Goal: Communication & Community: Ask a question

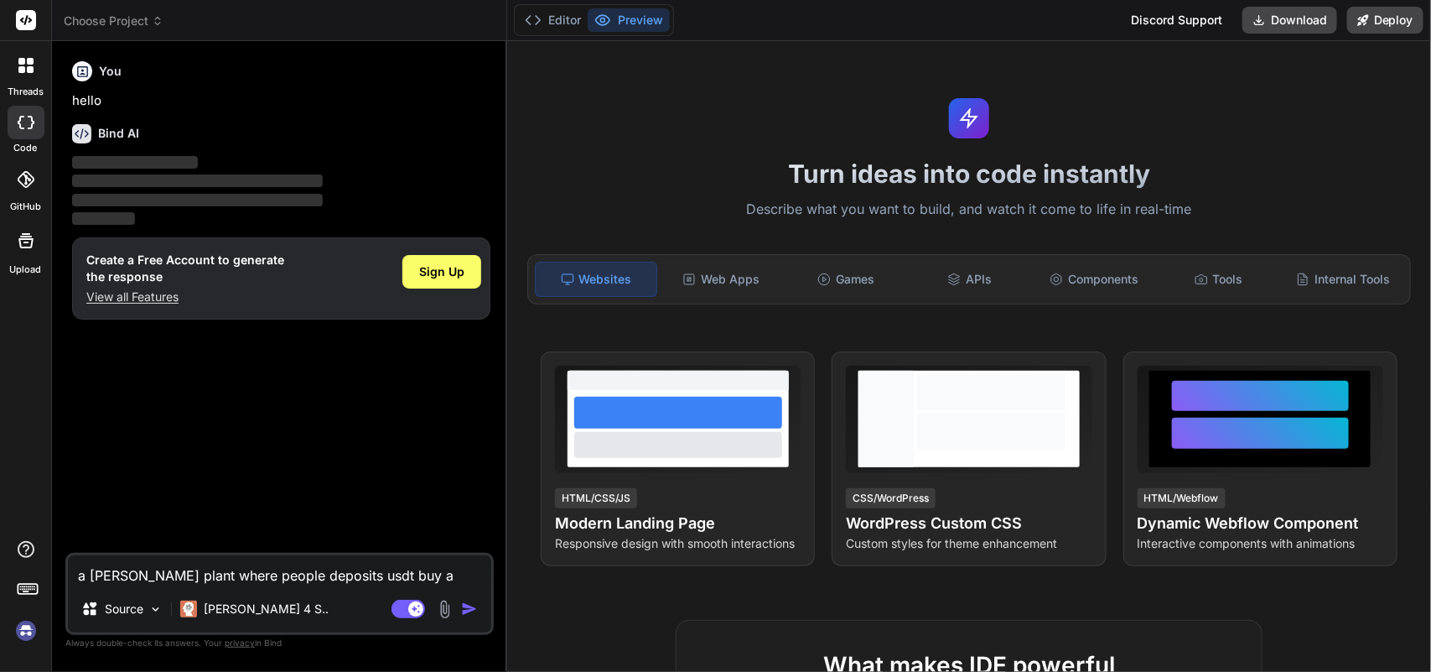
type textarea "x"
click at [34, 621] on img at bounding box center [26, 630] width 29 height 29
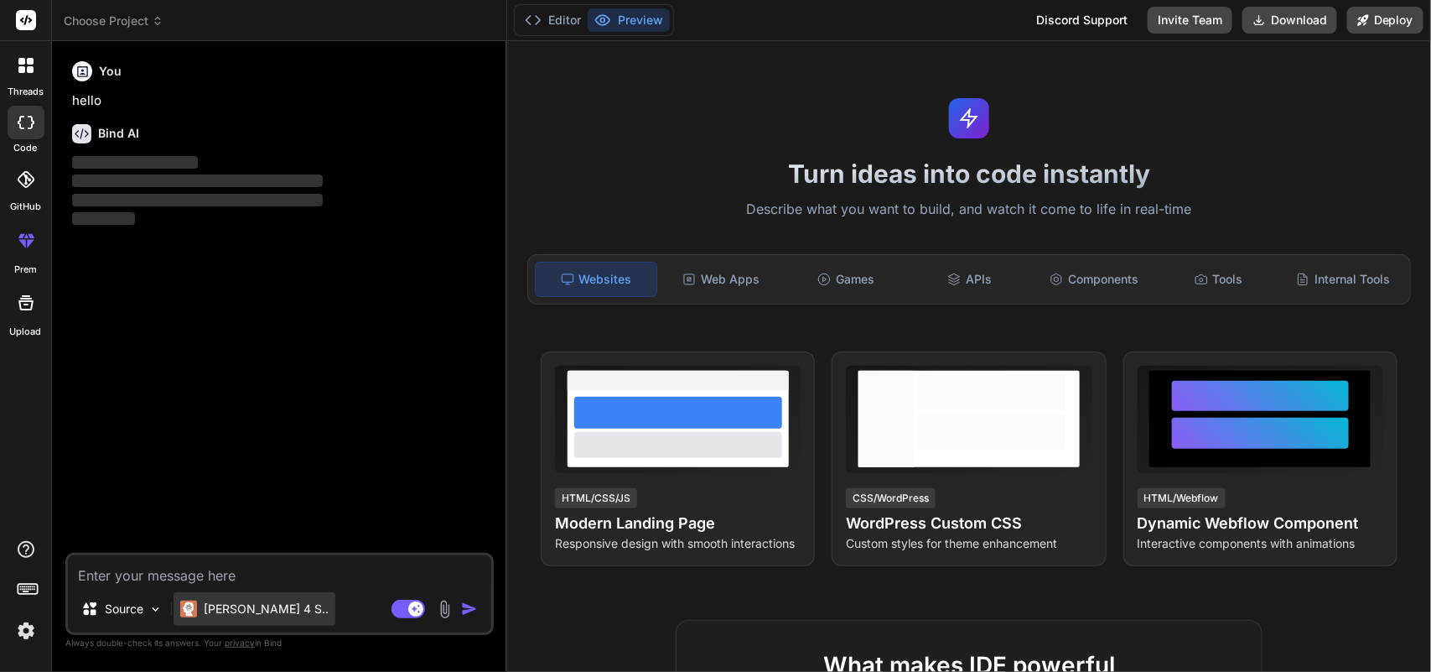
click at [231, 617] on p "[PERSON_NAME] 4 S.." at bounding box center [266, 608] width 125 height 17
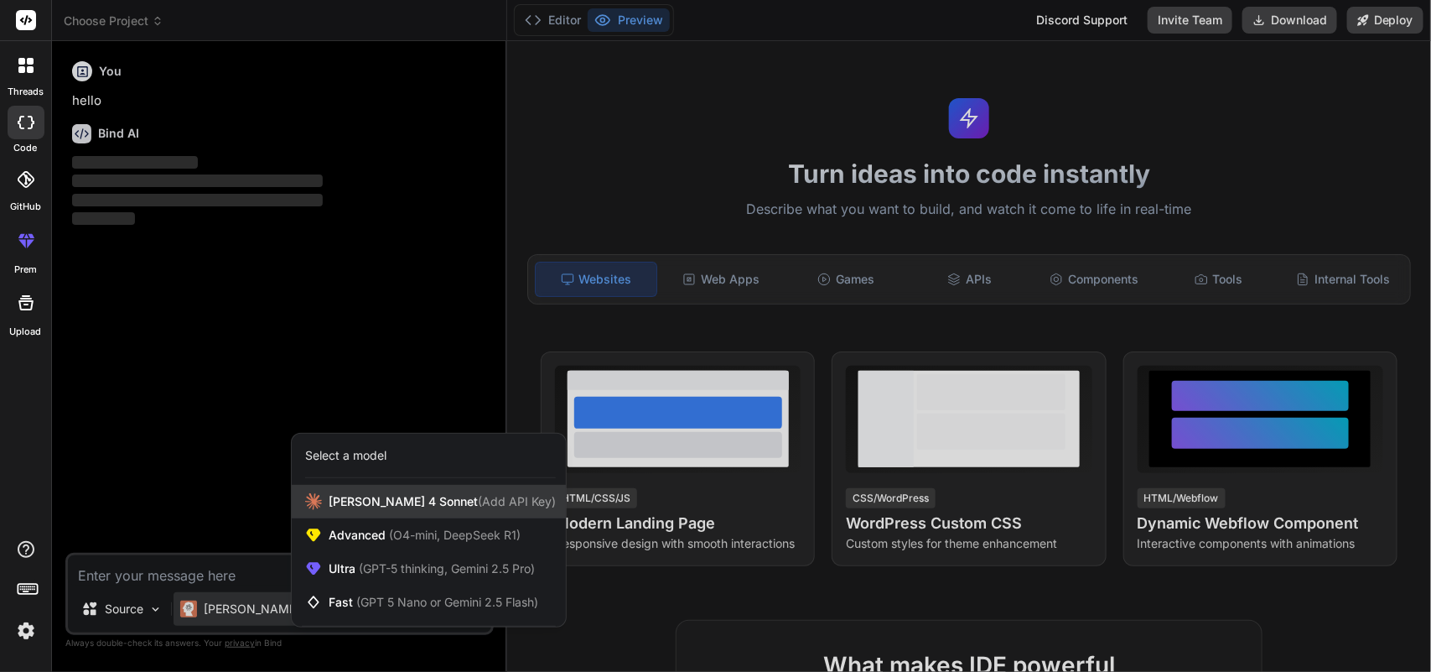
click at [352, 496] on span "[PERSON_NAME] 4 Sonnet (Add API Key)" at bounding box center [442, 501] width 227 height 17
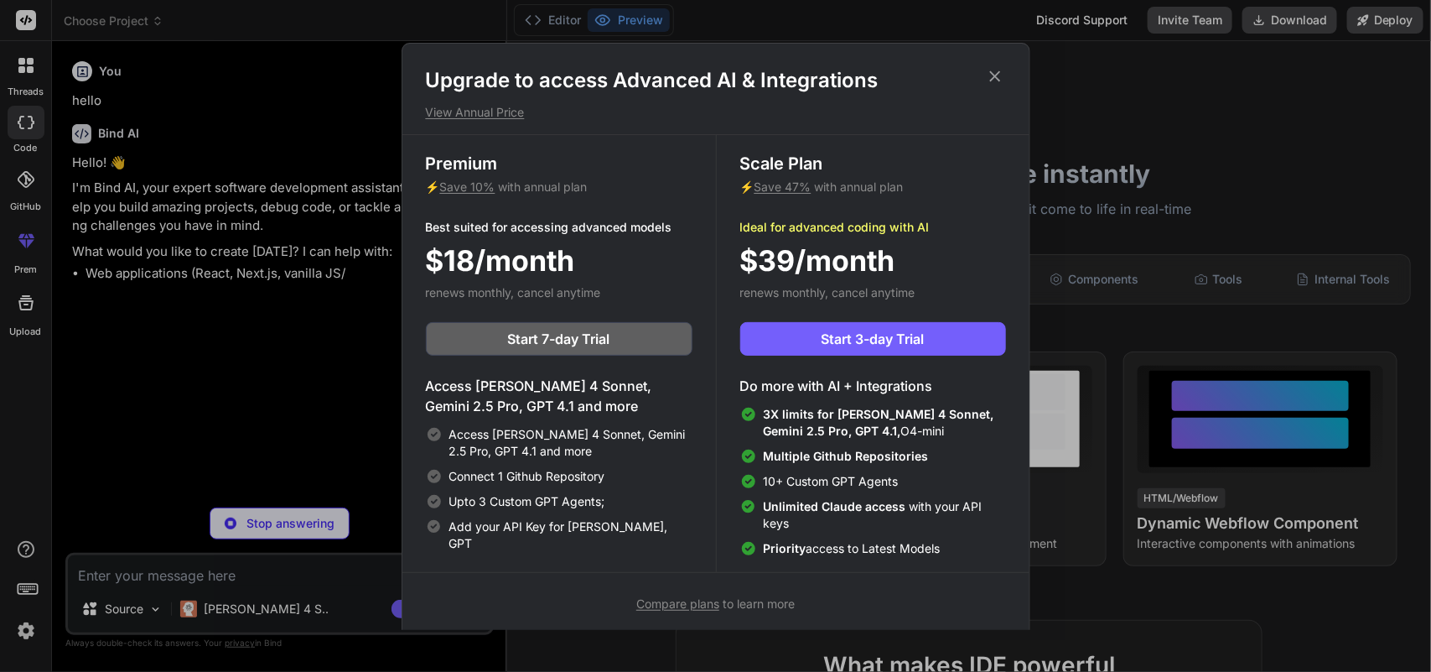
click at [991, 75] on icon at bounding box center [995, 76] width 18 height 18
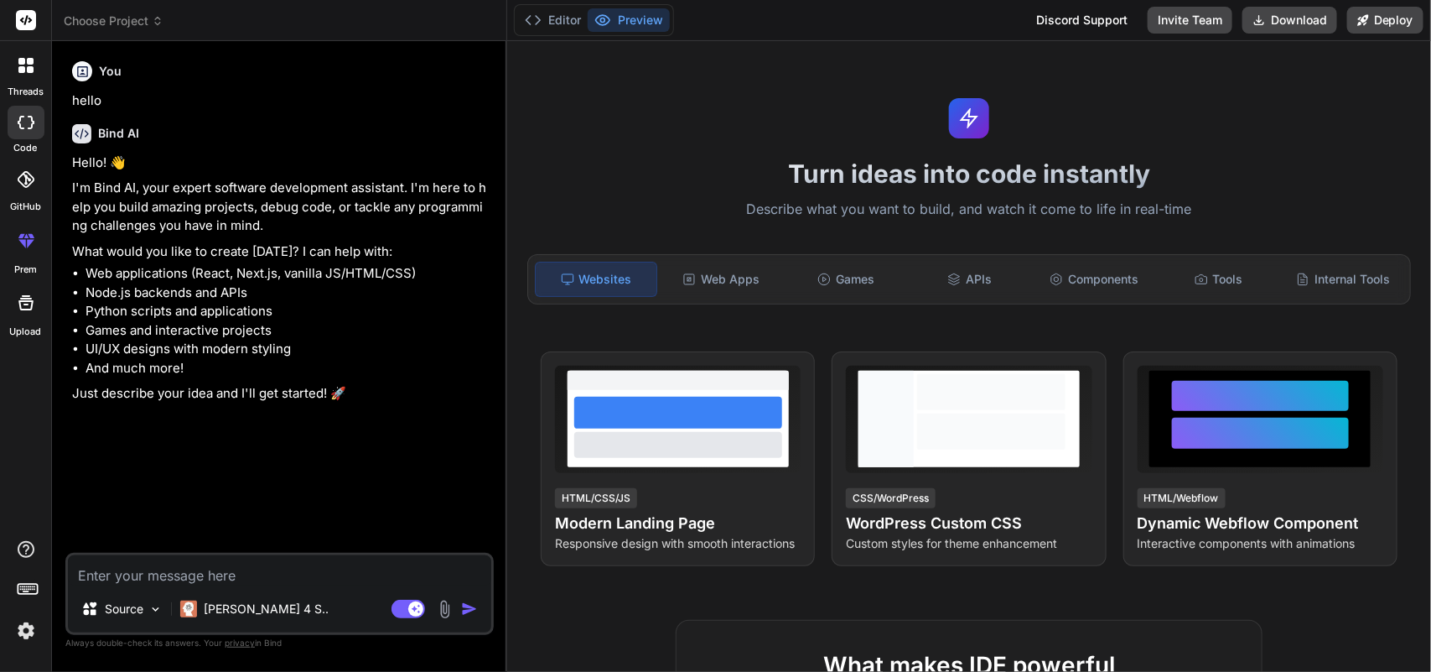
click at [286, 571] on textarea at bounding box center [279, 570] width 423 height 30
type textarea "x"
type textarea "i"
type textarea "x"
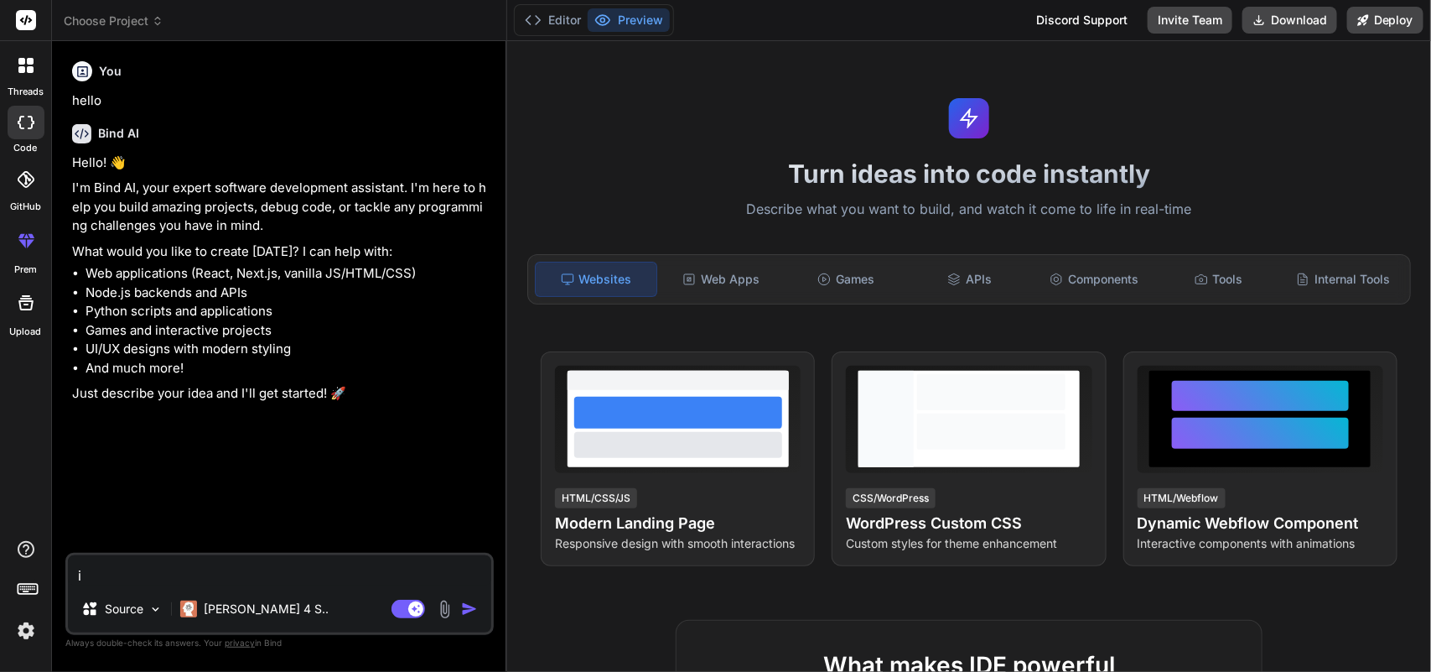
type textarea "i"
type textarea "x"
type textarea "i w"
type textarea "x"
type textarea "i wa"
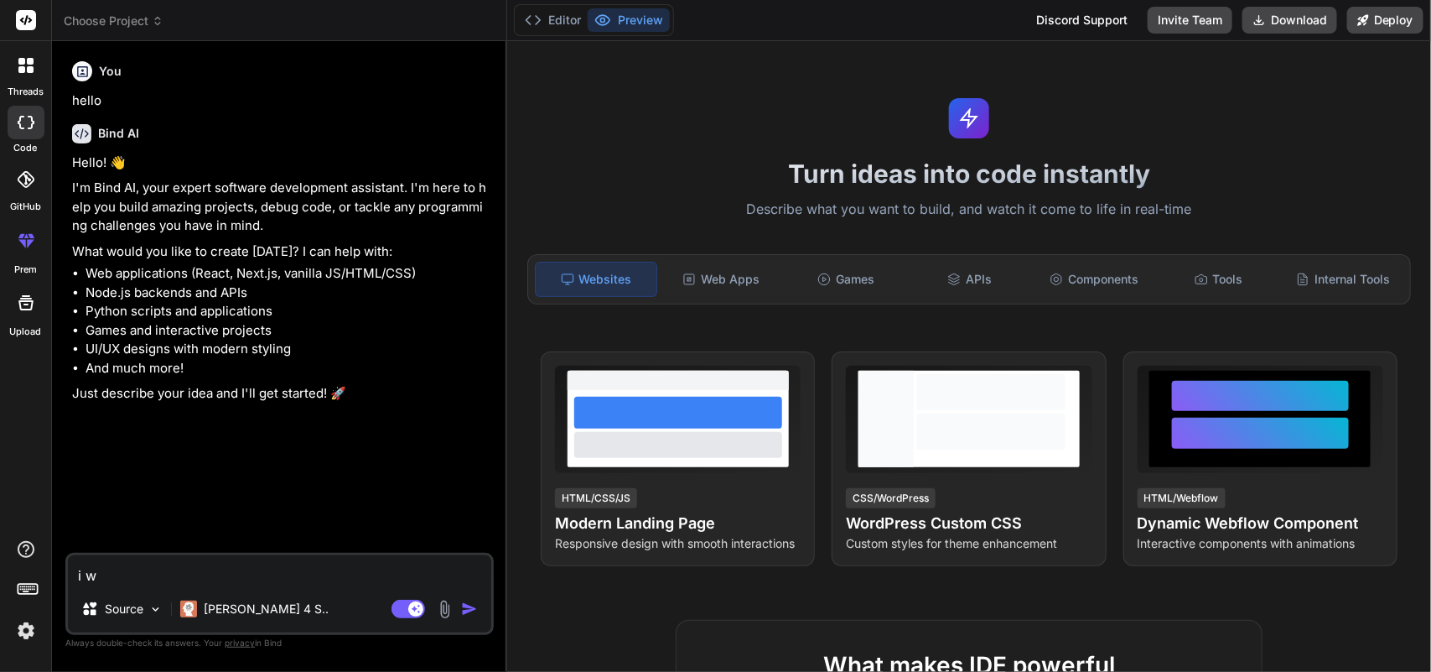
type textarea "x"
type textarea "i wan"
type textarea "x"
type textarea "i want"
type textarea "x"
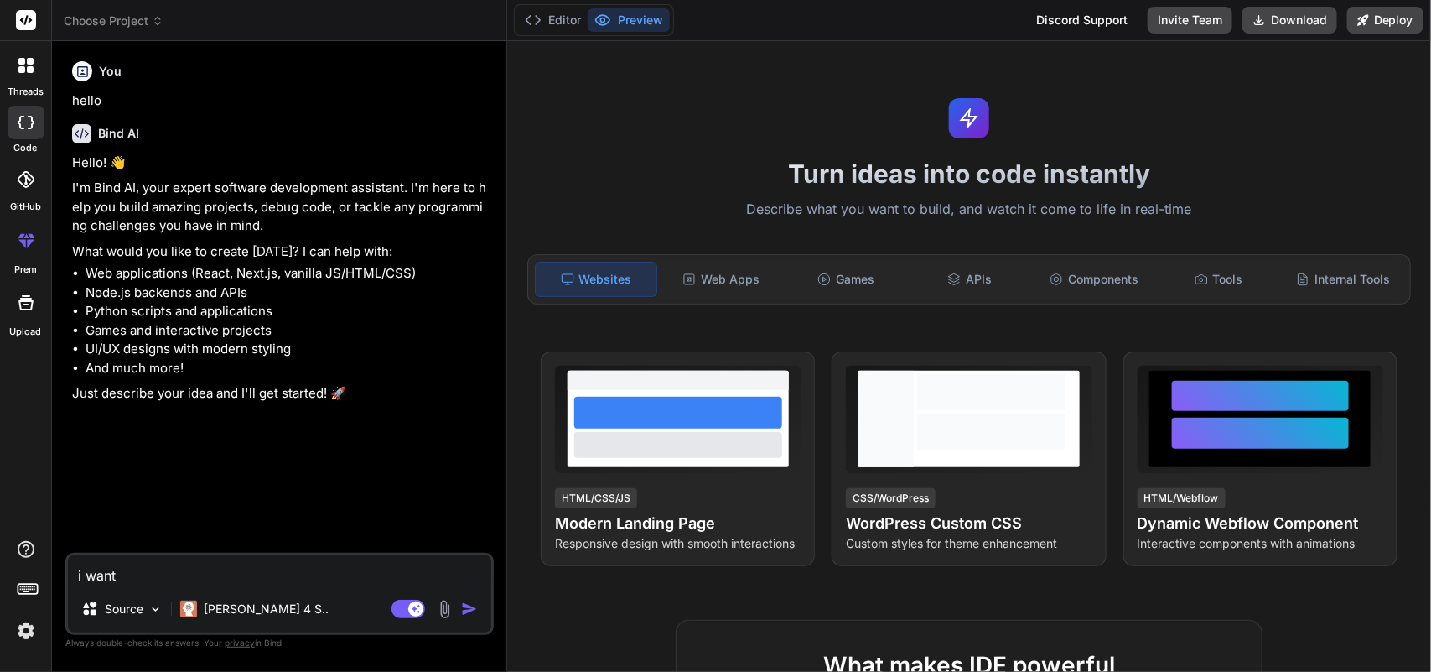
type textarea "i want"
type textarea "x"
type textarea "i want t"
type textarea "x"
type textarea "i want t"
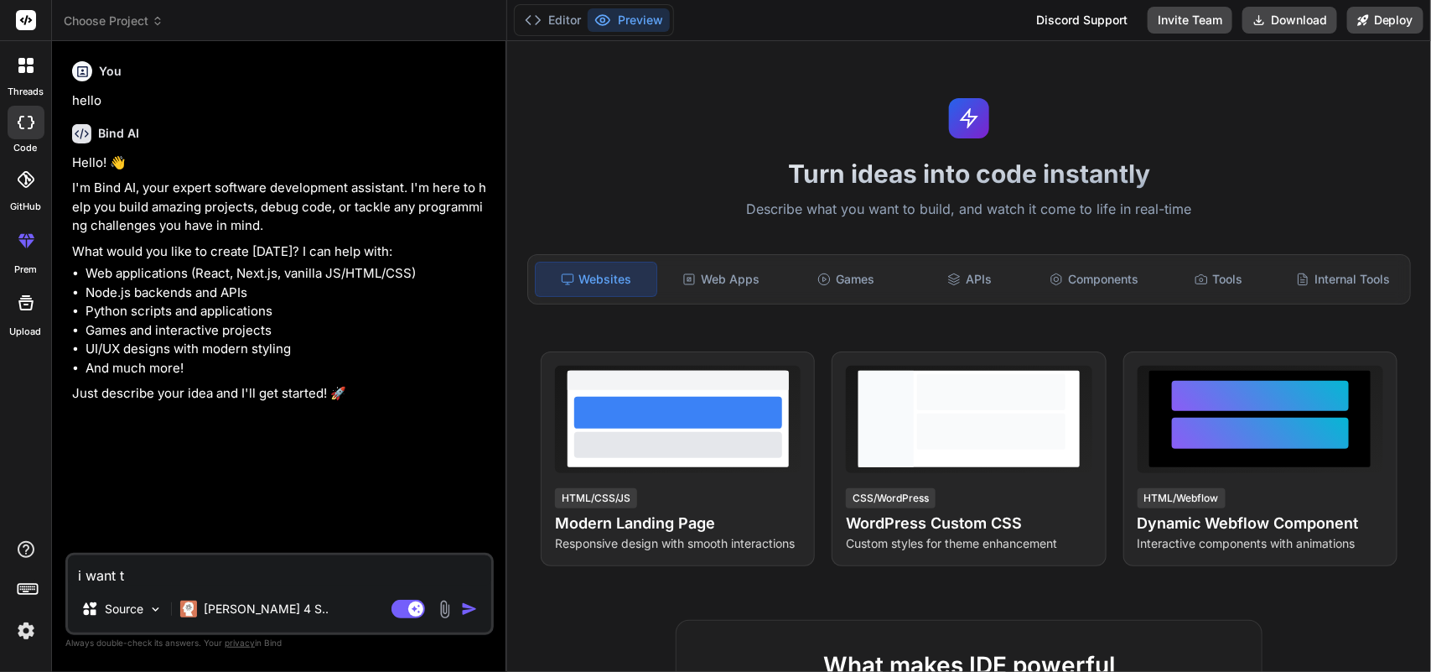
type textarea "x"
type textarea "i want t o"
type textarea "x"
type textarea "i want t"
type textarea "x"
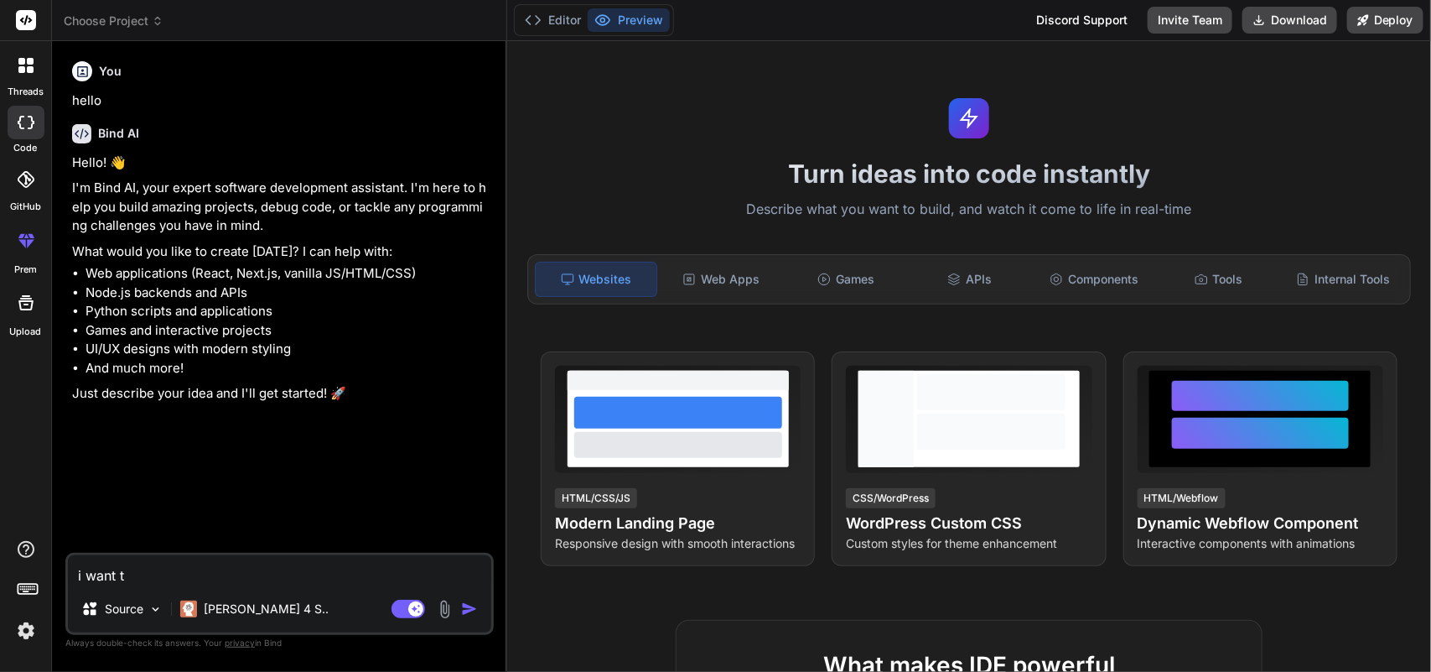
type textarea "i want t"
type textarea "x"
type textarea "i want to"
type textarea "x"
type textarea "i want t"
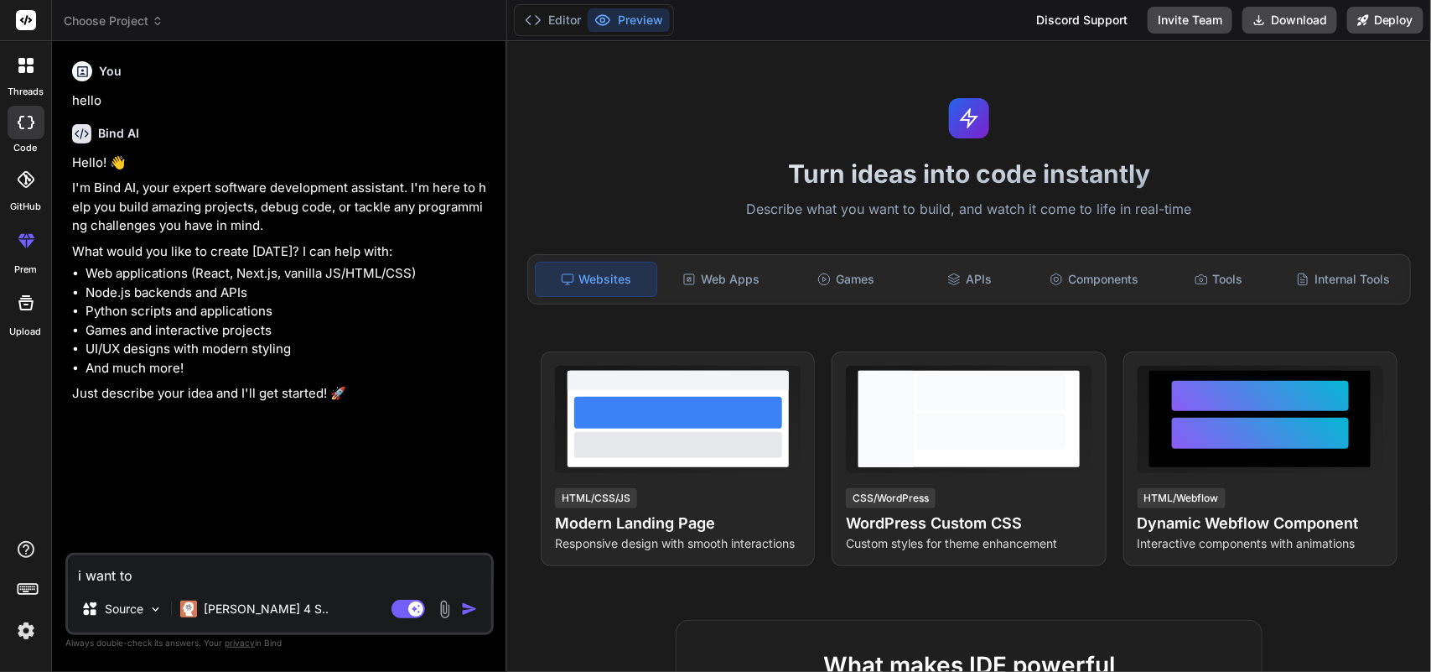
type textarea "x"
type textarea "i want"
type textarea "x"
type textarea "i want"
type textarea "x"
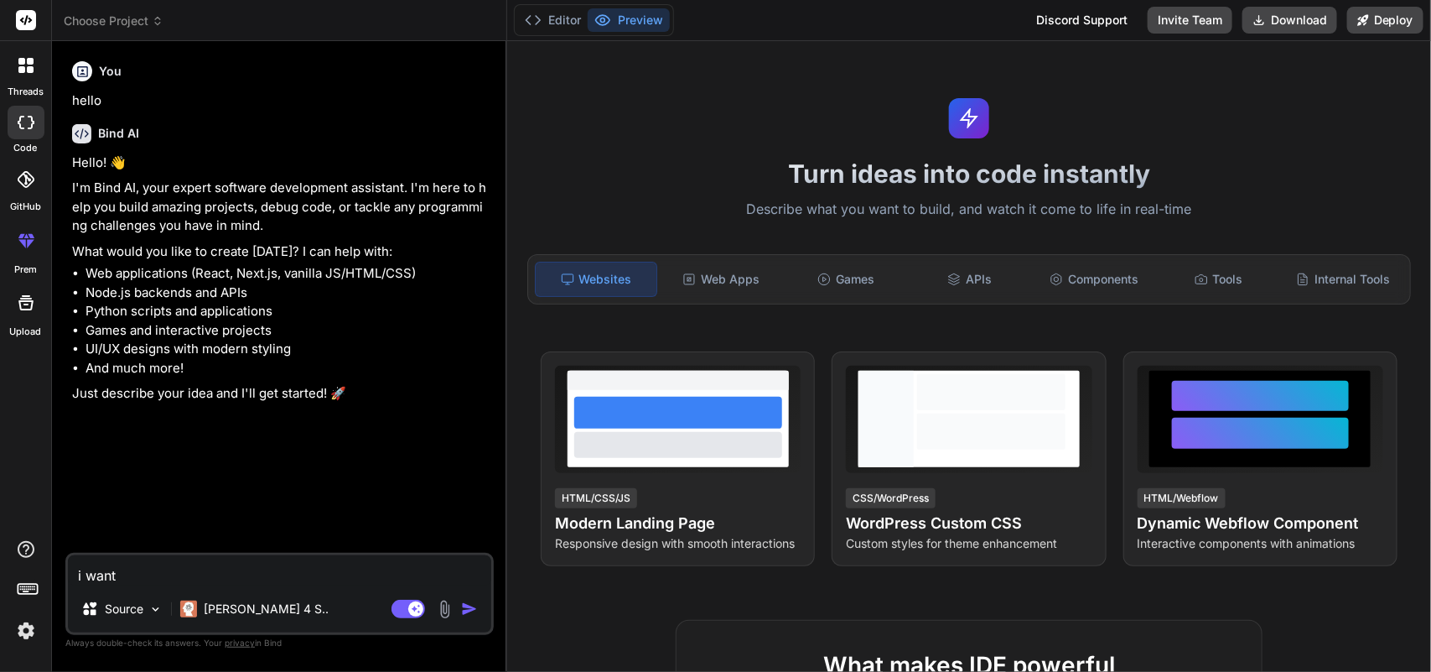
type textarea "i wan"
type textarea "x"
type textarea "i wa"
type textarea "x"
type textarea "i w"
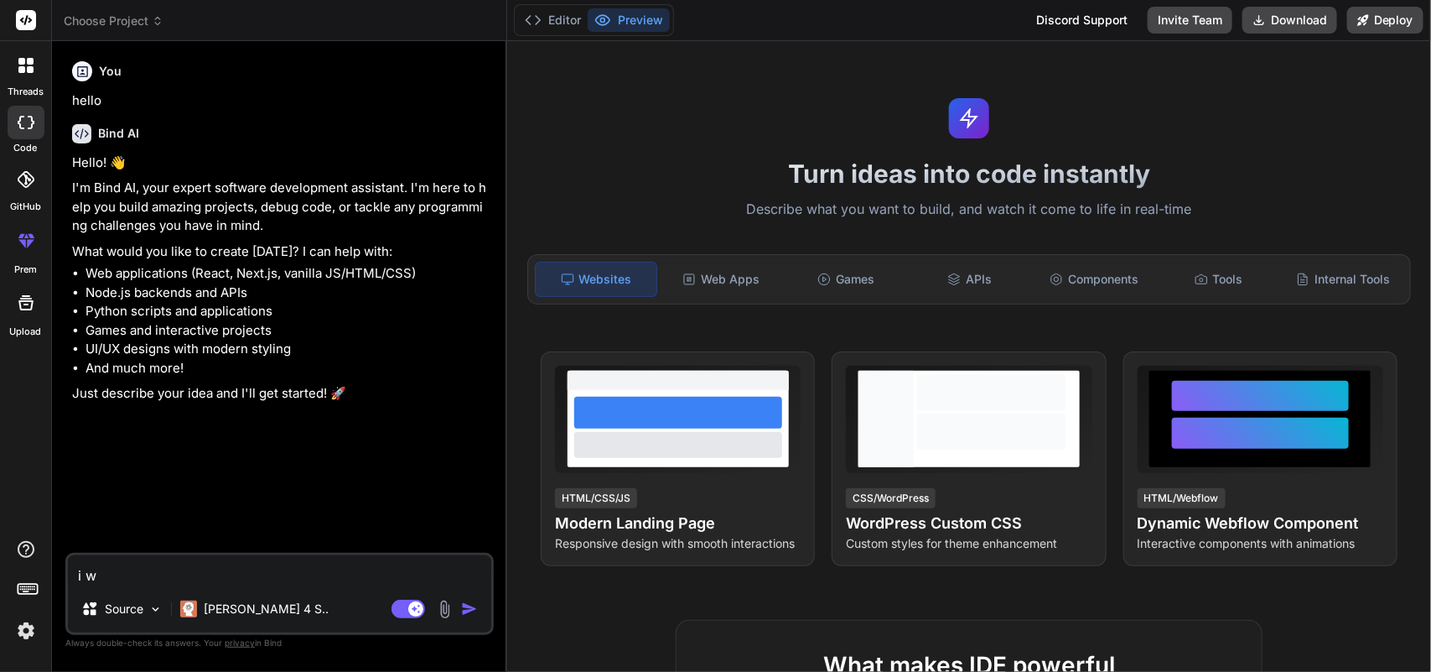
type textarea "x"
type textarea "i"
type textarea "x"
type textarea "i"
type textarea "x"
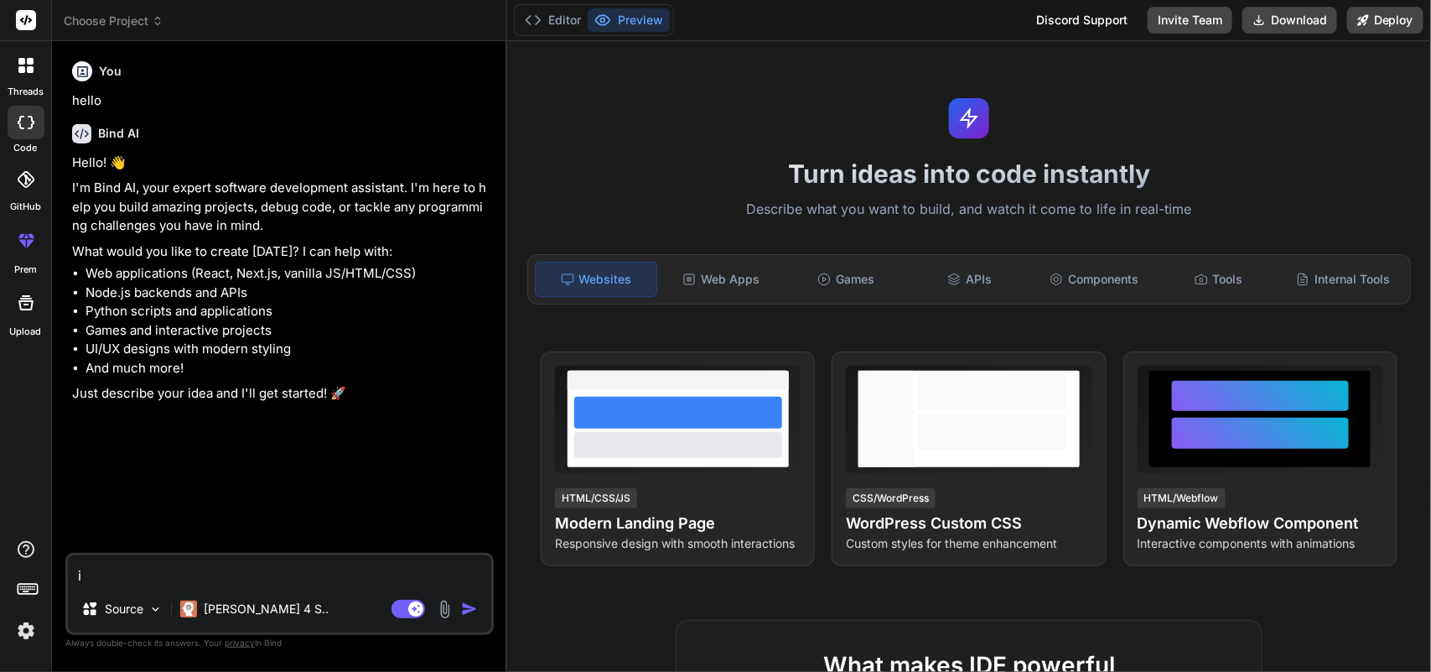
type textarea "x"
type textarea "i"
type textarea "x"
type textarea "i"
type textarea "x"
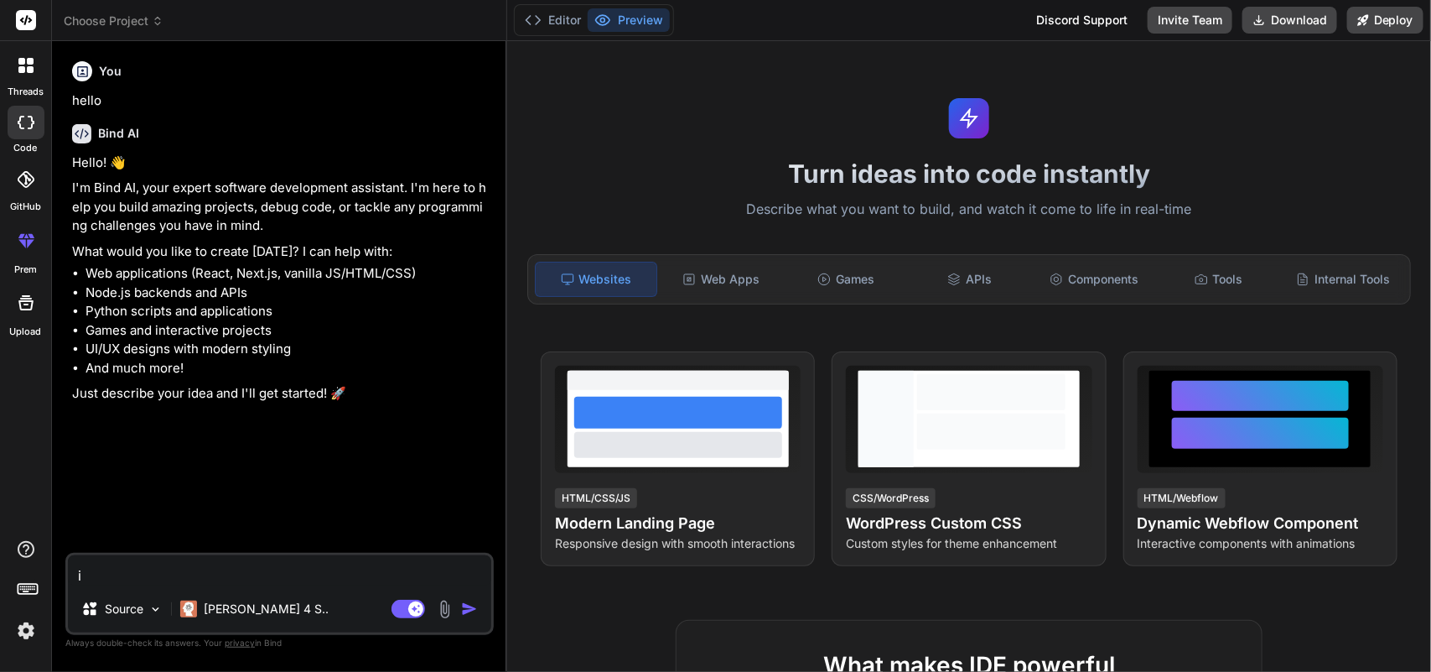
type textarea "i w"
type textarea "x"
type textarea "i wa"
type textarea "x"
type textarea "i wan"
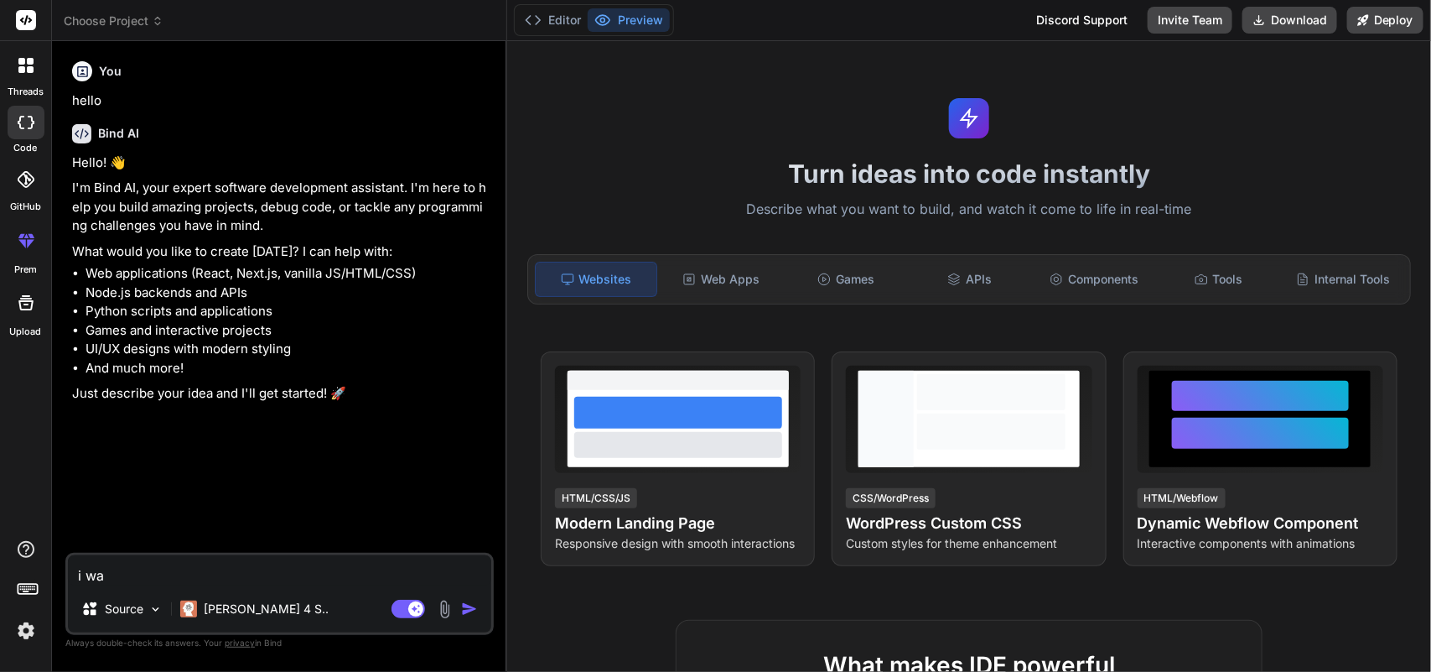
type textarea "x"
type textarea "i want"
type textarea "x"
type textarea "i want"
type textarea "x"
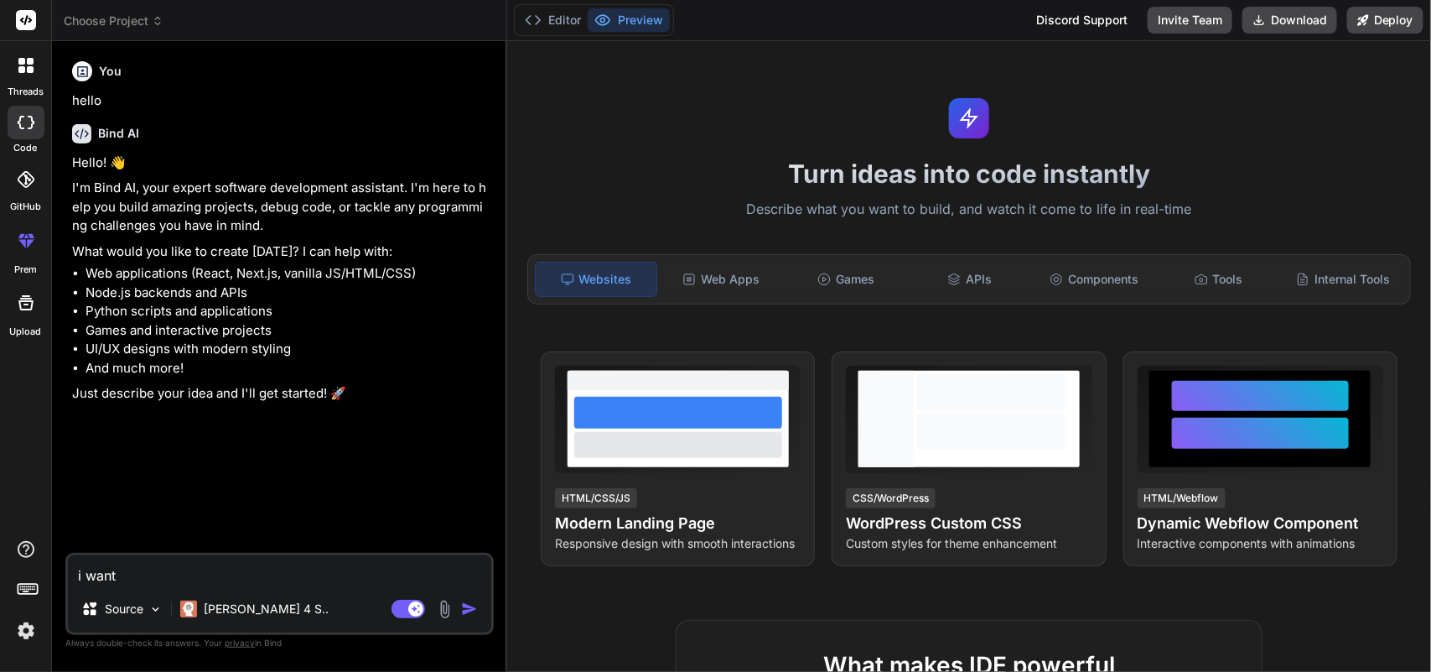
type textarea "i want t"
type textarea "x"
type textarea "i want to"
type textarea "x"
type textarea "i want to"
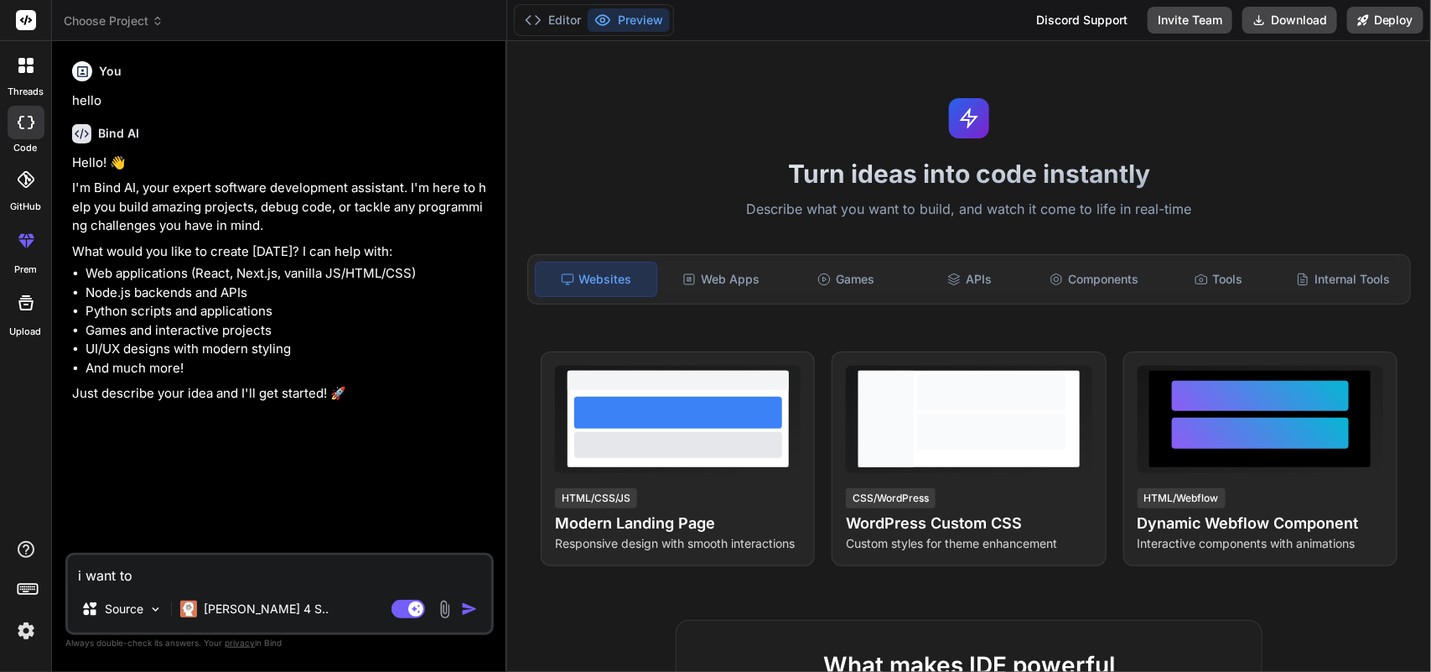
type textarea "x"
type textarea "i want to s"
type textarea "x"
type textarea "i want to st"
type textarea "x"
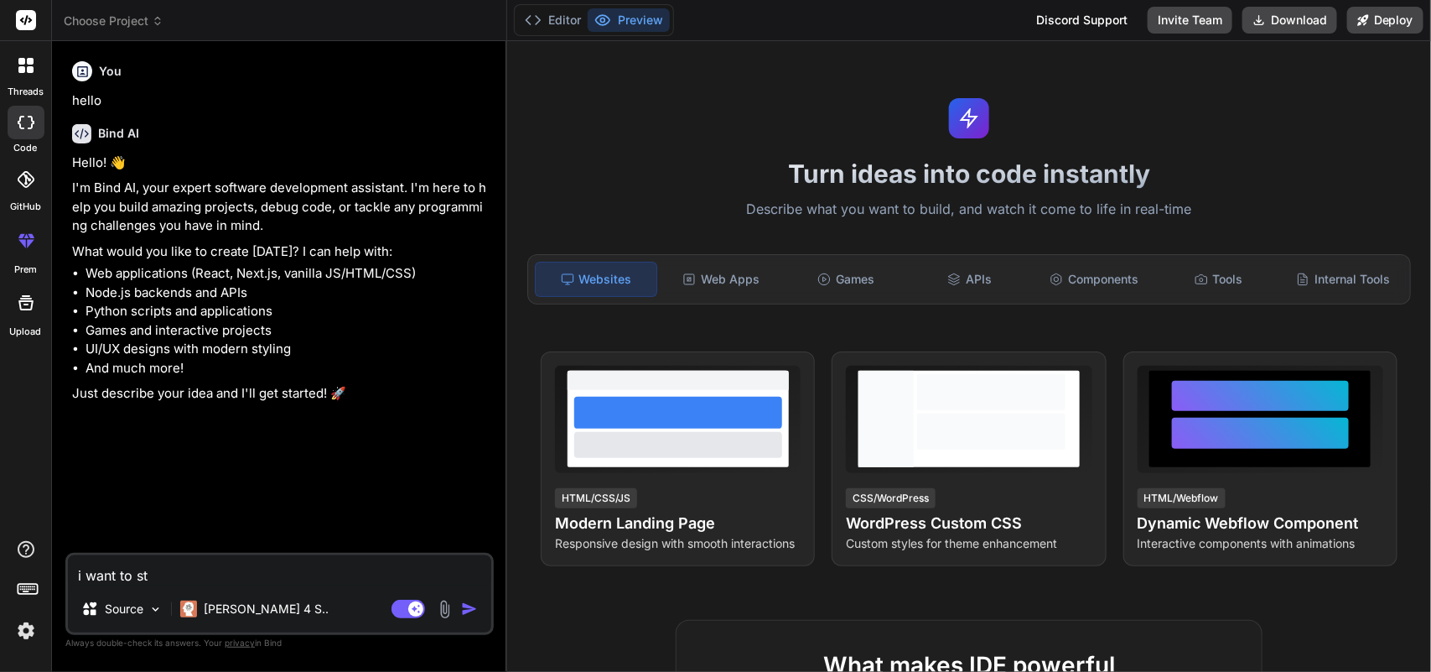
type textarea "i want to sta"
type textarea "x"
type textarea "i want to star"
type textarea "x"
type textarea "i want to start"
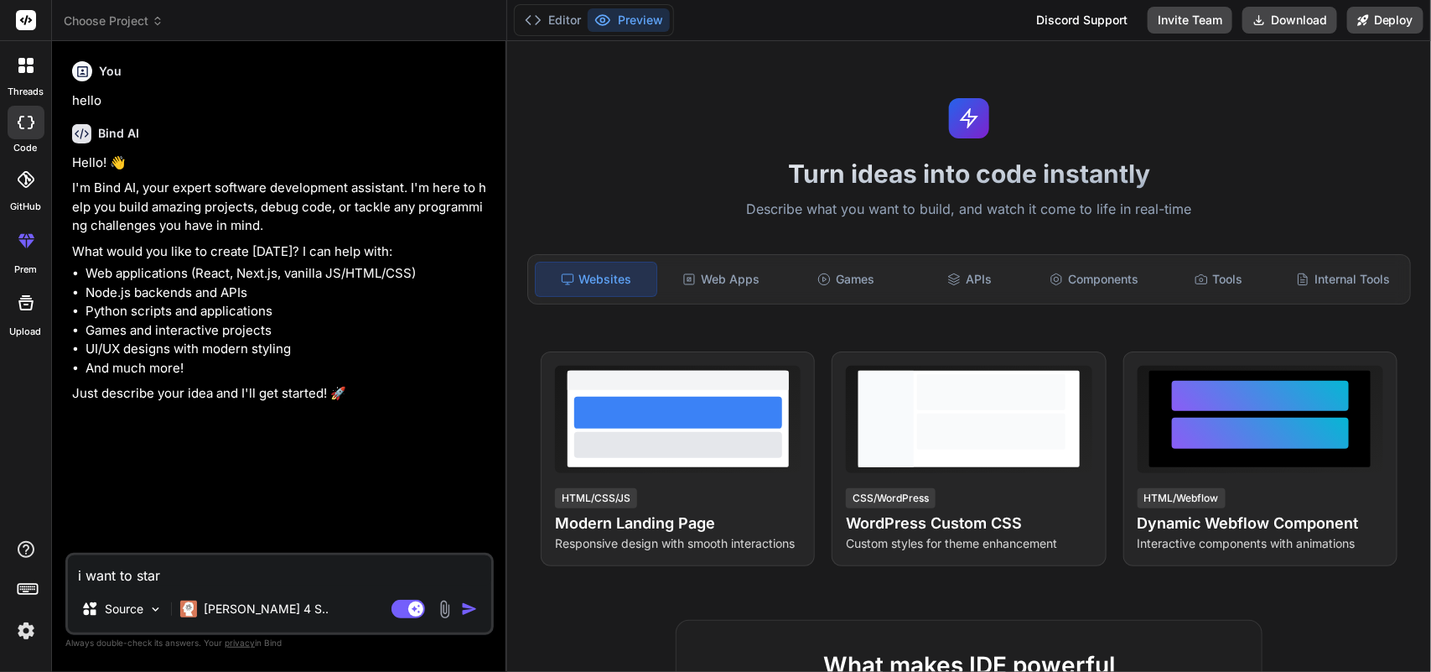
type textarea "x"
type textarea "i want to start"
type textarea "x"
type textarea "i want to start b"
type textarea "x"
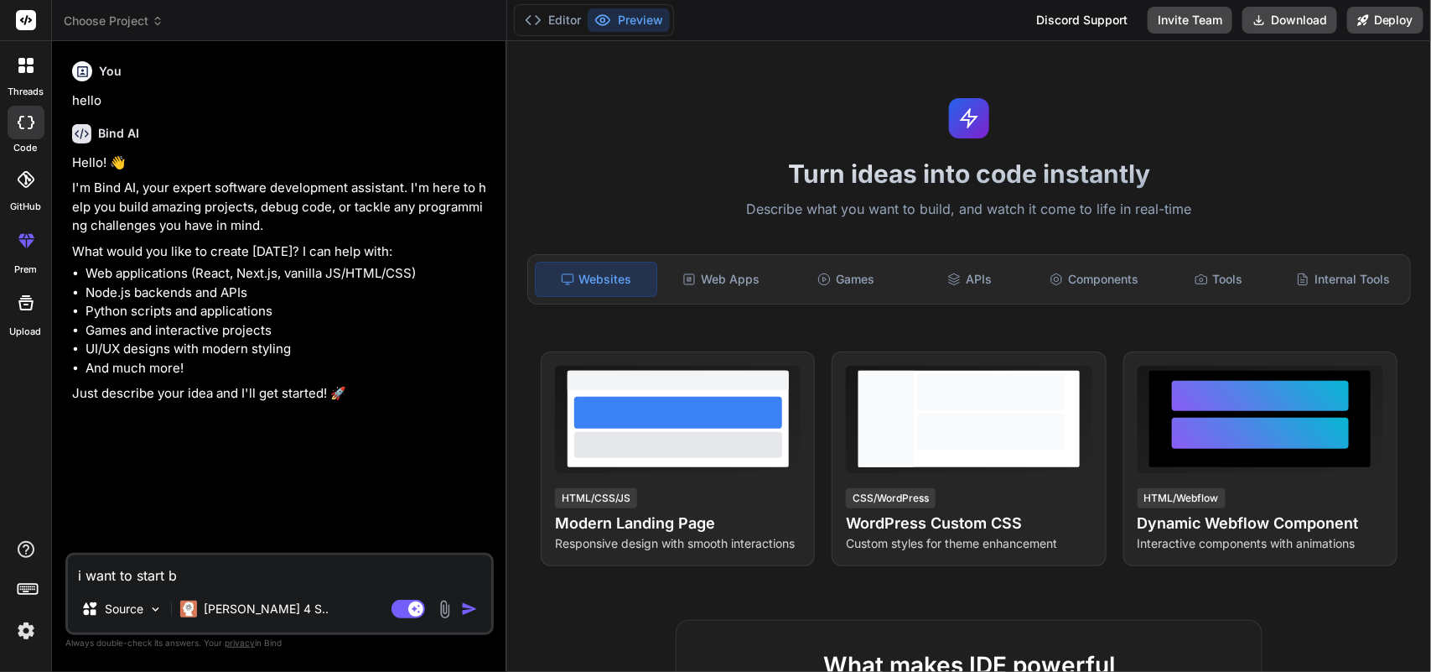
type textarea "i want to start bl"
type textarea "x"
type textarea "i want to start blo"
type textarea "x"
type textarea "i want to start blog"
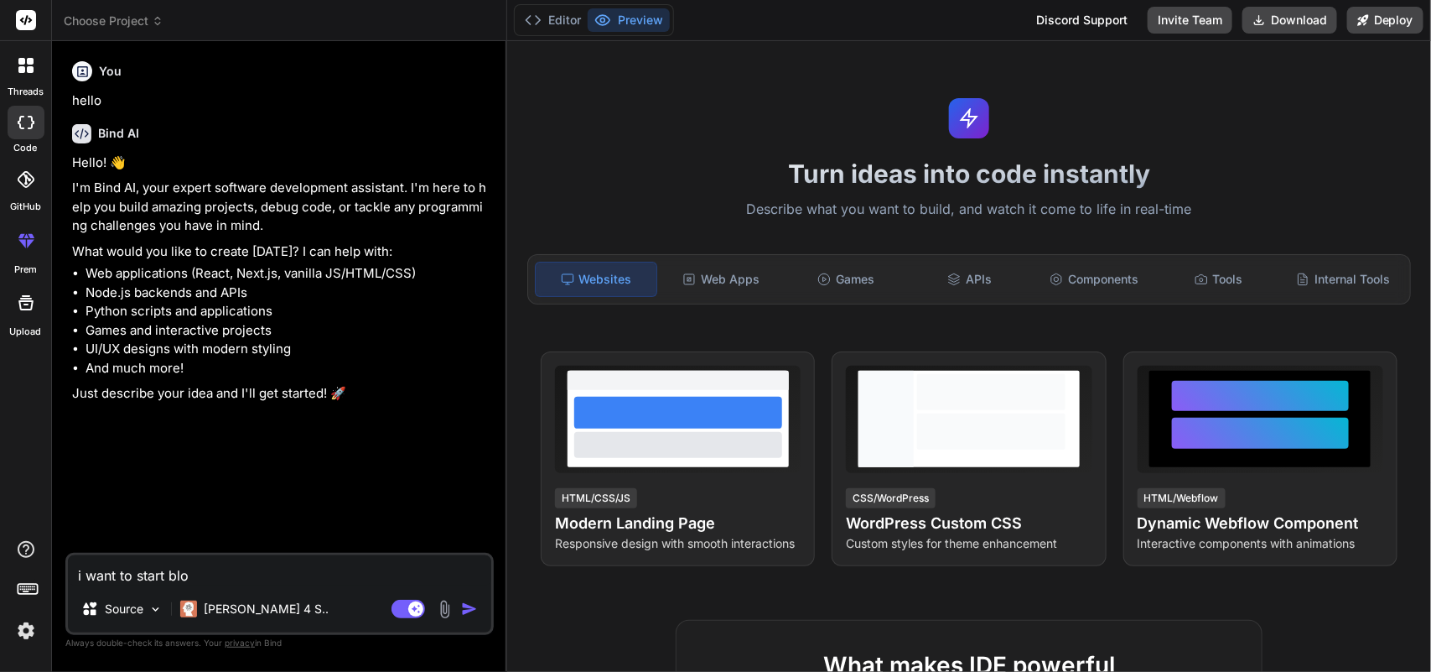
type textarea "x"
type textarea "i want to start blogg"
type textarea "x"
type textarea "i want to start bloggi"
type textarea "x"
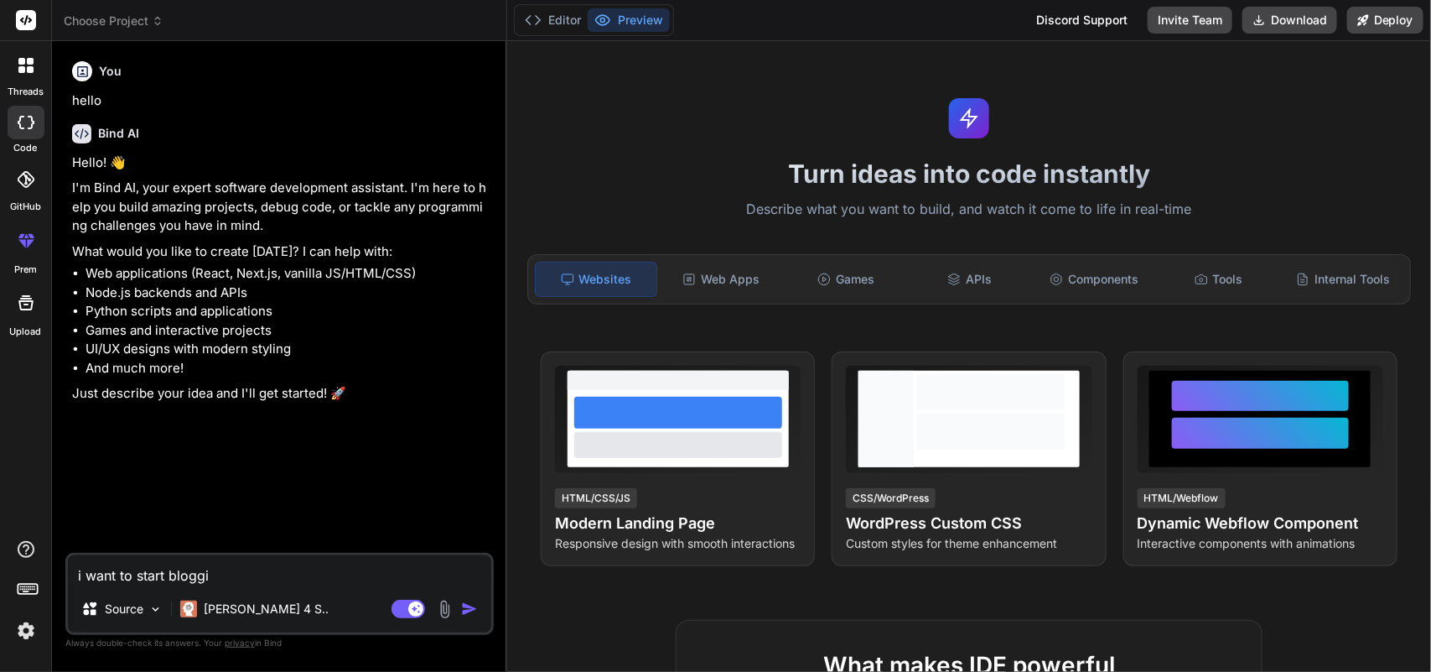
type textarea "i want to start bloggin"
type textarea "x"
type textarea "i want to start blogging"
type textarea "x"
type textarea "i want to start blogging"
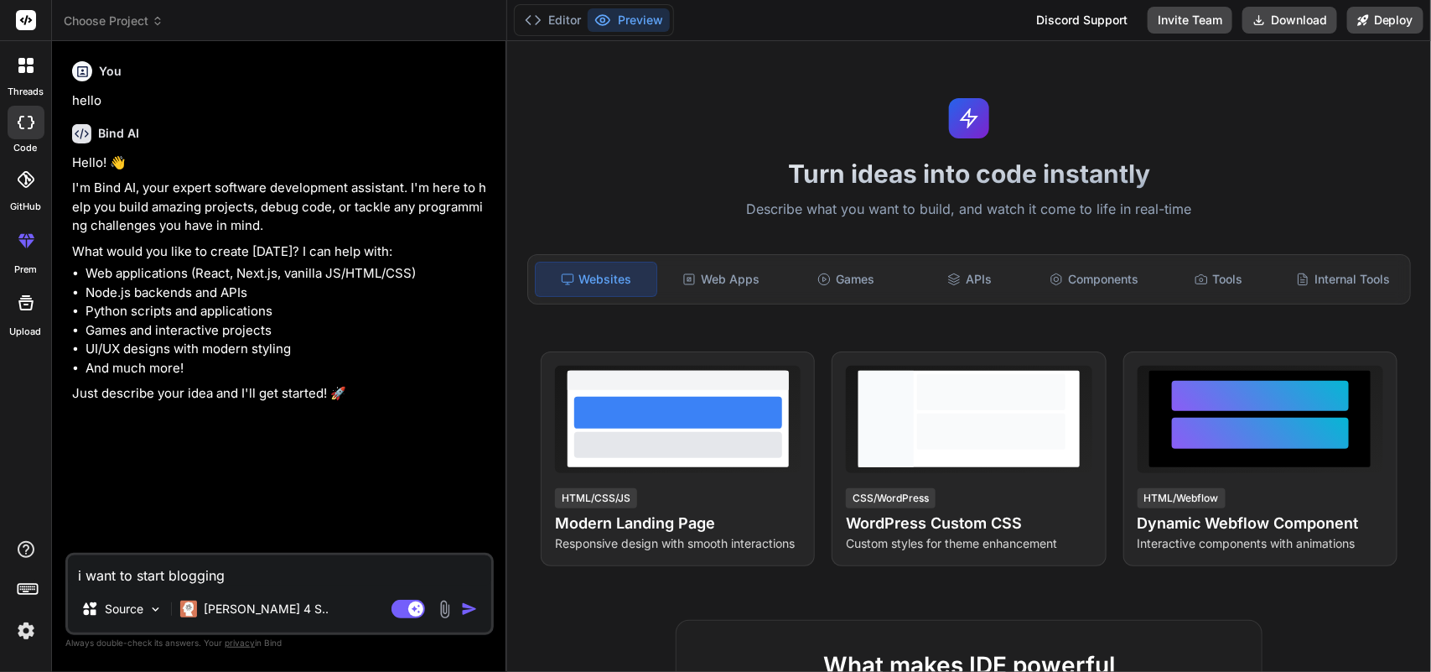
type textarea "x"
type textarea "i want to start blogging c"
type textarea "x"
type textarea "i want to start blogging cr"
type textarea "x"
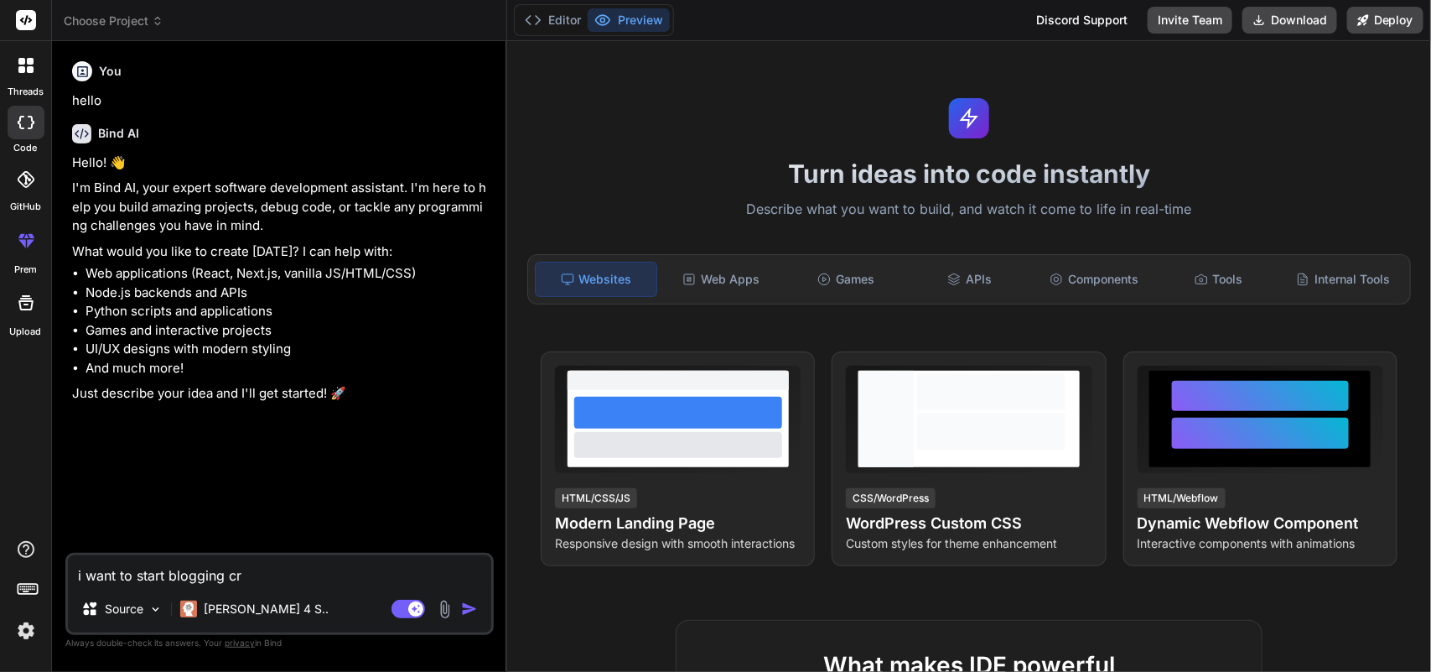
type textarea "i want to start blogging cre"
type textarea "x"
type textarea "i want to start blogging crea"
type textarea "x"
type textarea "i want to start blogging creat"
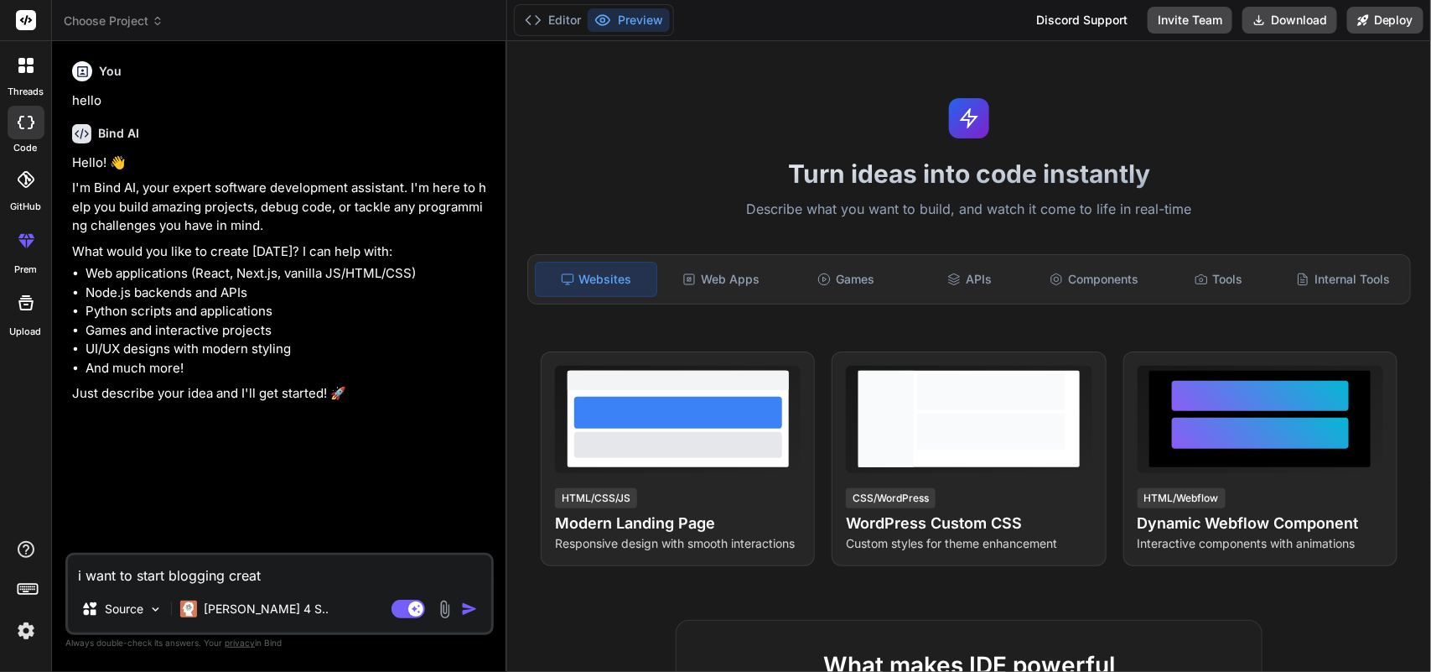
type textarea "x"
type textarea "i want to start blogging create"
type textarea "x"
type textarea "i want to start blogging create"
type textarea "x"
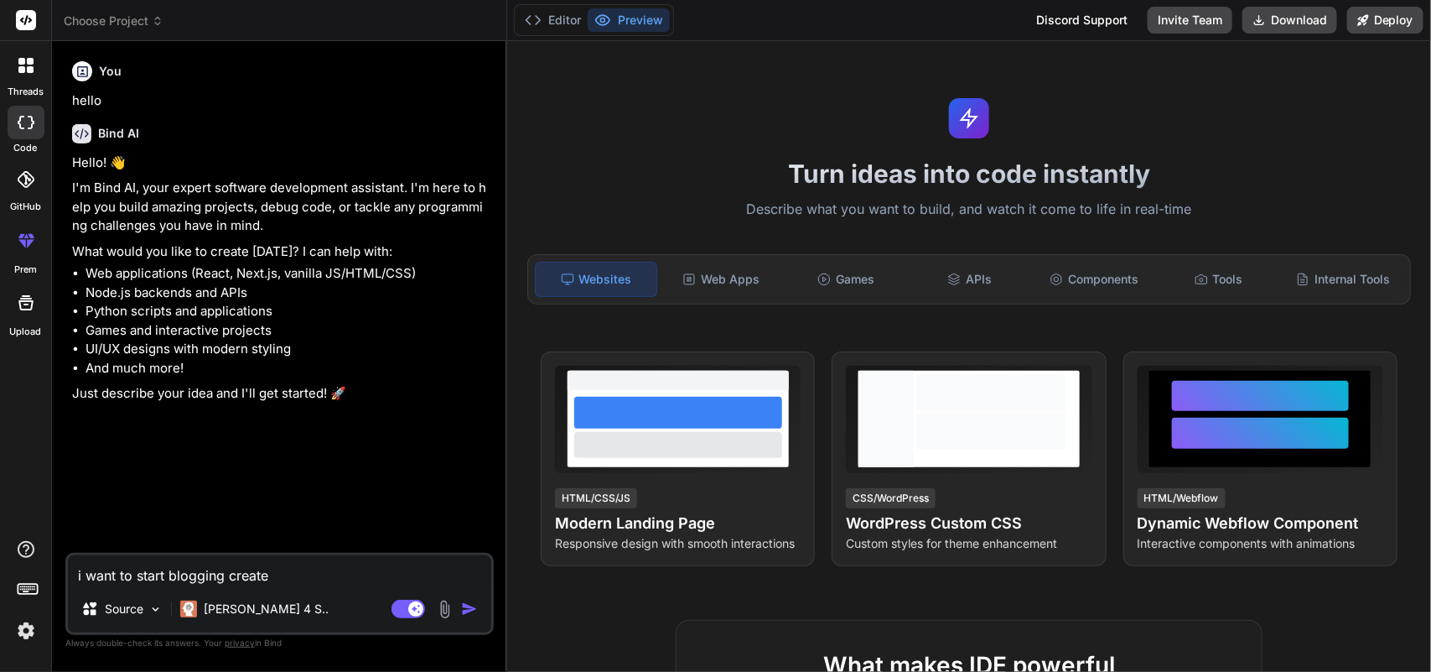
type textarea "i want to start blogging create a"
type textarea "x"
type textarea "i want to start blogging create a"
type textarea "x"
type textarea "i want to start blogging create a d"
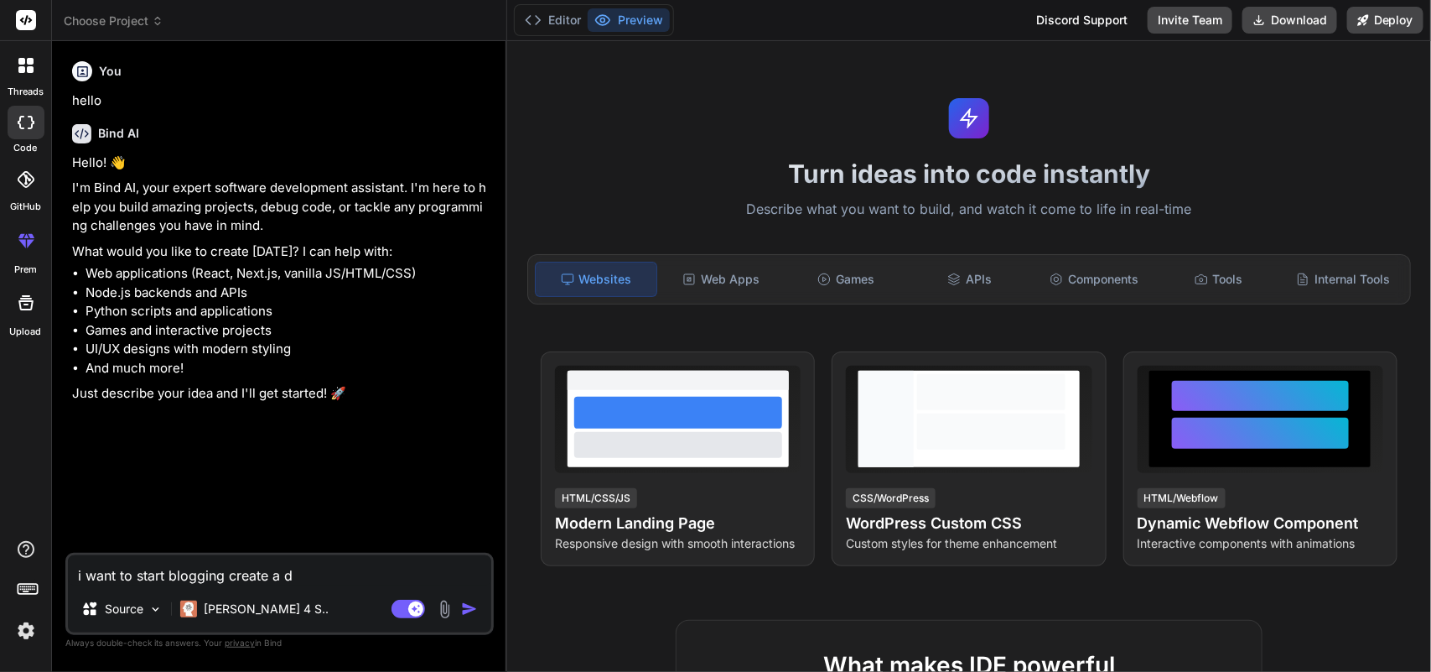
type textarea "x"
type textarea "i want to start blogging create a da"
type textarea "x"
type textarea "i want to start blogging create a das"
type textarea "x"
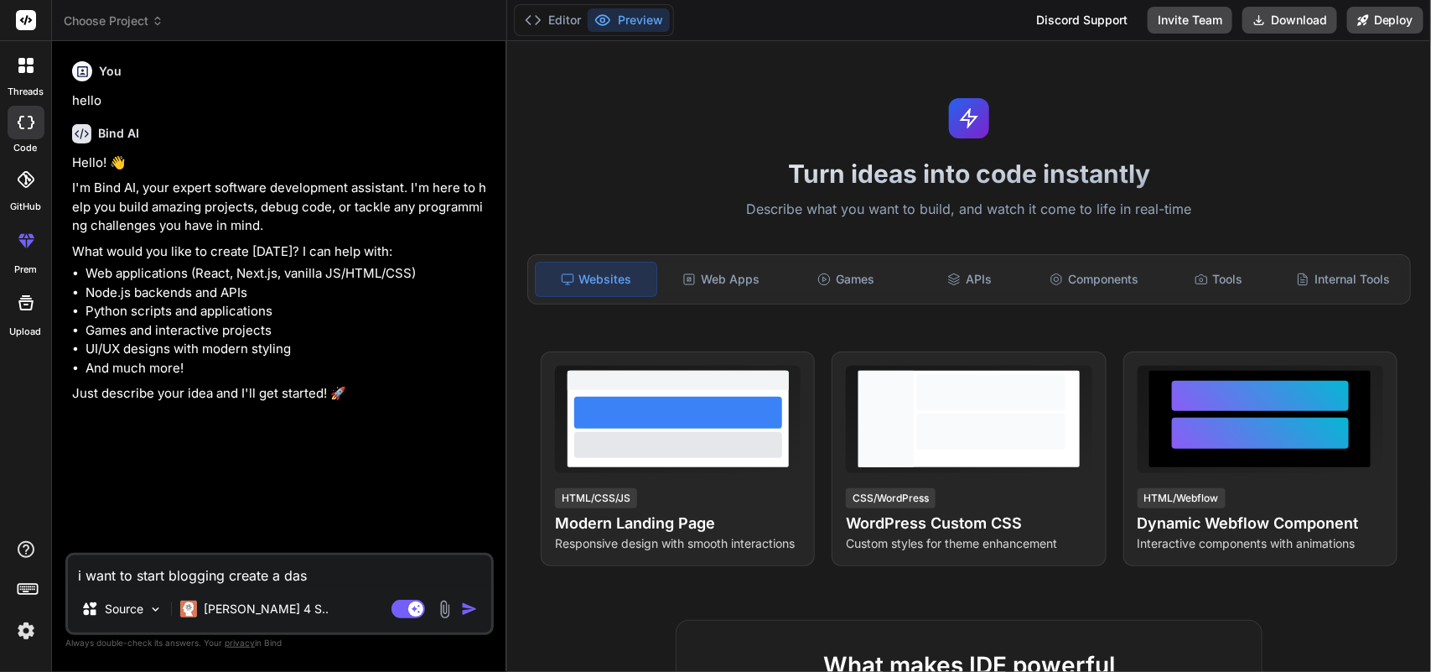
type textarea "i want to start blogging create a dash"
type textarea "x"
type textarea "i want to start blogging create a dashb"
type textarea "x"
type textarea "i want to start blogging create a dashbo"
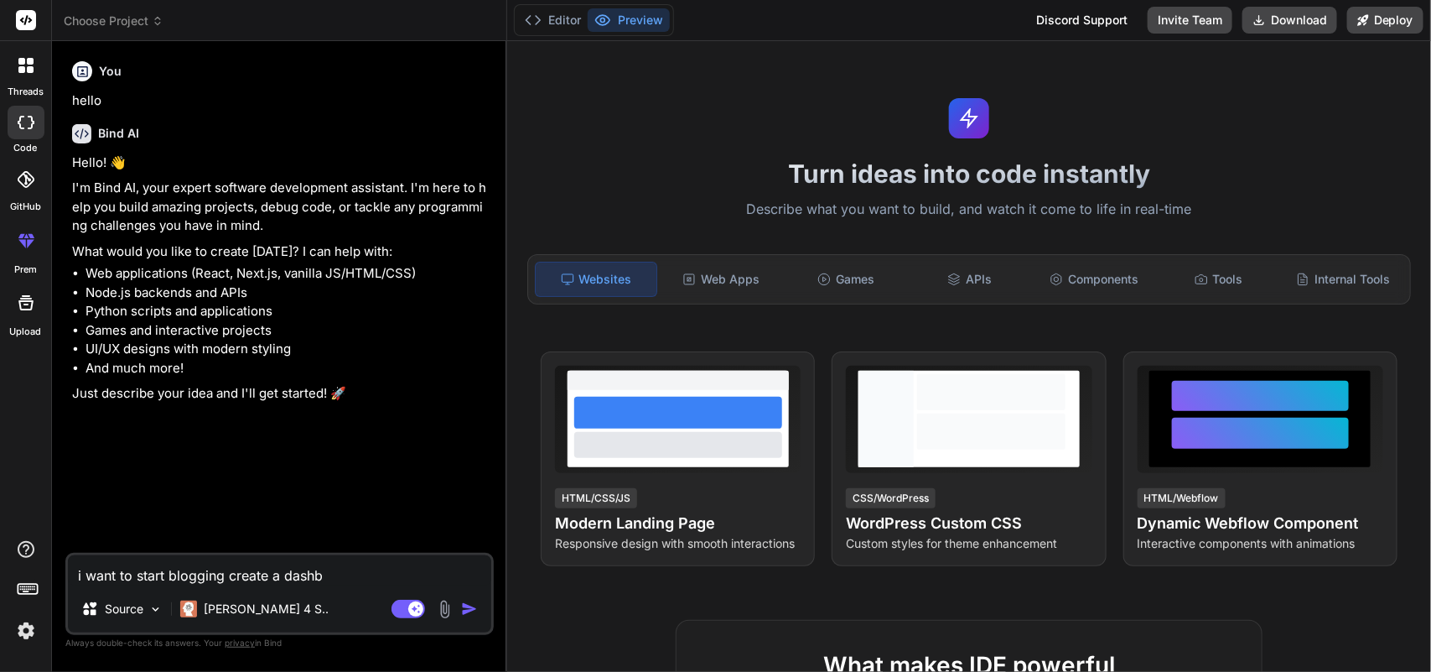
type textarea "x"
type textarea "i want to start blogging create a dashboa"
type textarea "x"
type textarea "i want to start blogging create a dashboar"
type textarea "x"
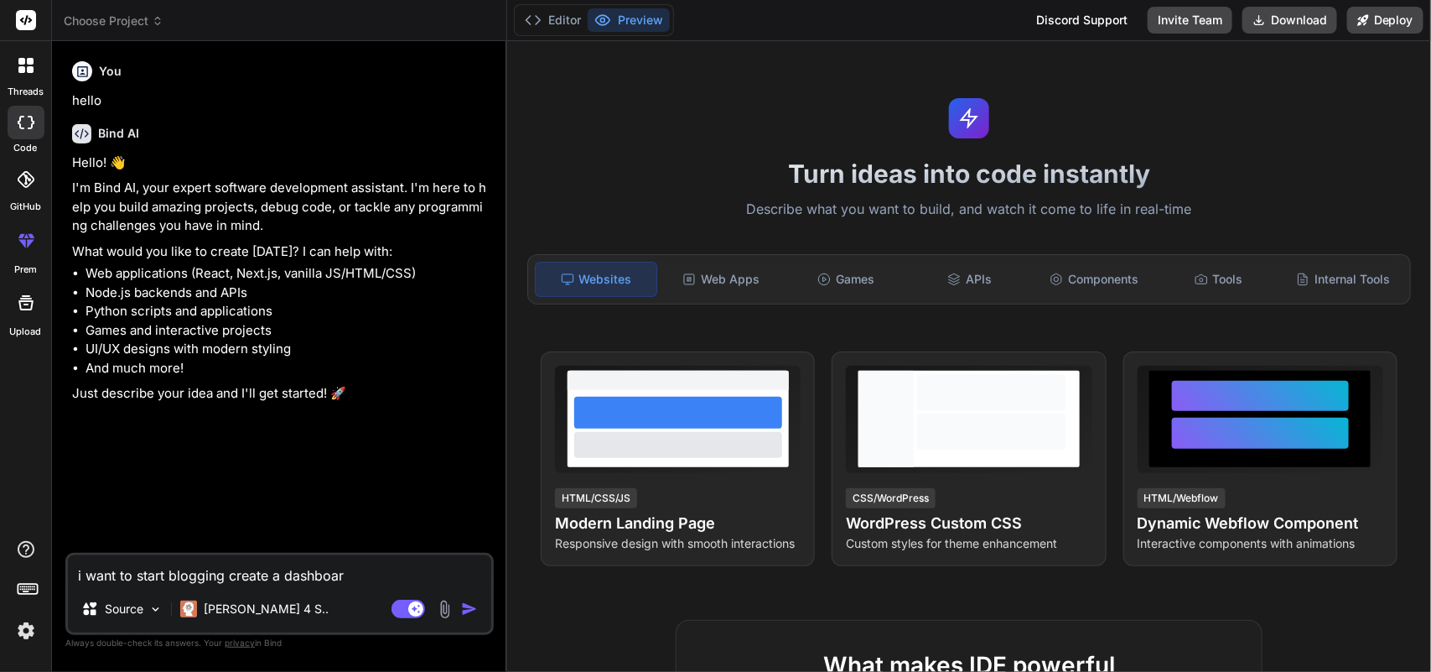
type textarea "i want to start blogging create a dashboard"
type textarea "x"
type textarea "i want to start blogging create a dashboard"
type textarea "x"
type textarea "i want to start blogging create a dashboard f"
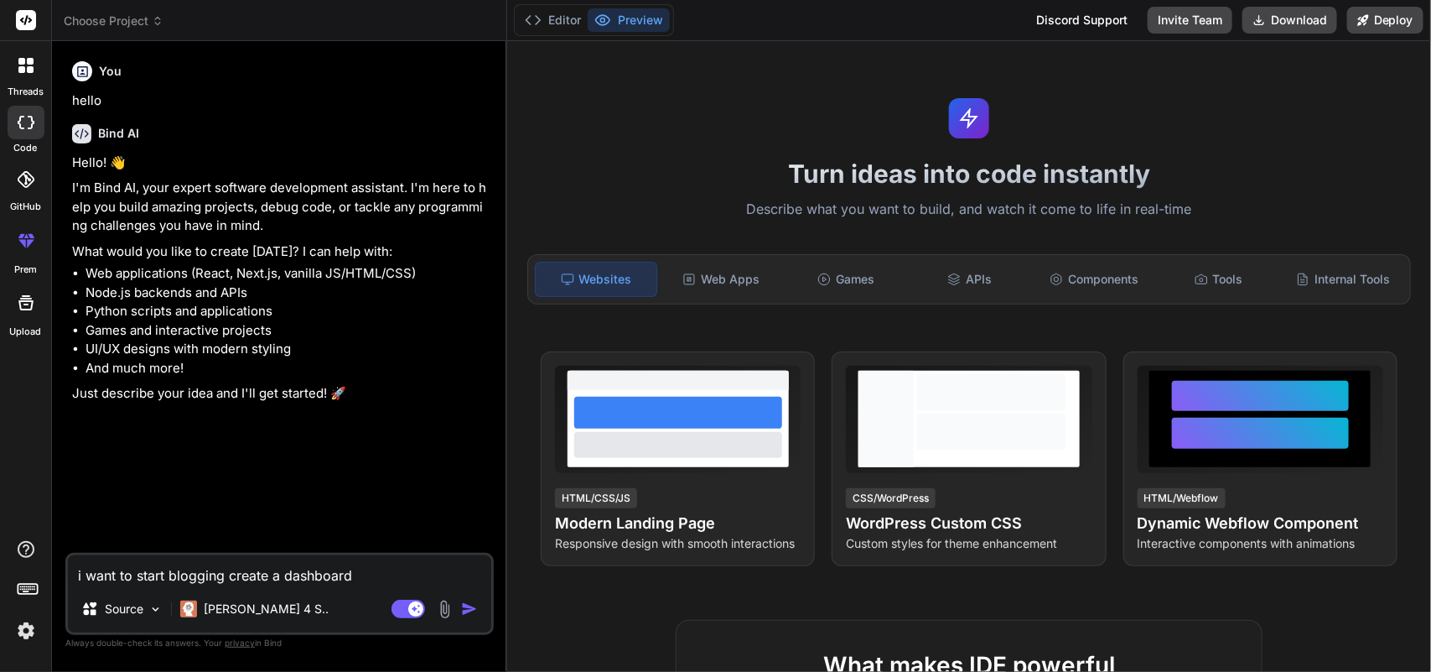
type textarea "x"
type textarea "i want to start blogging create a dashboard fo"
type textarea "x"
type textarea "i want to start blogging create a dashboard for"
type textarea "x"
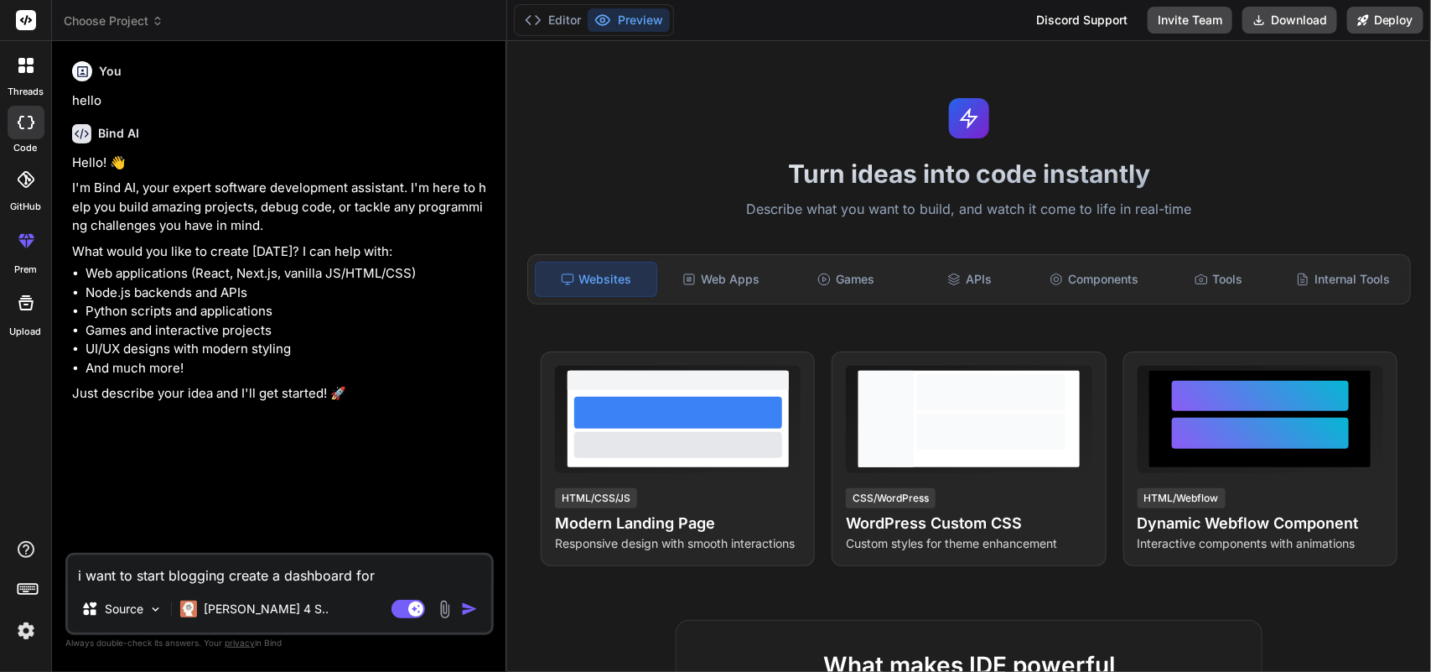
type textarea "i want to start blogging create a dashboard for m"
type textarea "x"
type textarea "i want to start blogging create a dashboard for me"
type textarea "x"
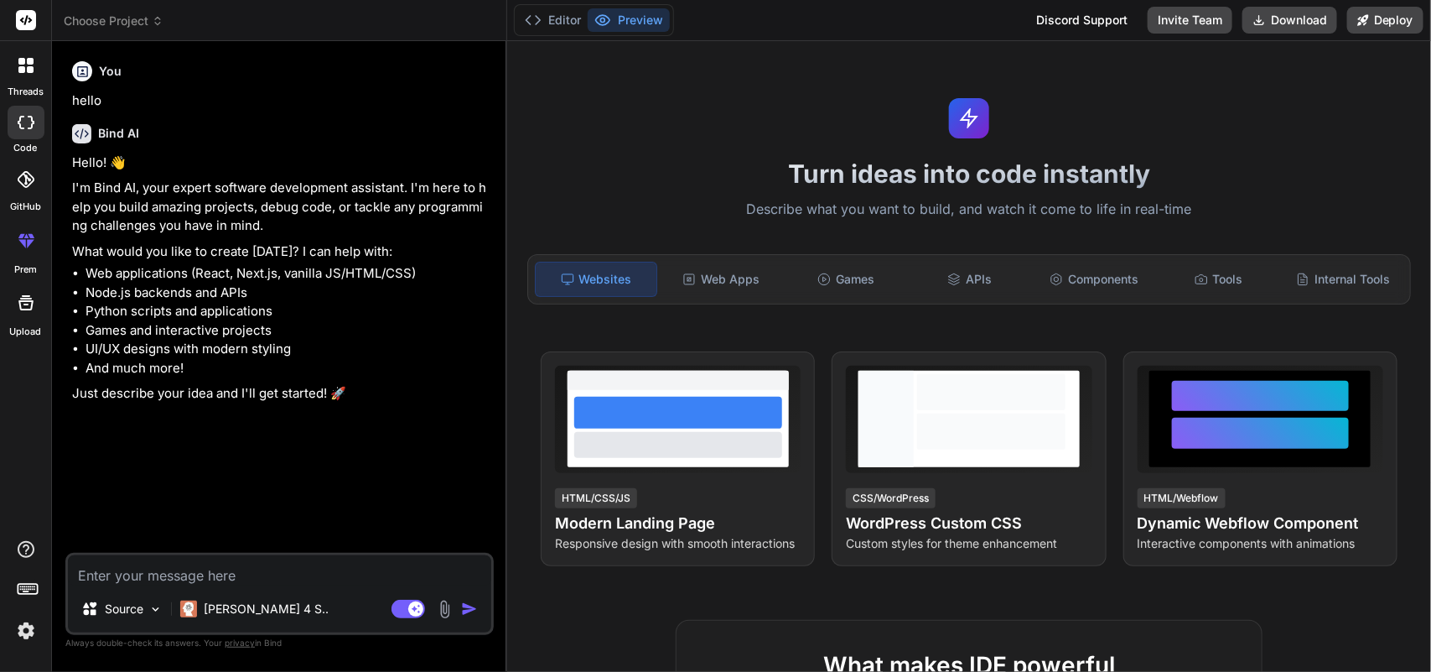
type textarea "c"
type textarea "x"
type textarea "cr"
type textarea "x"
type textarea "cre"
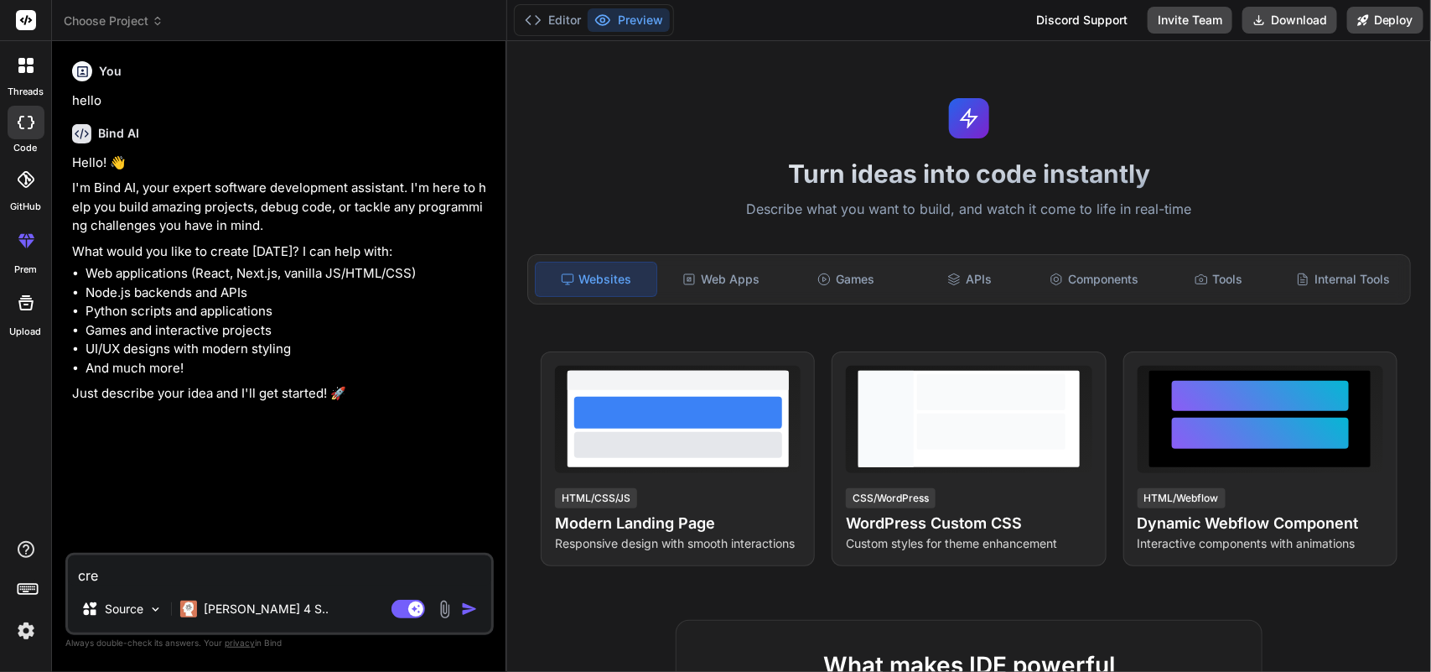
type textarea "x"
type textarea "crea"
type textarea "x"
type textarea "creat"
type textarea "x"
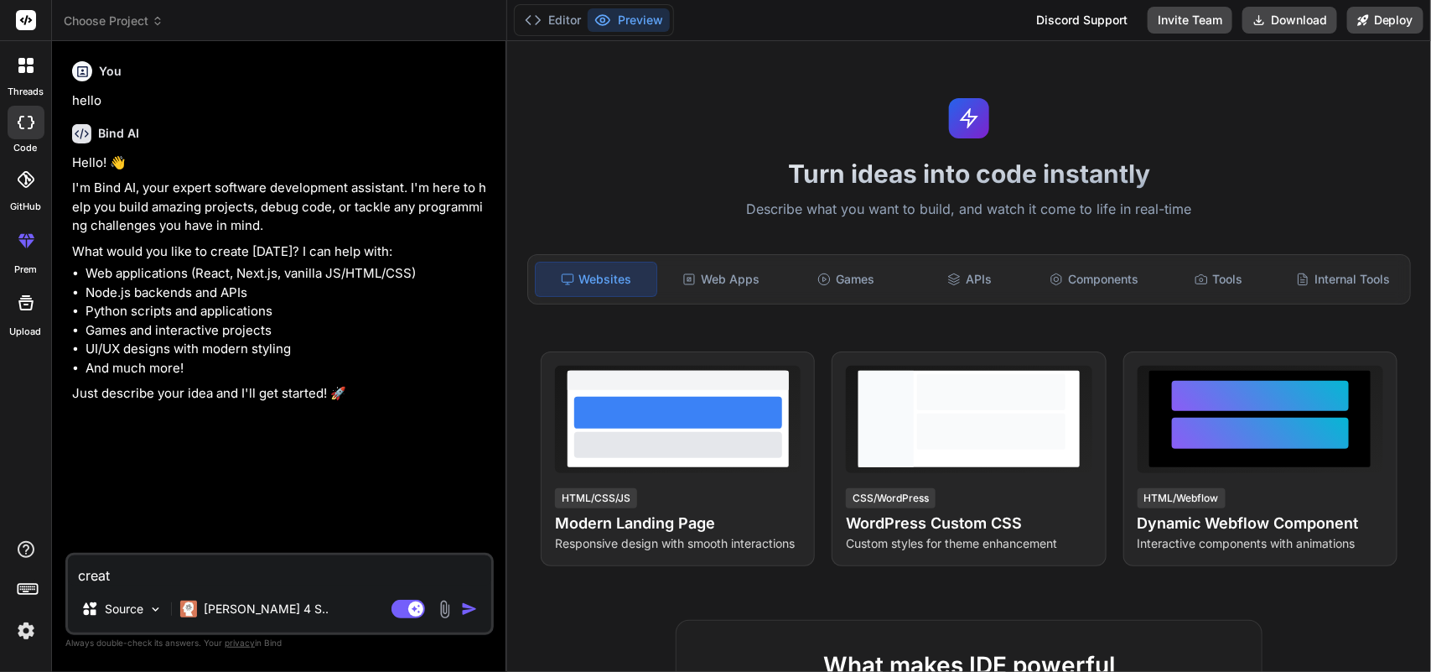
type textarea "create"
type textarea "x"
type textarea "create"
type textarea "x"
type textarea "create a"
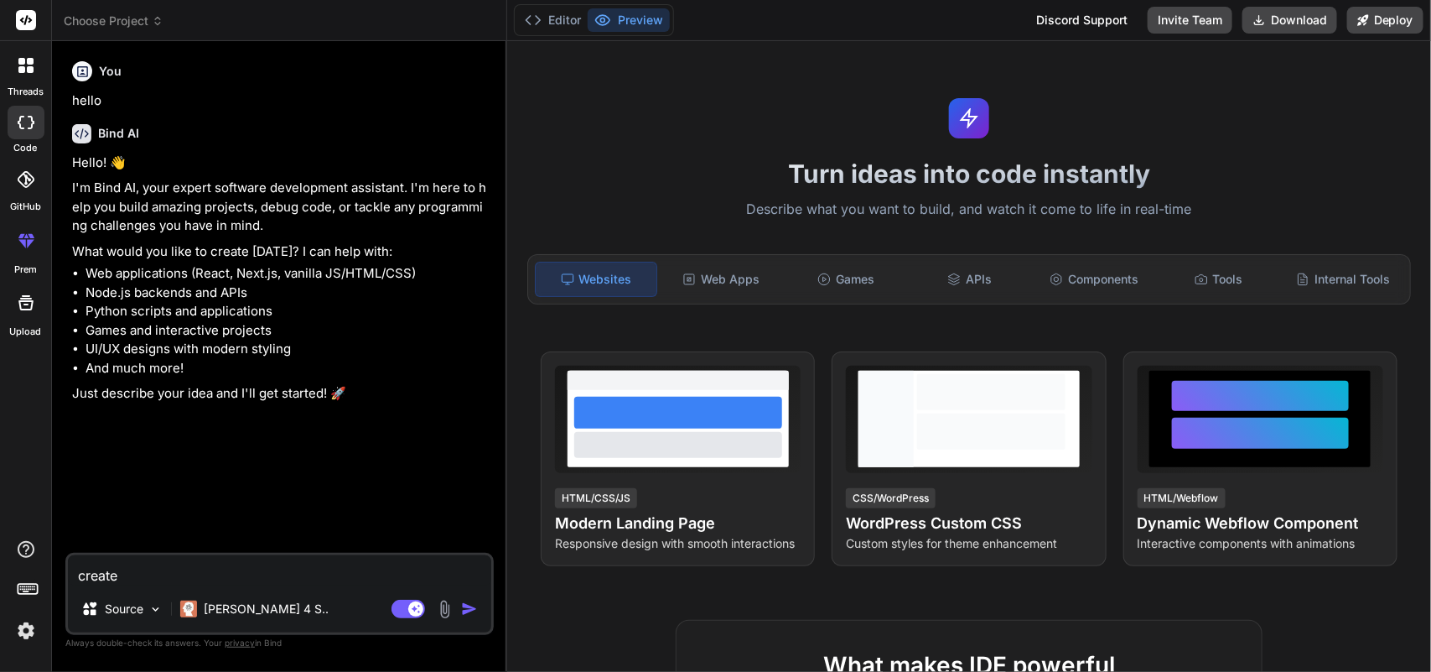
type textarea "x"
type textarea "create an"
type textarea "x"
type textarea "create an"
type textarea "x"
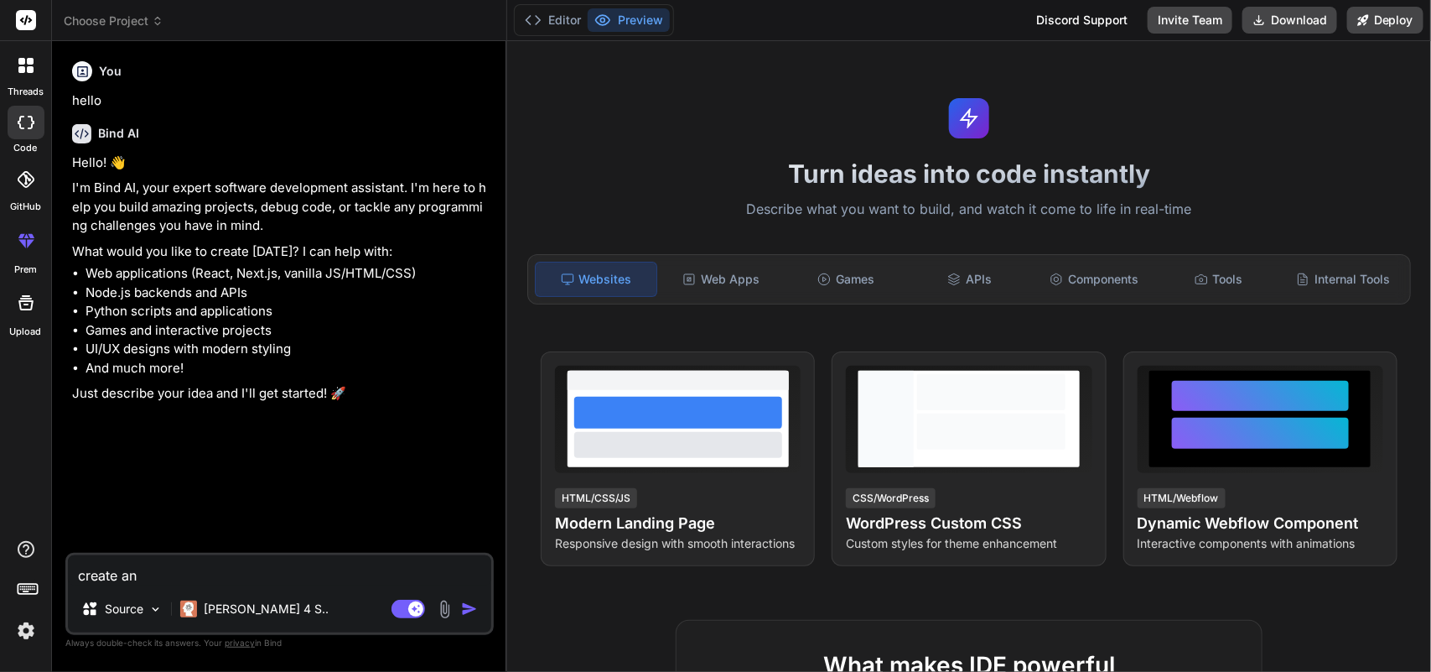
type textarea "create an a"
type textarea "x"
type textarea "create an ap"
type textarea "x"
type textarea "create an app"
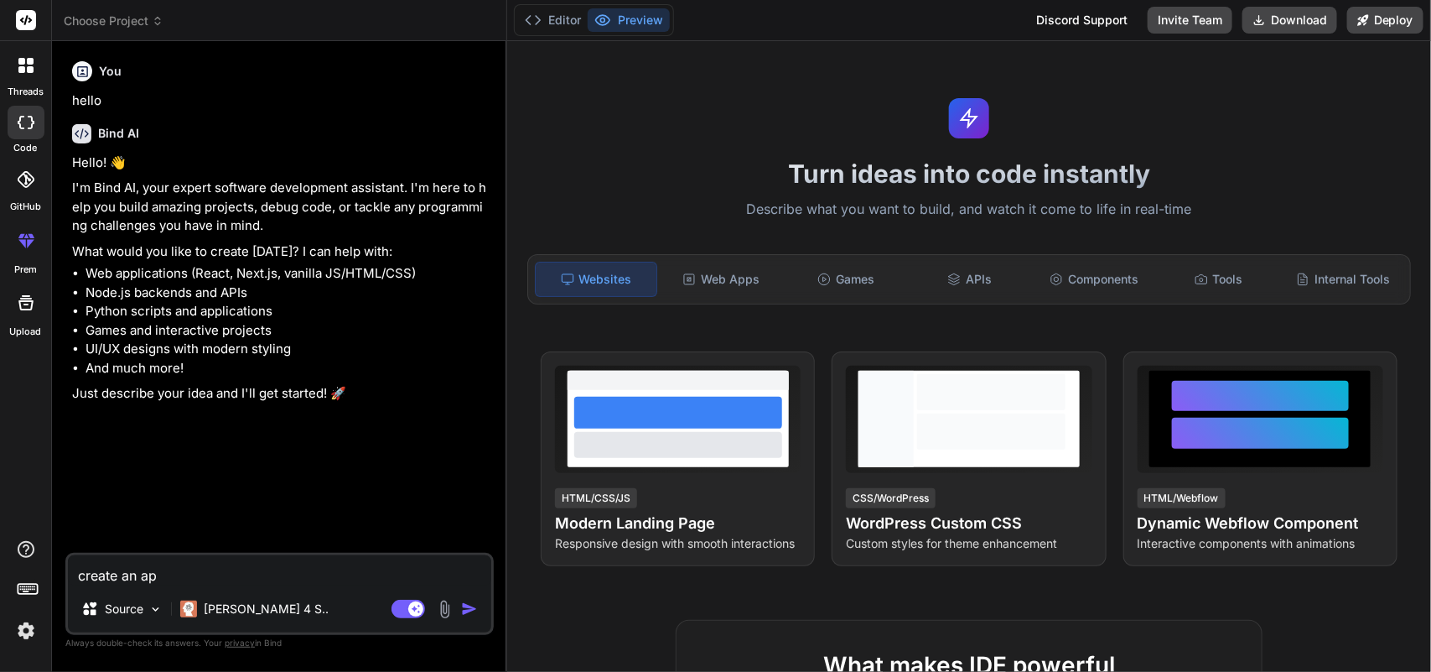
type textarea "x"
type textarea "create an app"
type textarea "x"
type textarea "create an app w"
type textarea "x"
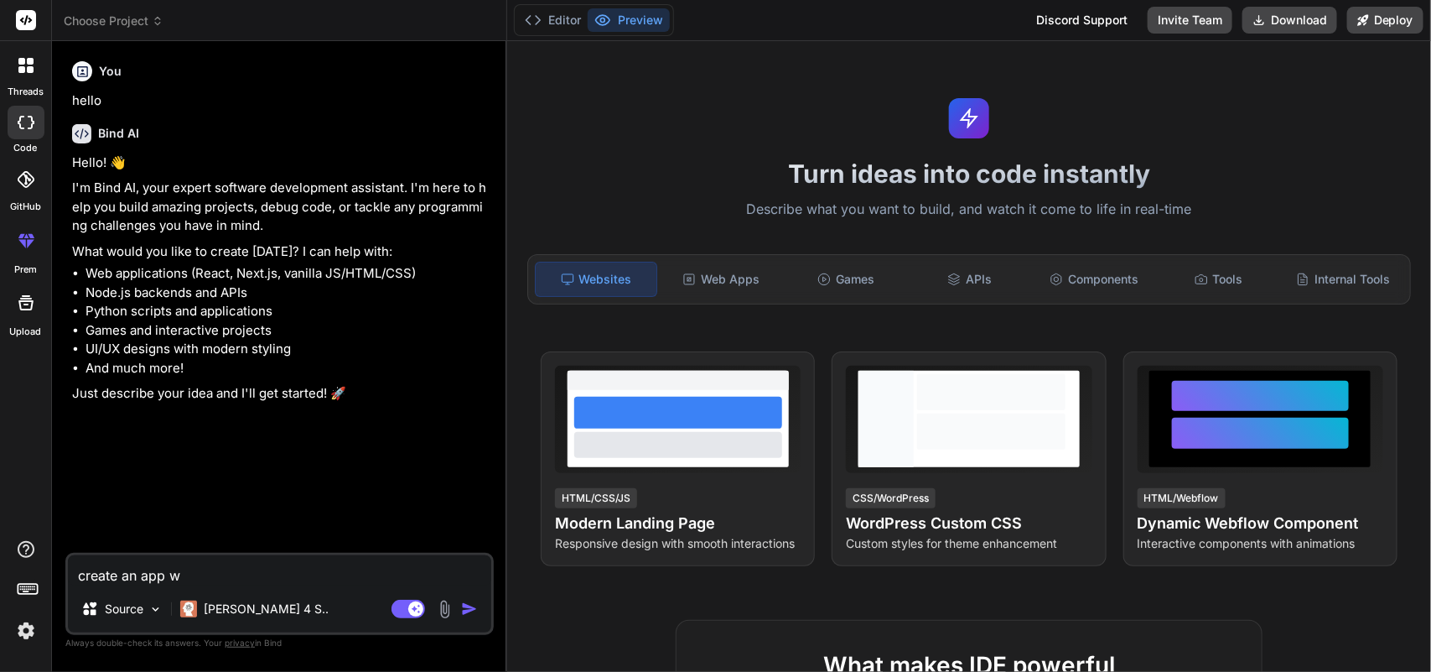
type textarea "create an app wh"
type textarea "x"
type textarea "create an app whe"
type textarea "x"
type textarea "create an app wher"
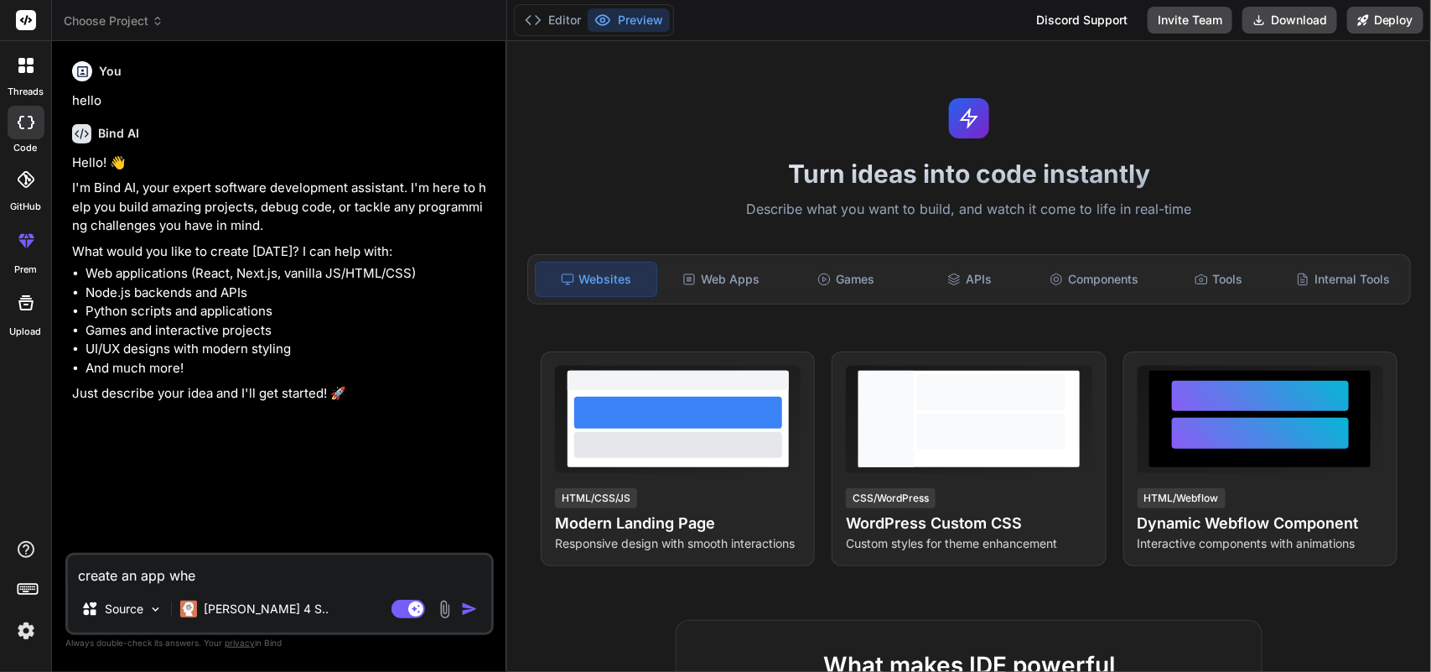
type textarea "x"
type textarea "create an app where"
type textarea "x"
type textarea "create an app where"
type textarea "x"
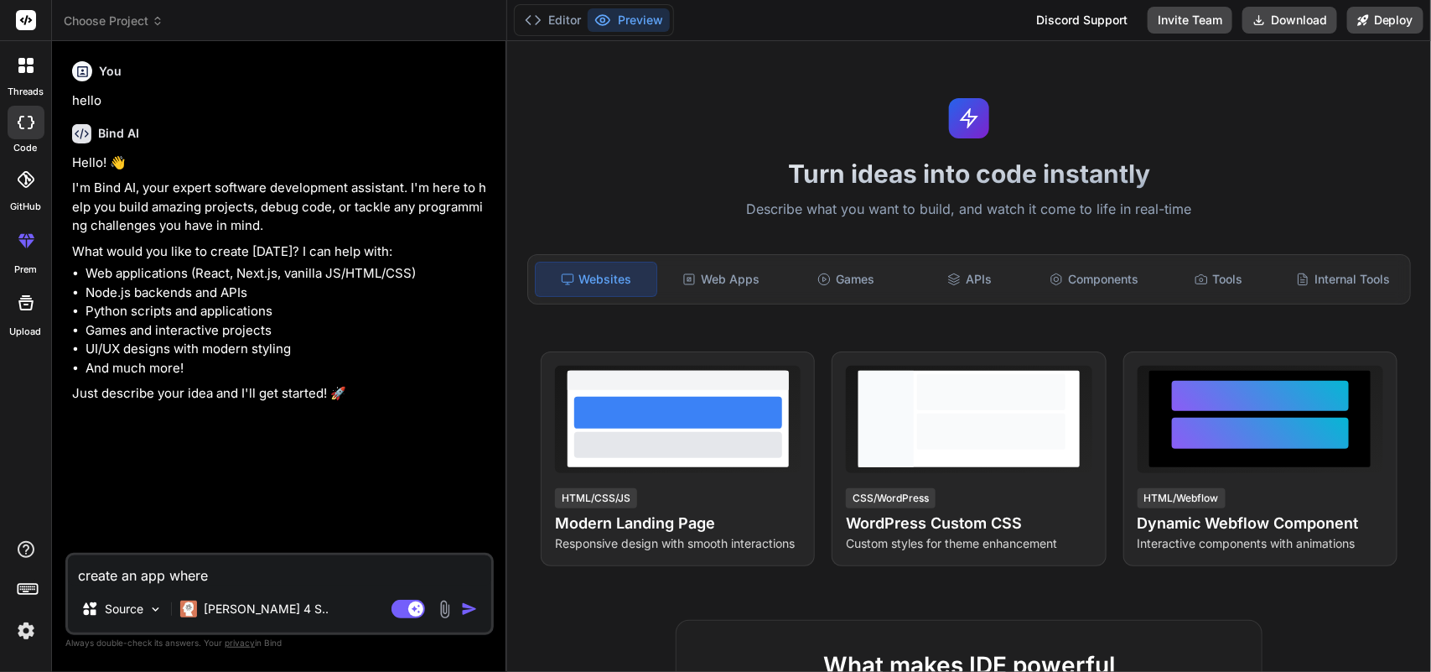
type textarea "create an app where p"
type textarea "x"
type textarea "create an app where pe"
type textarea "x"
type textarea "create an app where peo"
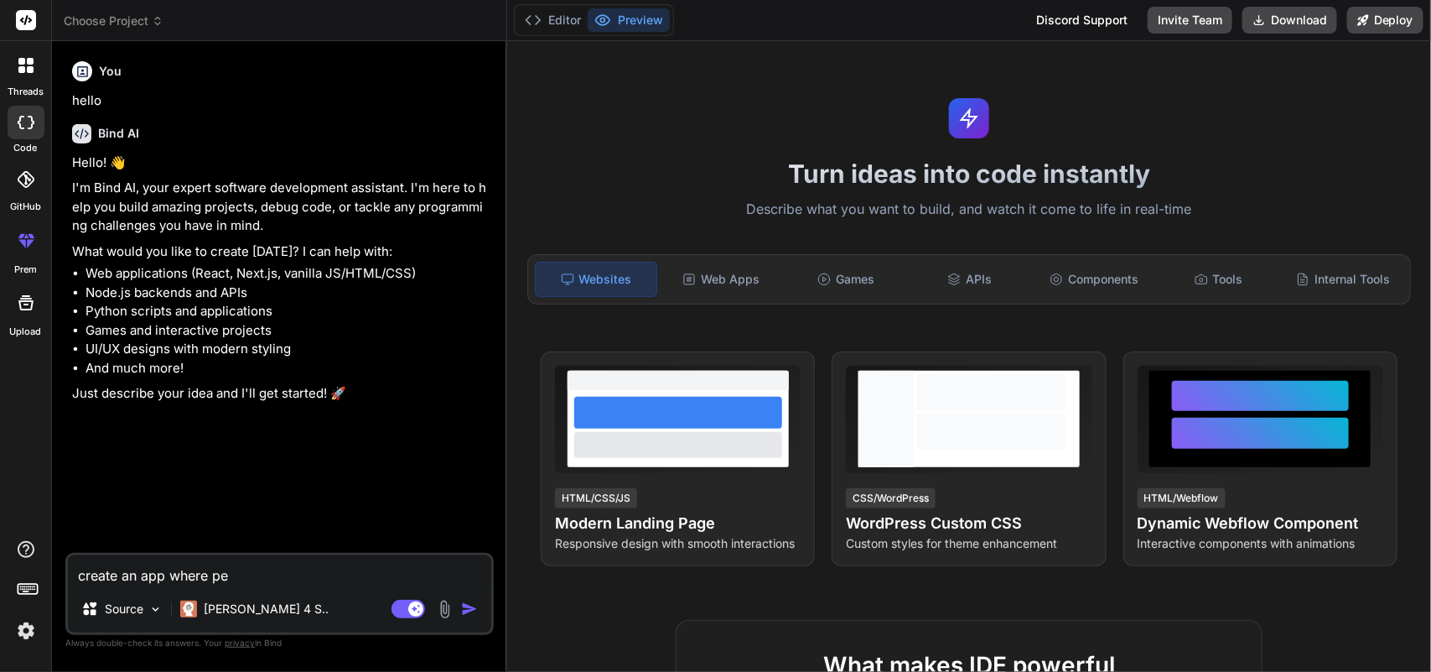
type textarea "x"
type textarea "create an app where peop"
type textarea "x"
type textarea "create an app where peopl"
type textarea "x"
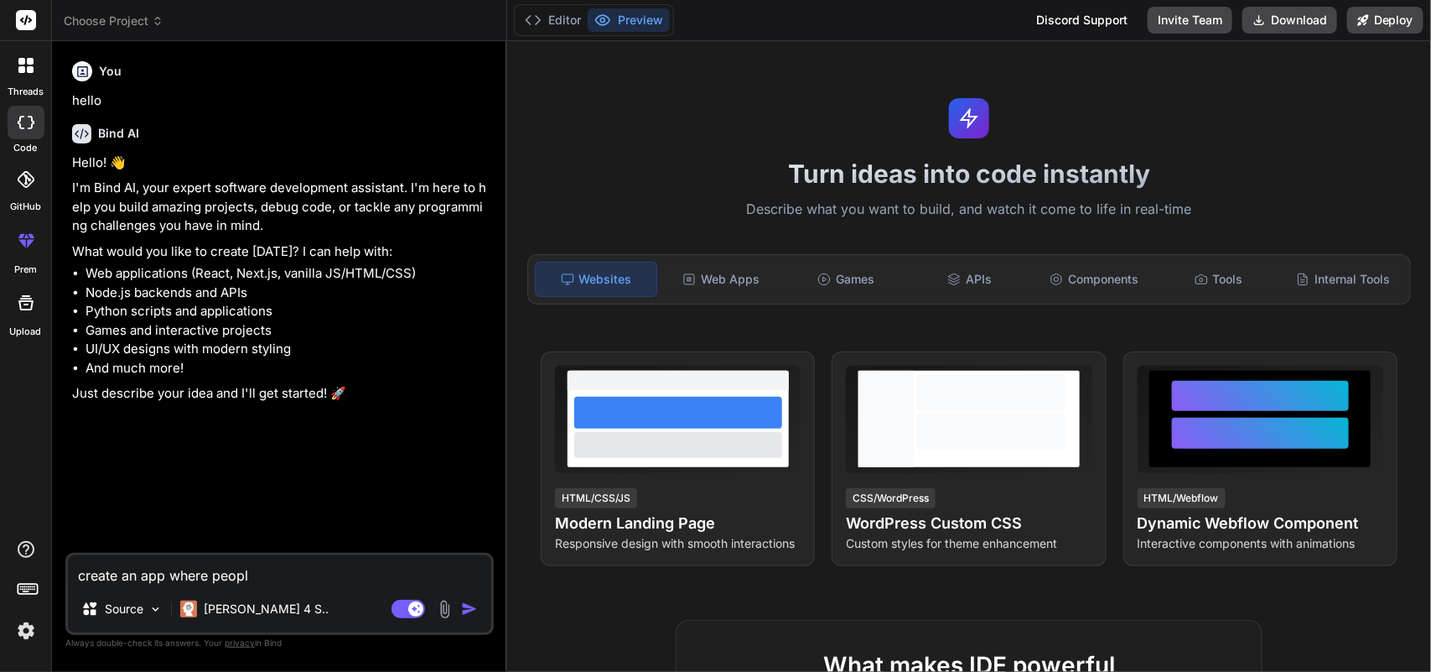
type textarea "create an app where people"
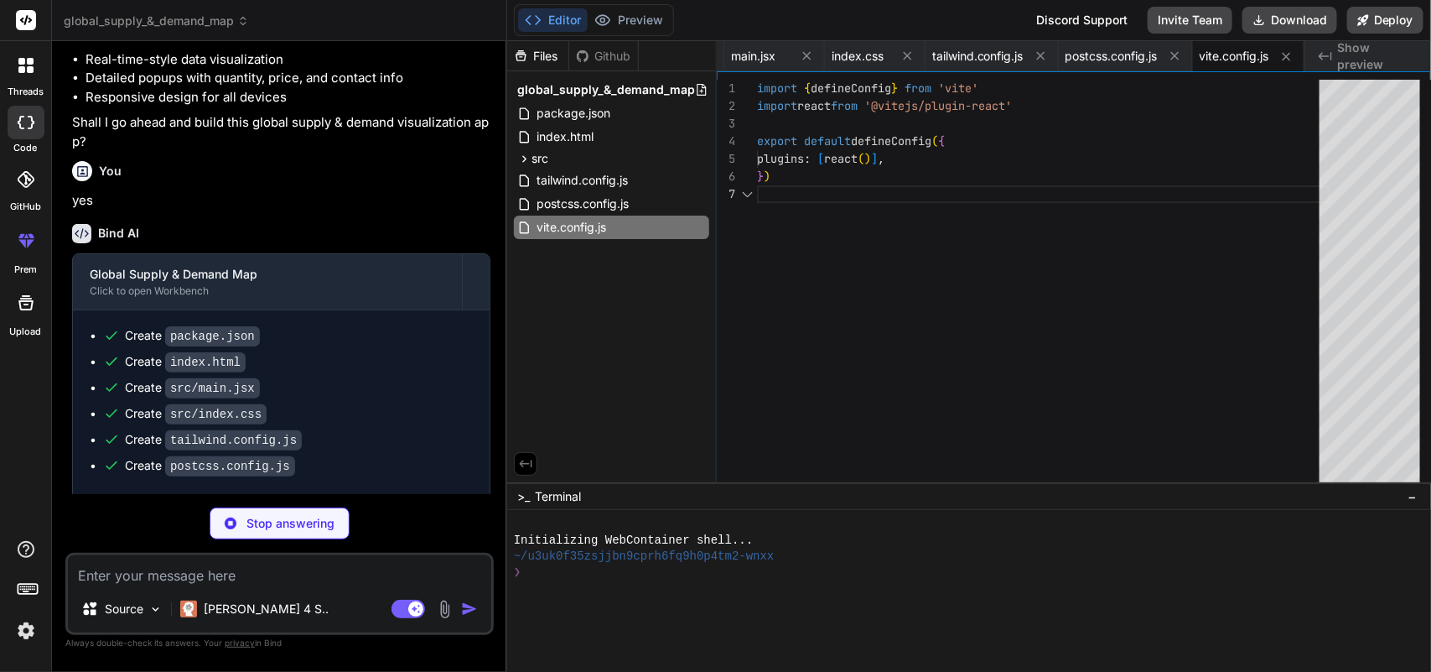
scroll to position [832, 0]
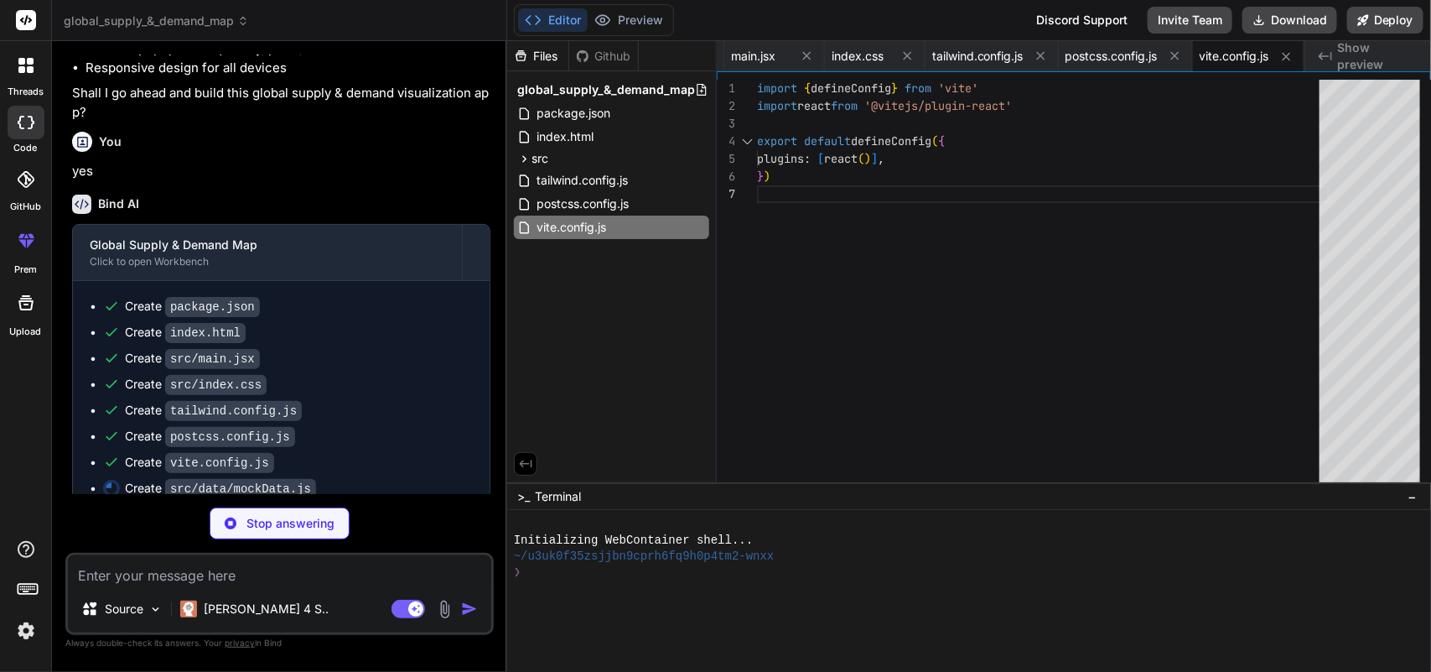
click at [19, 60] on icon at bounding box center [21, 61] width 7 height 7
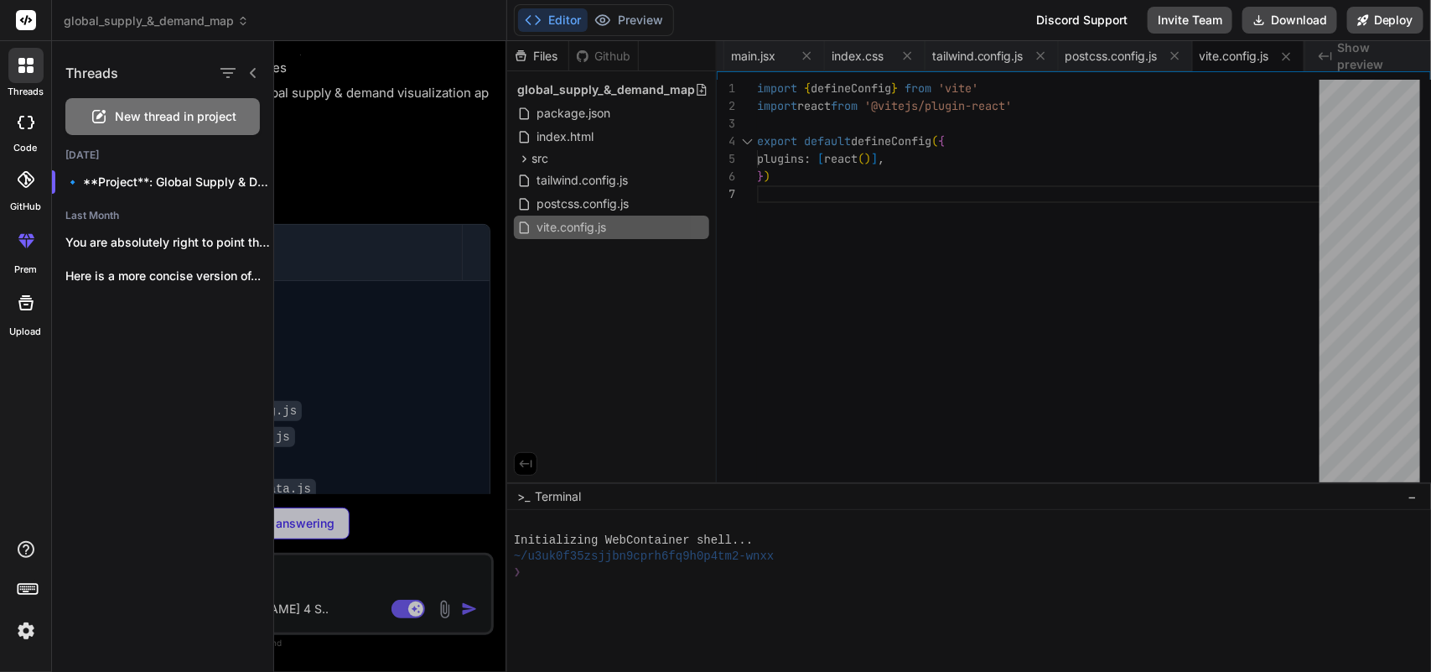
click at [388, 333] on div at bounding box center [852, 356] width 1157 height 631
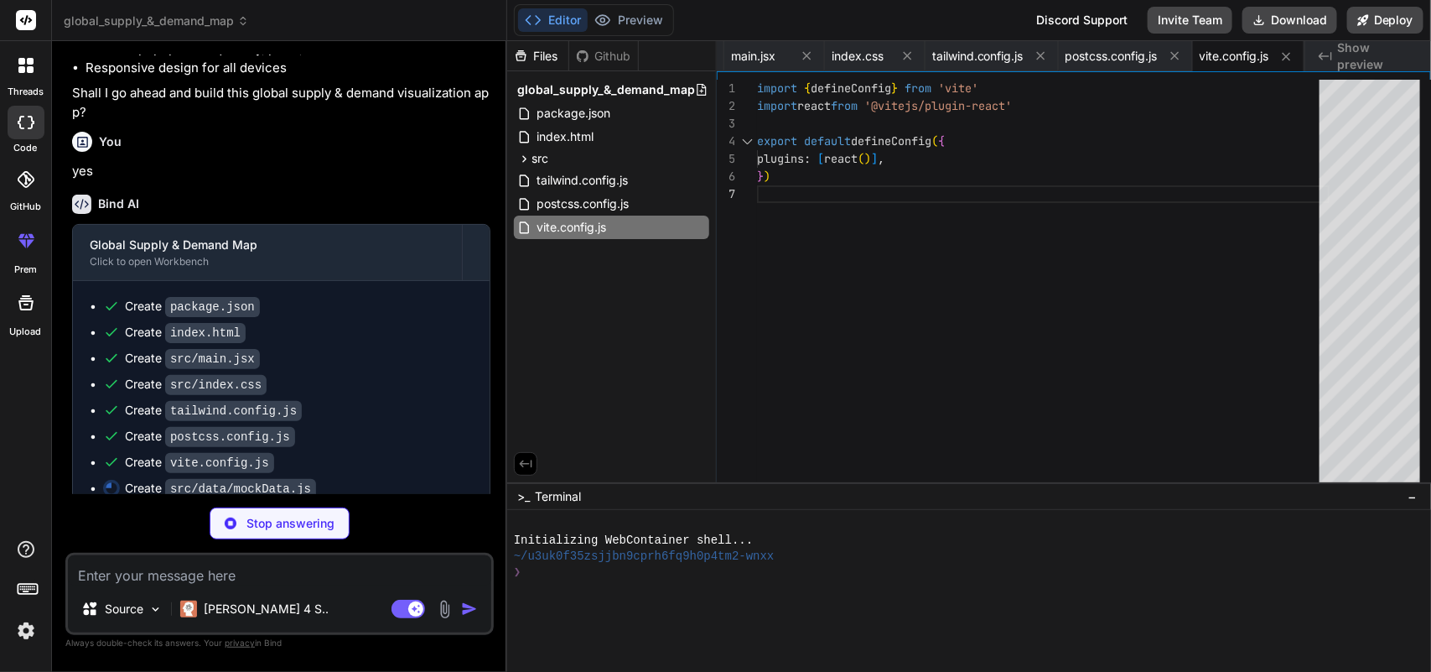
click at [246, 26] on icon at bounding box center [243, 21] width 12 height 12
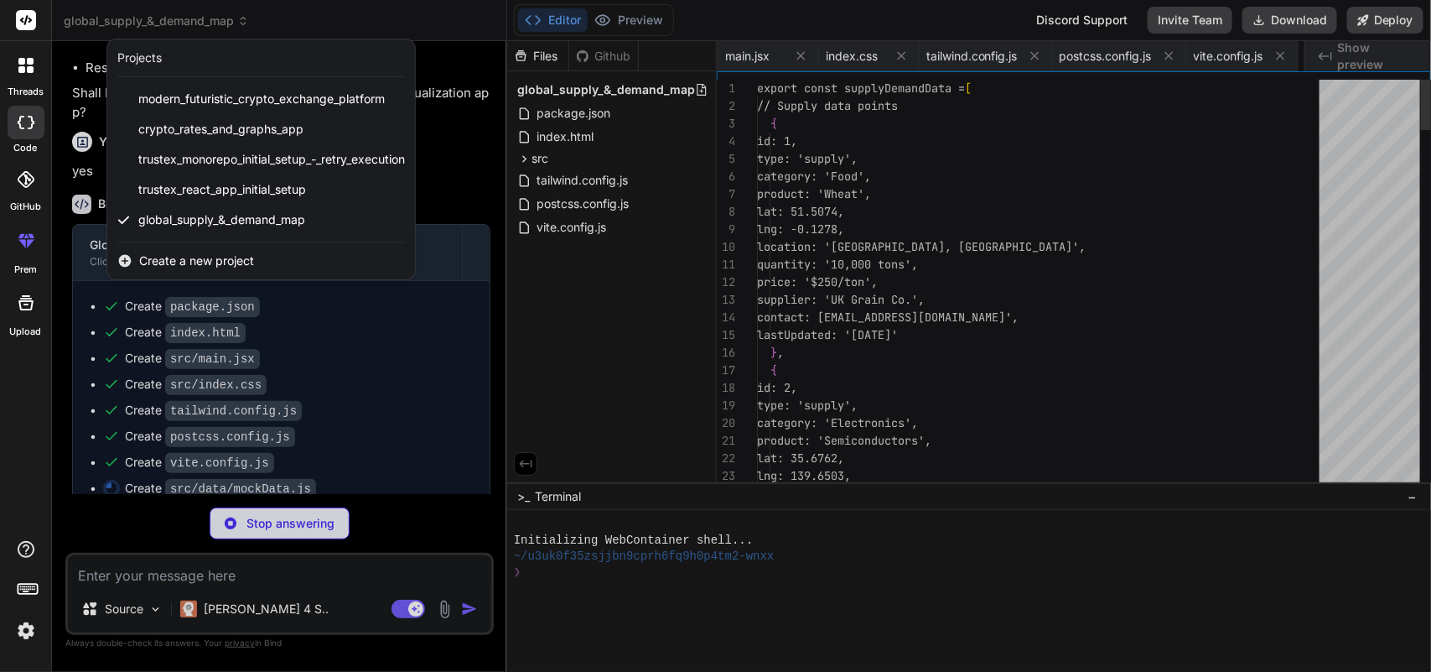
scroll to position [0, 325]
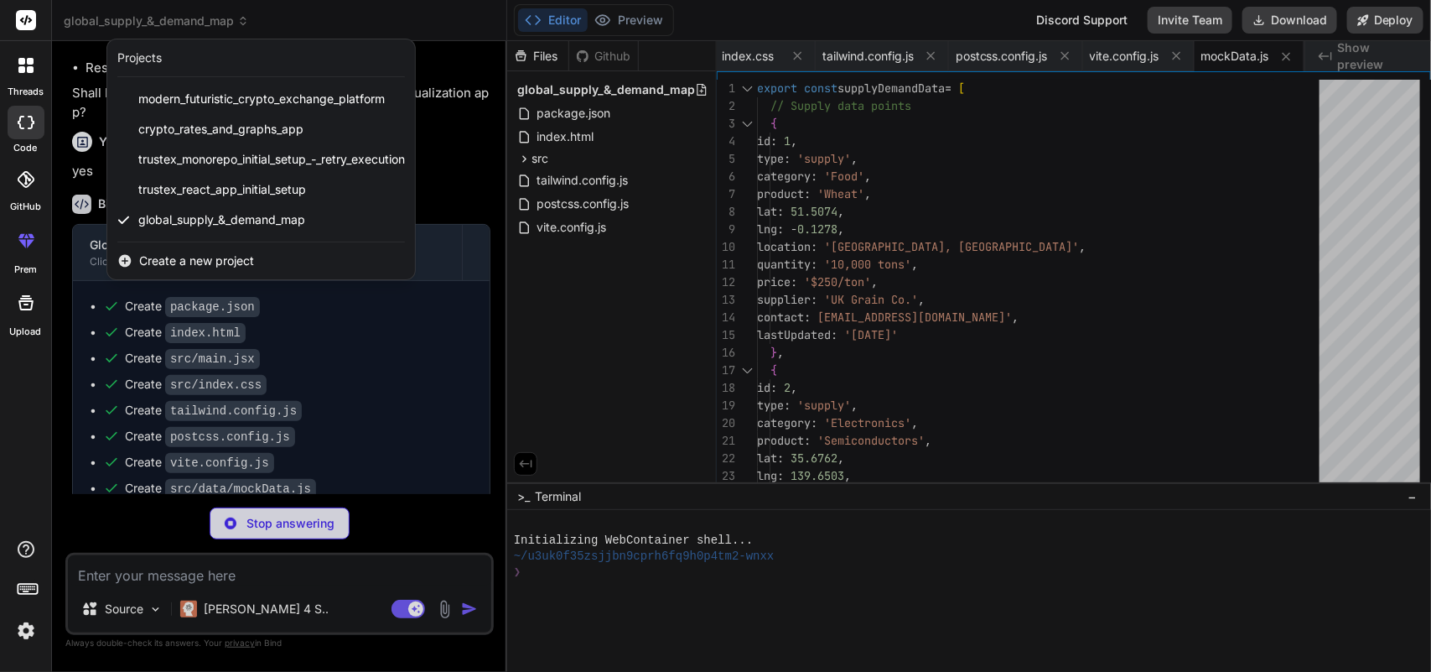
click at [340, 336] on div at bounding box center [715, 336] width 1431 height 672
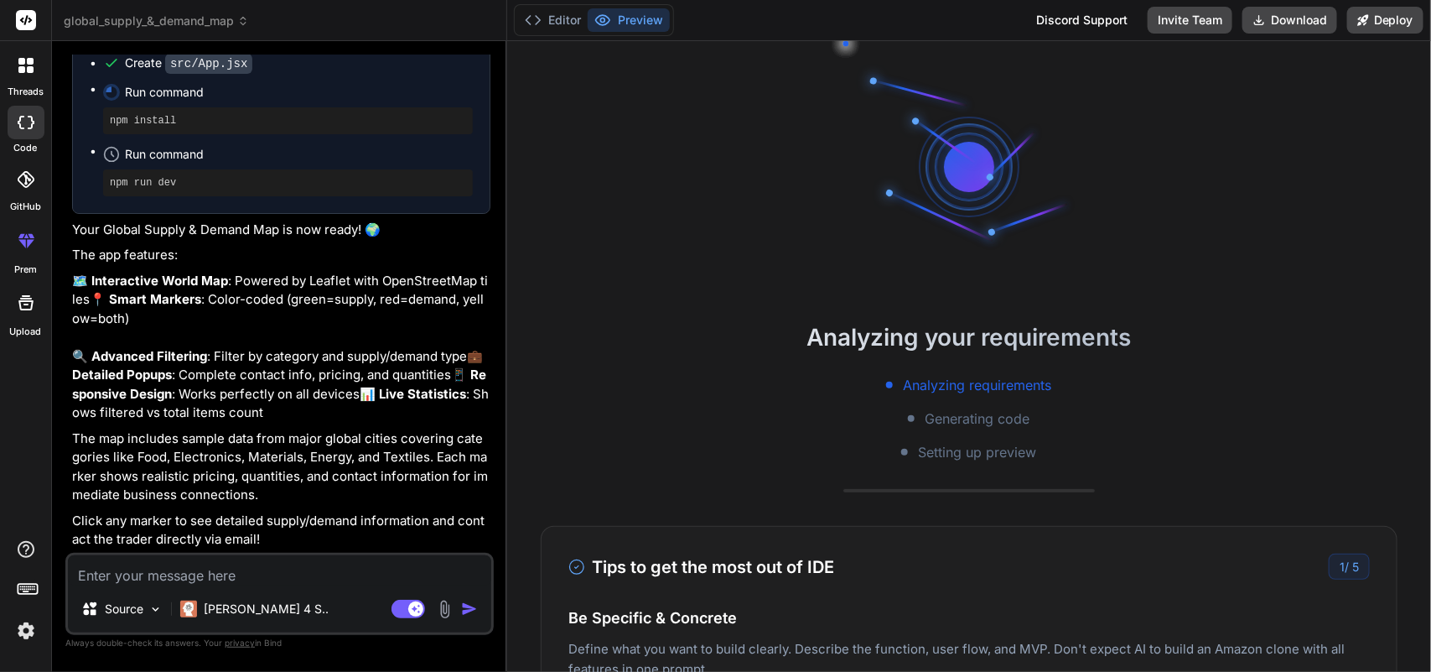
scroll to position [110, 0]
click at [546, 19] on button "Editor" at bounding box center [553, 19] width 70 height 23
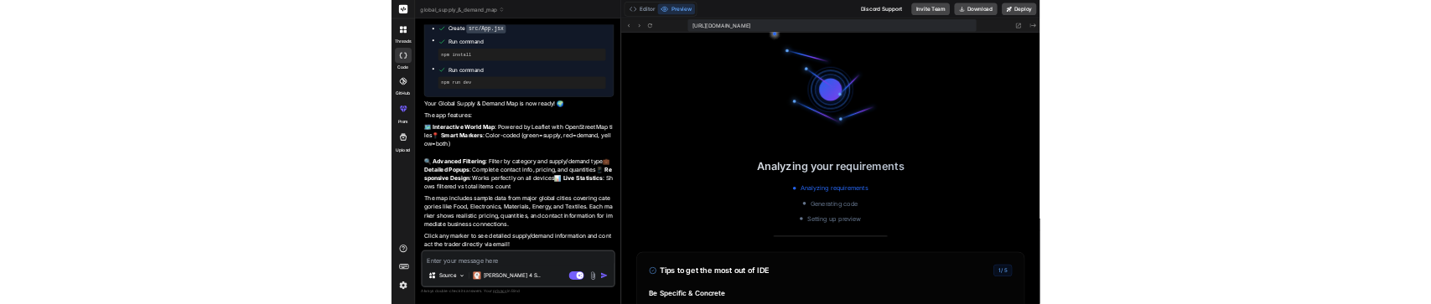
scroll to position [408, 0]
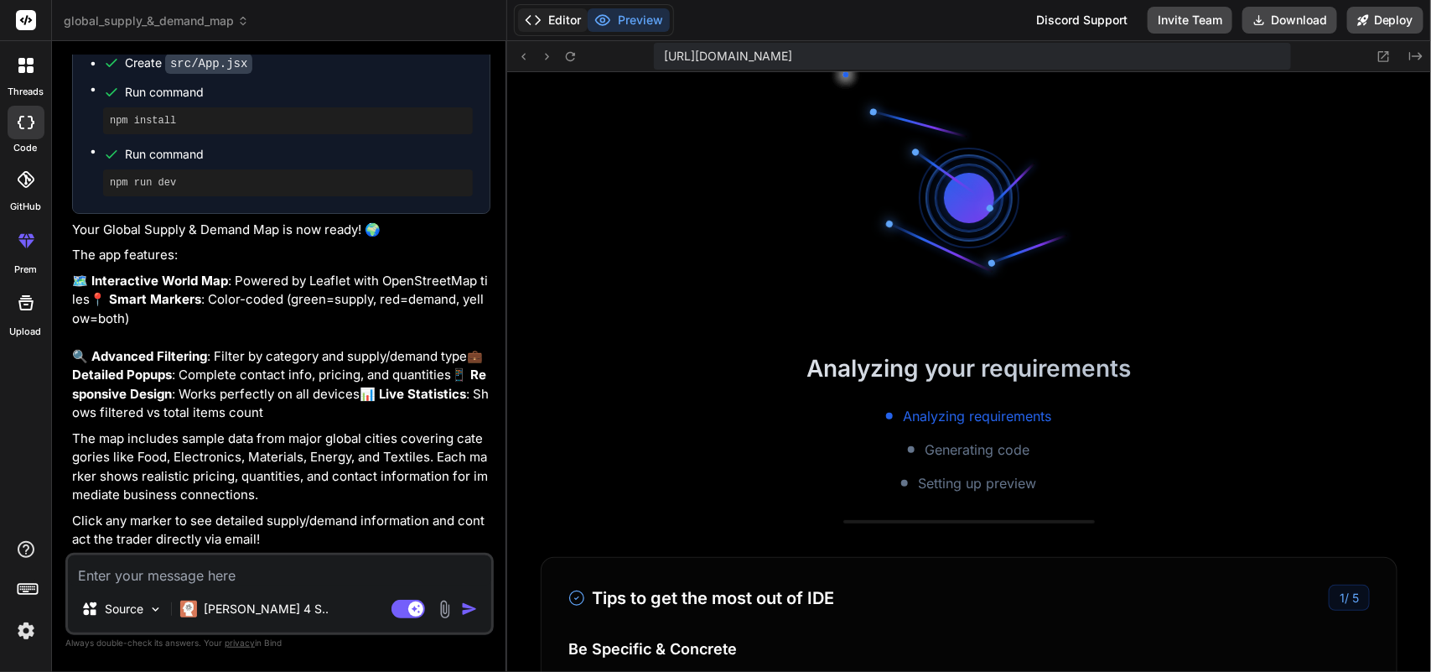
click at [558, 22] on button "Editor" at bounding box center [553, 19] width 70 height 23
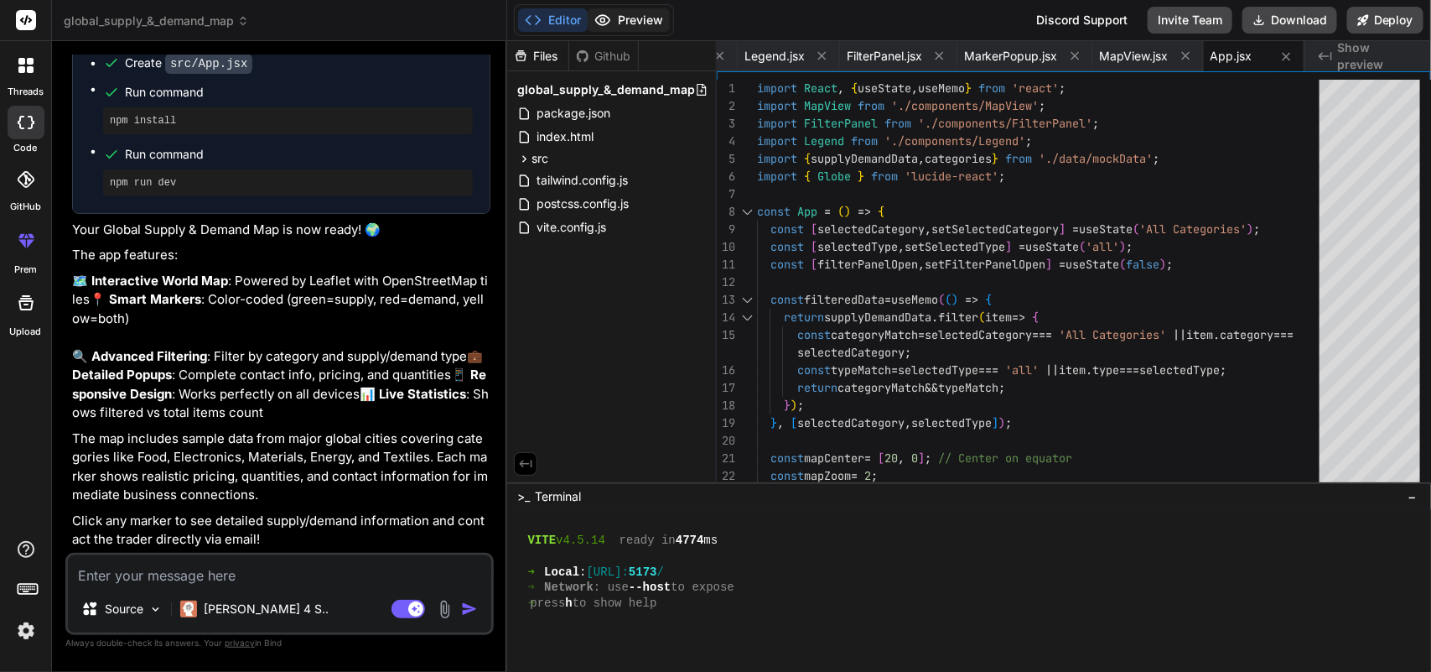
click at [633, 15] on button "Preview" at bounding box center [629, 19] width 82 height 23
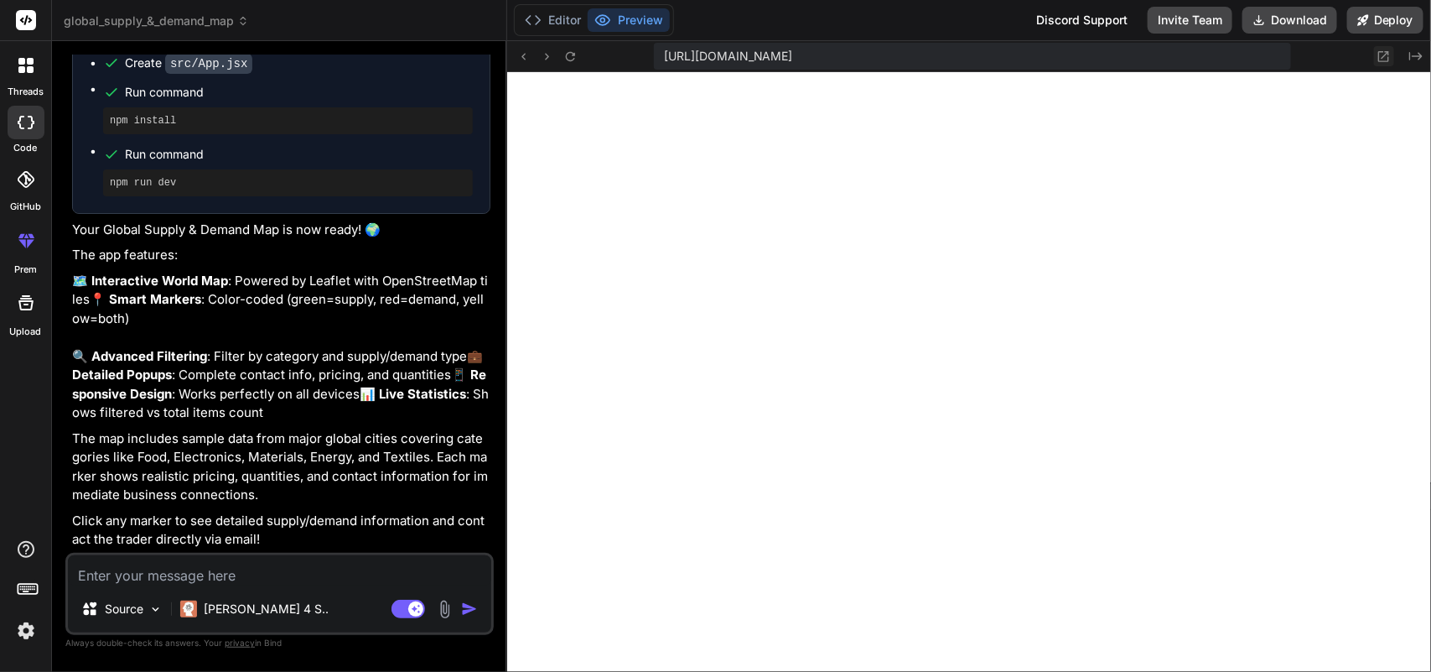
click at [1382, 60] on icon at bounding box center [1384, 56] width 11 height 11
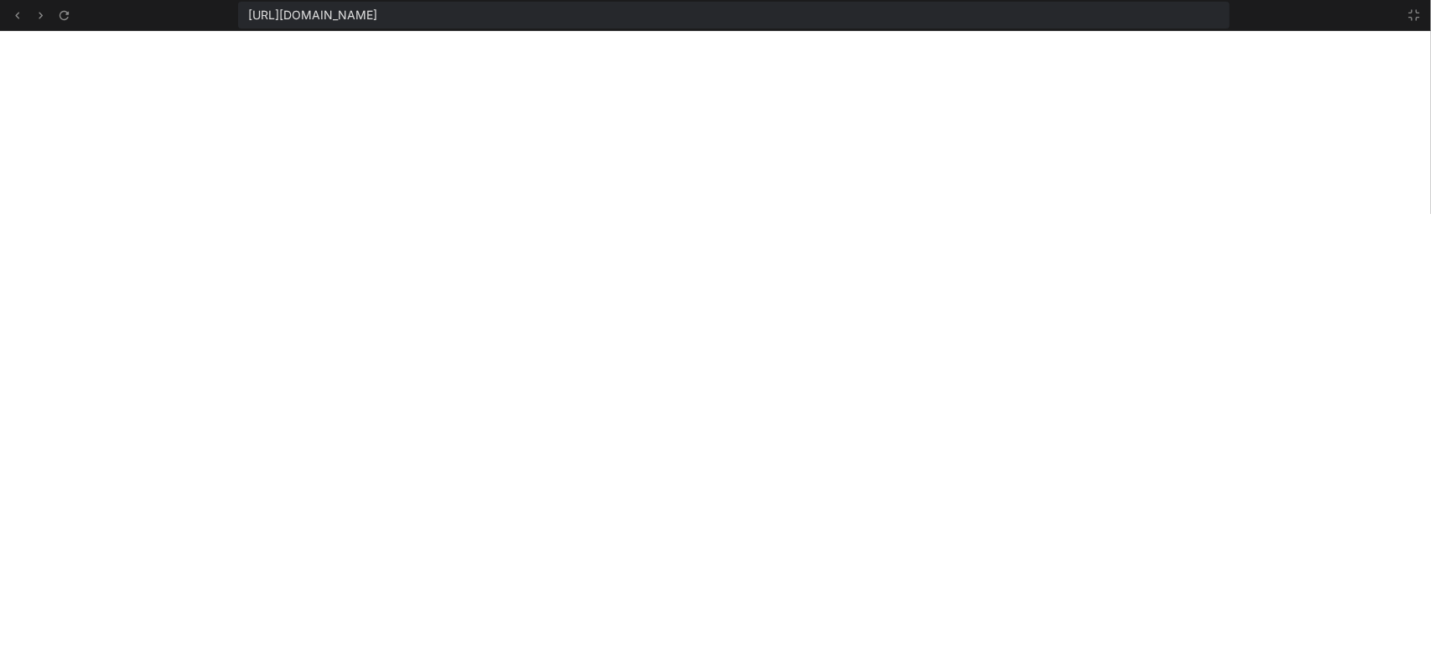
scroll to position [377, 0]
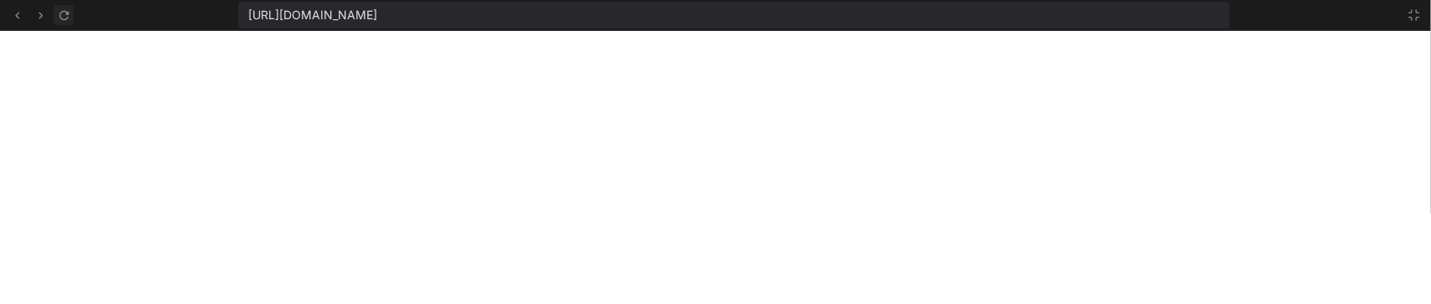
click at [65, 15] on icon at bounding box center [64, 15] width 14 height 14
click at [1410, 8] on icon at bounding box center [1414, 14] width 13 height 13
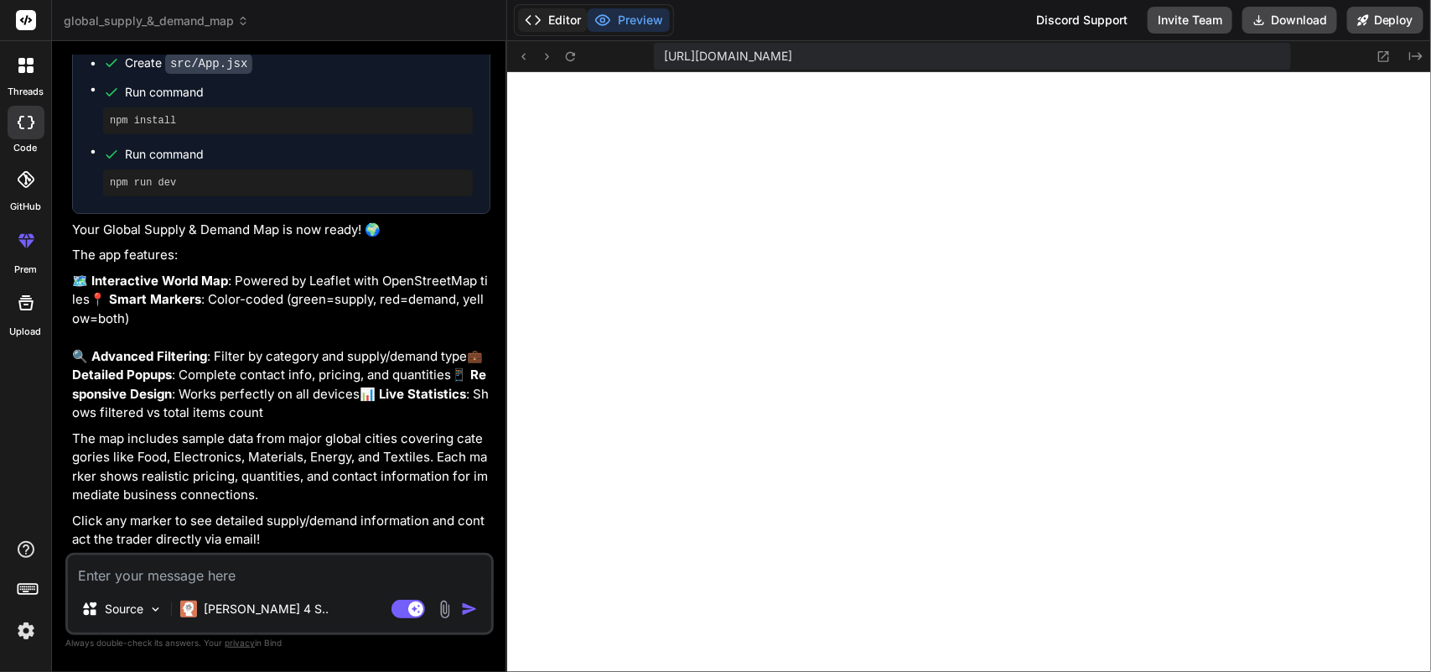
click at [551, 27] on button "Editor" at bounding box center [553, 19] width 70 height 23
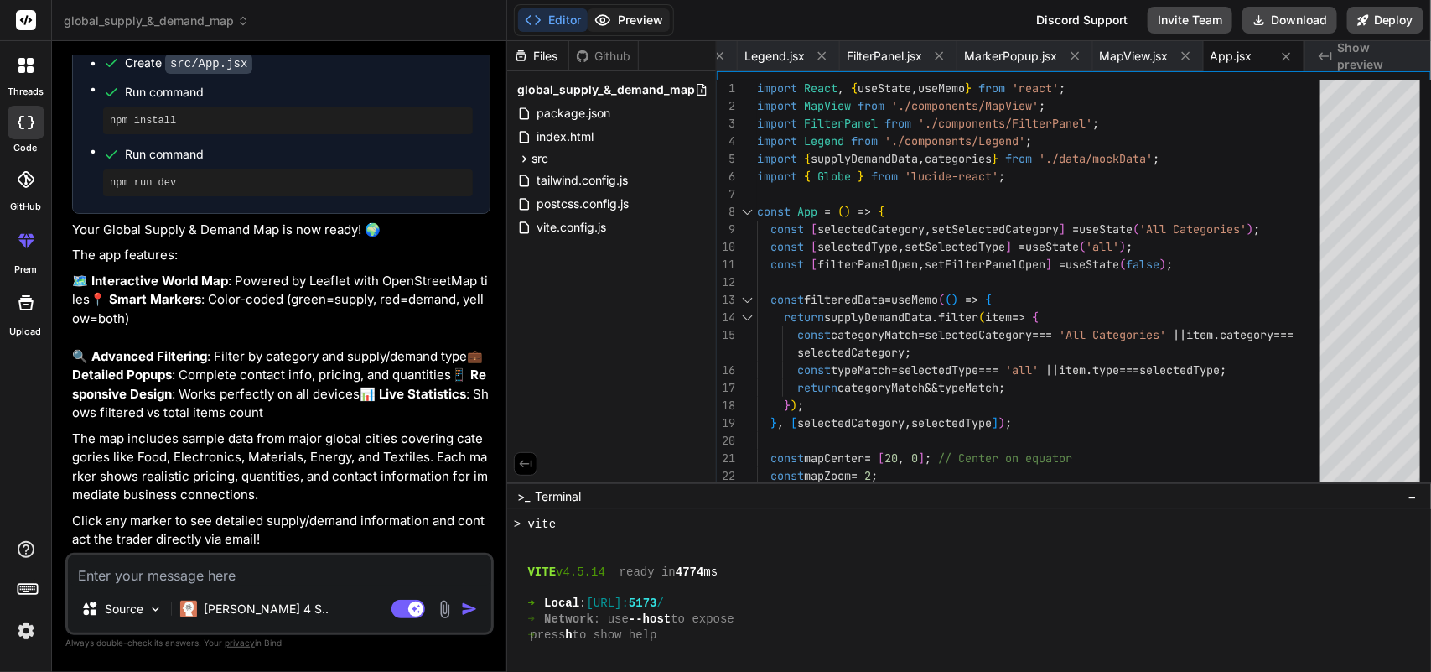
click at [635, 22] on button "Preview" at bounding box center [629, 19] width 82 height 23
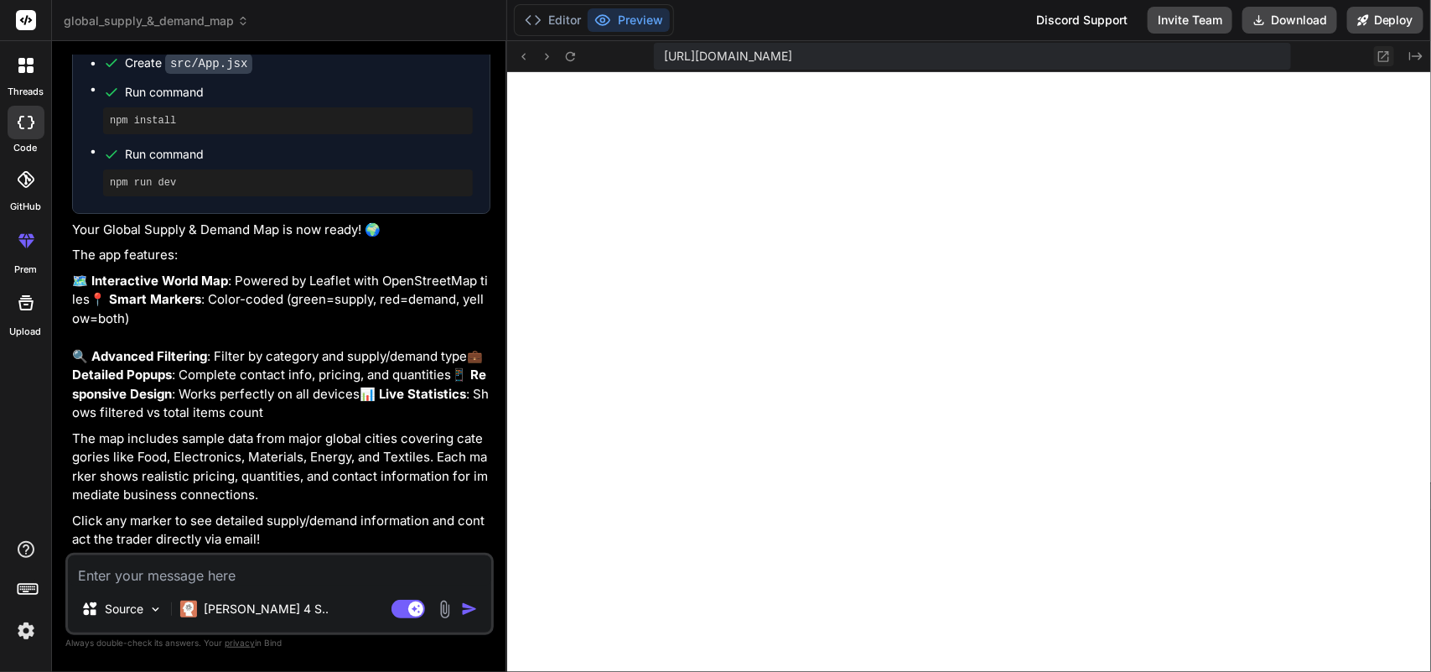
click at [1382, 55] on icon at bounding box center [1384, 56] width 14 height 14
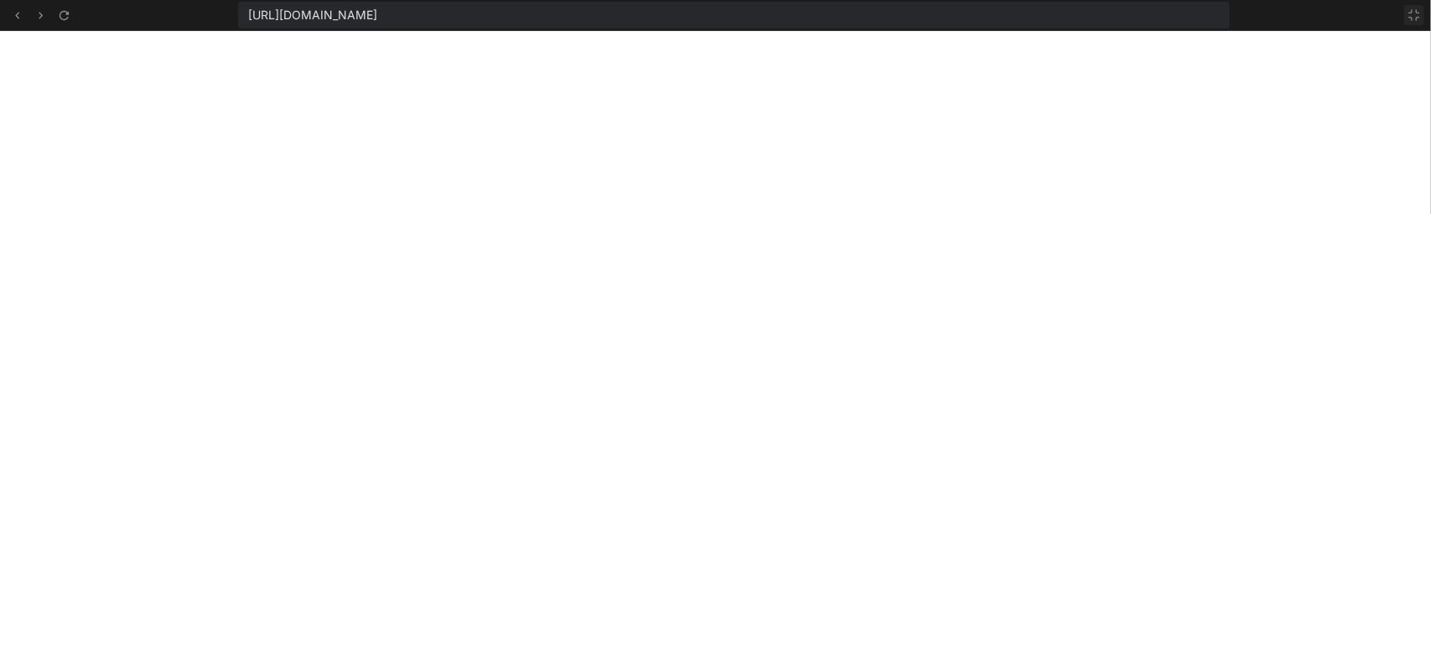
click at [1415, 14] on icon at bounding box center [1414, 14] width 13 height 13
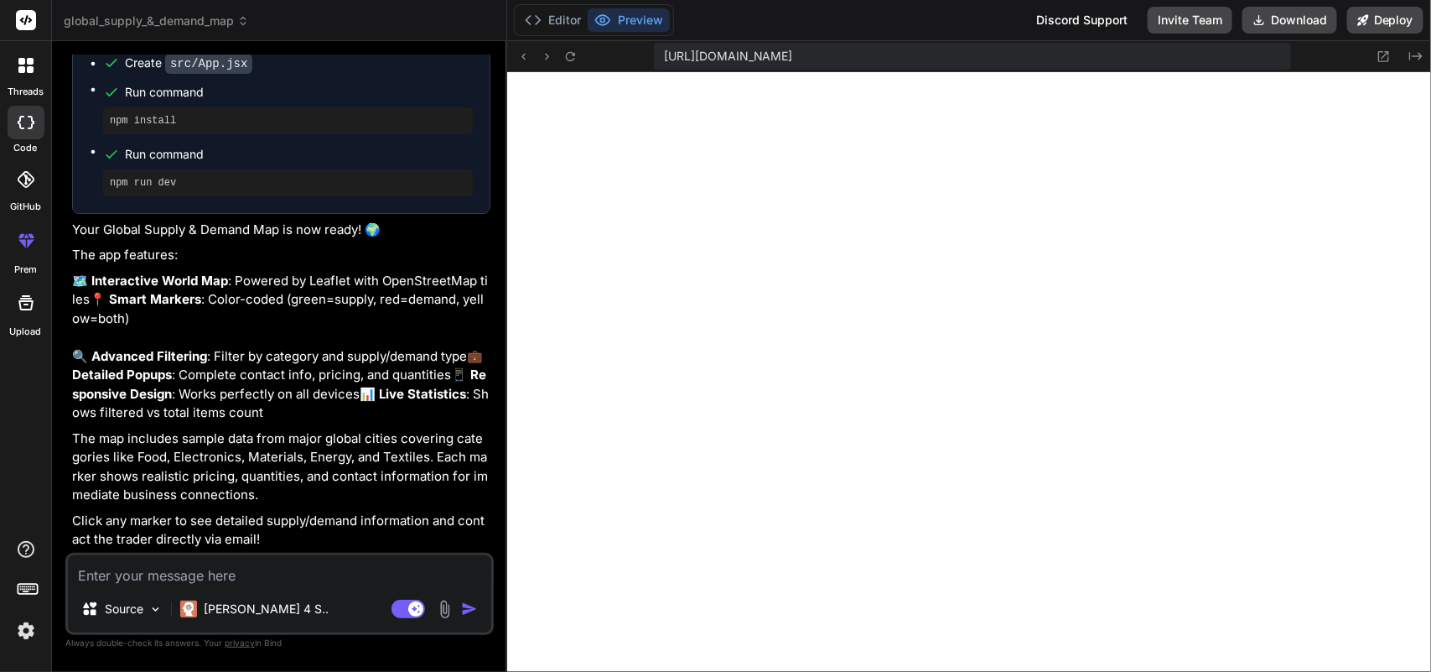
click at [271, 579] on textarea at bounding box center [279, 570] width 423 height 30
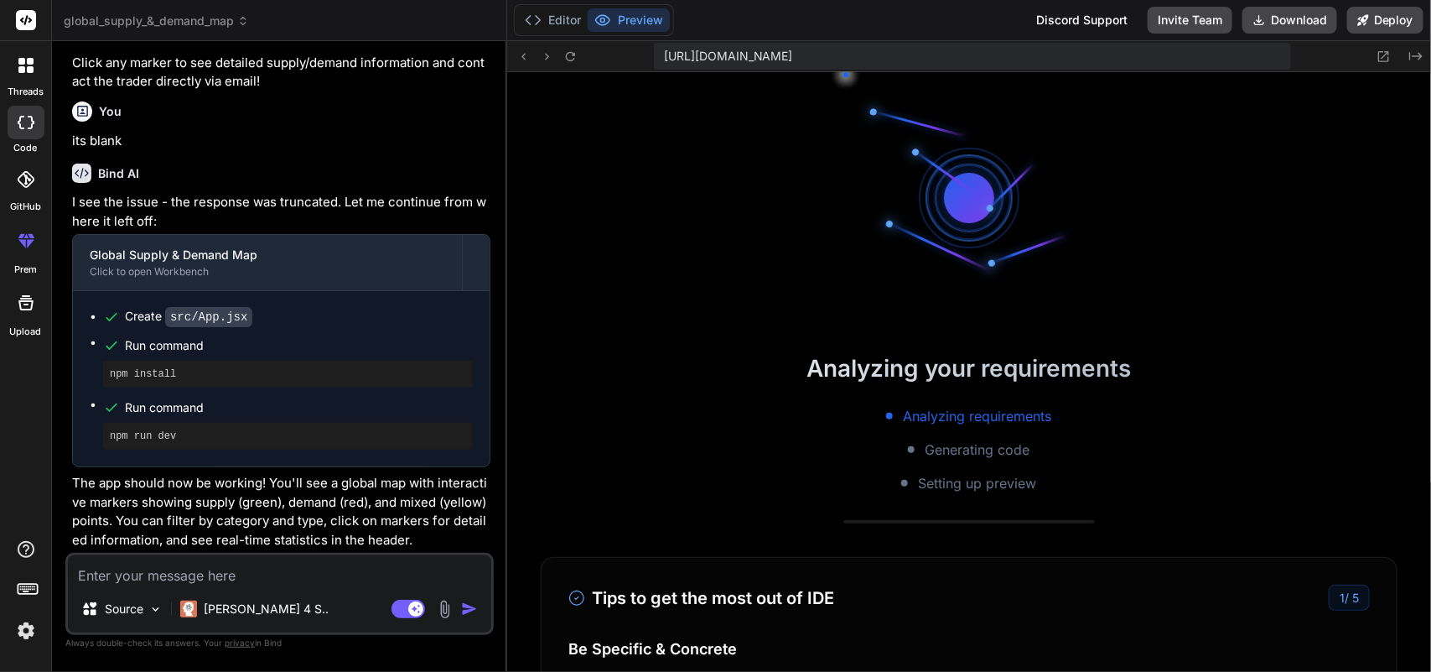
scroll to position [974, 0]
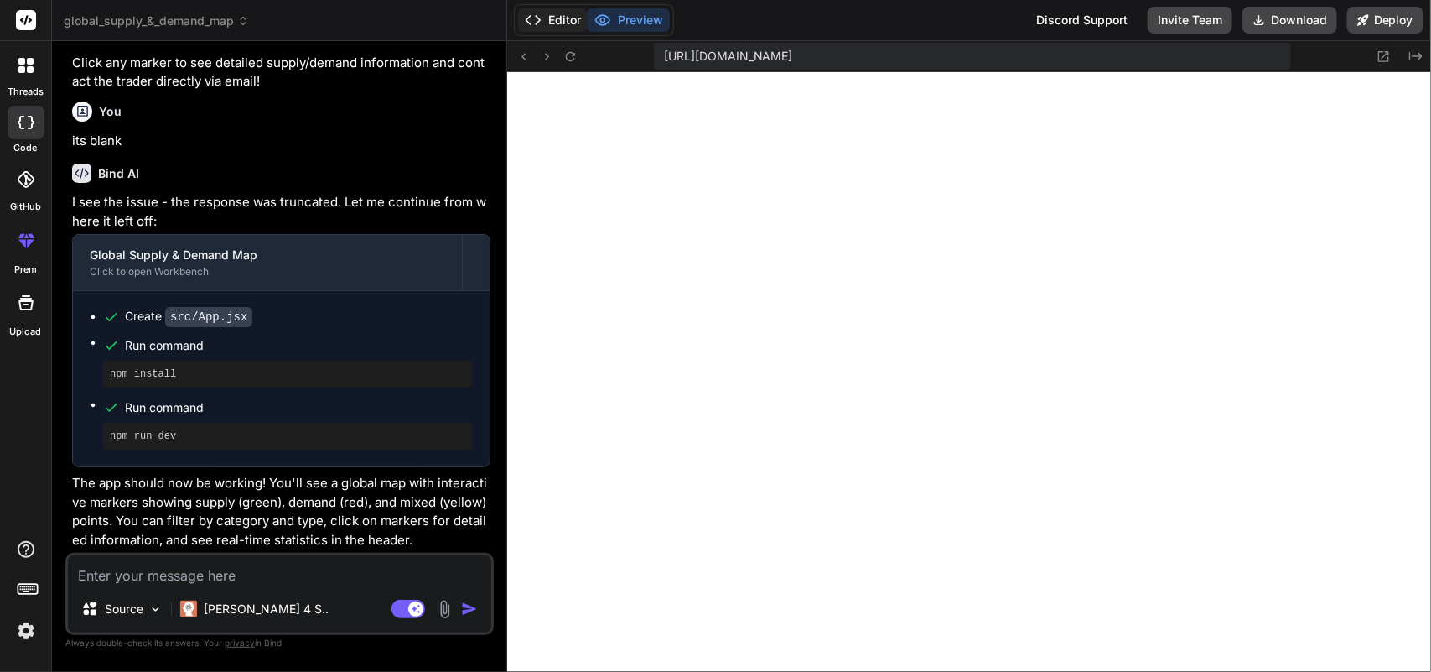
click at [546, 13] on button "Editor" at bounding box center [553, 19] width 70 height 23
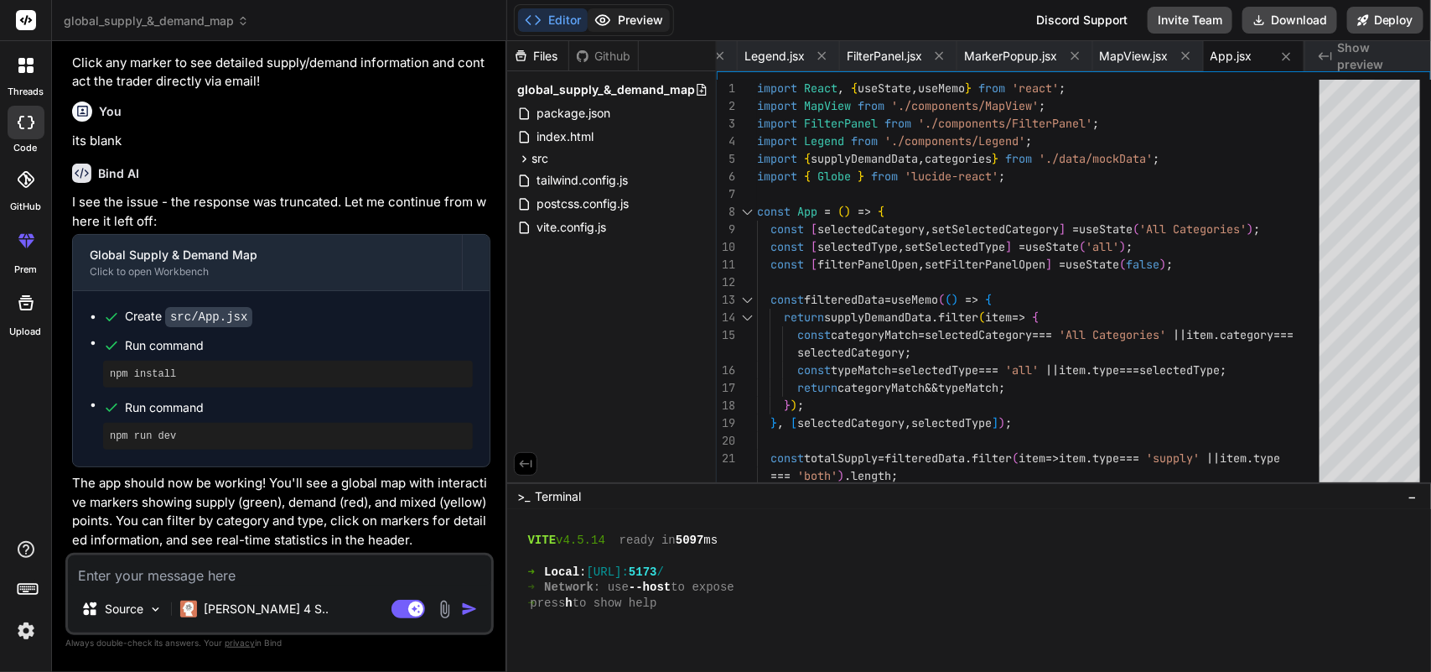
click at [616, 14] on button "Preview" at bounding box center [629, 19] width 82 height 23
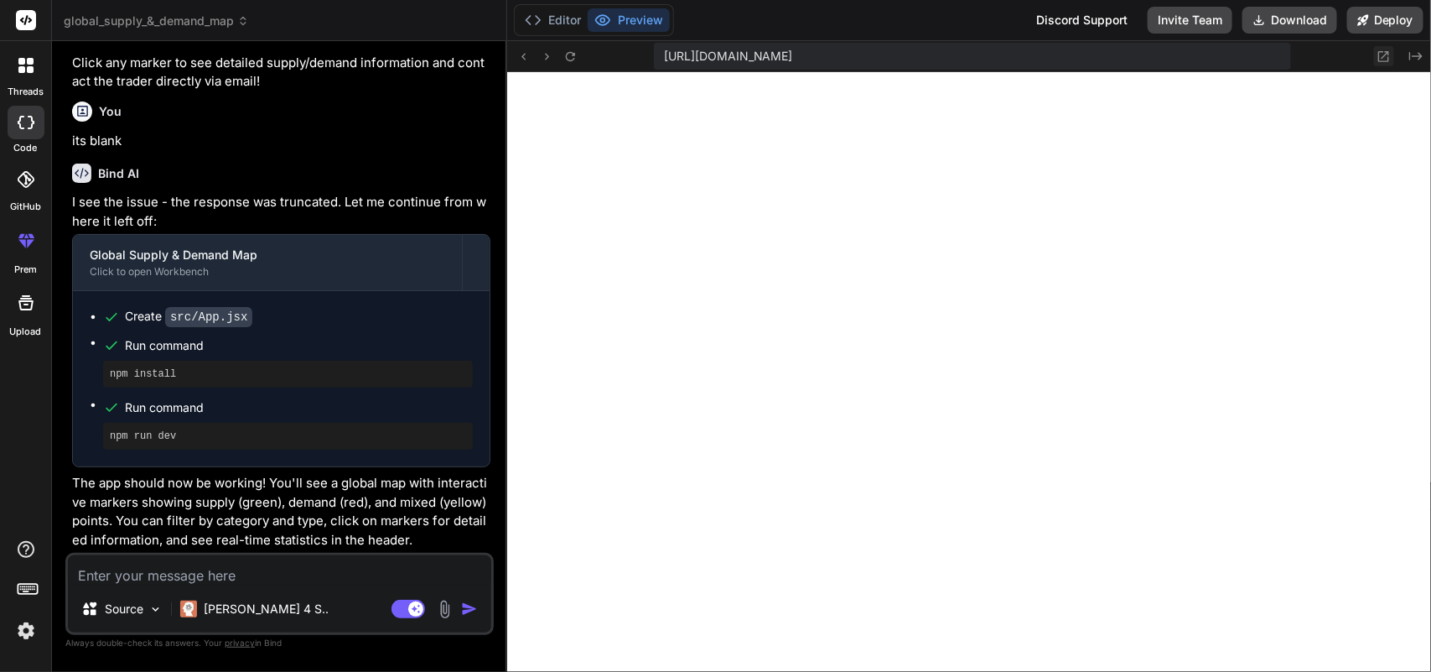
click at [1376, 55] on button at bounding box center [1384, 56] width 20 height 20
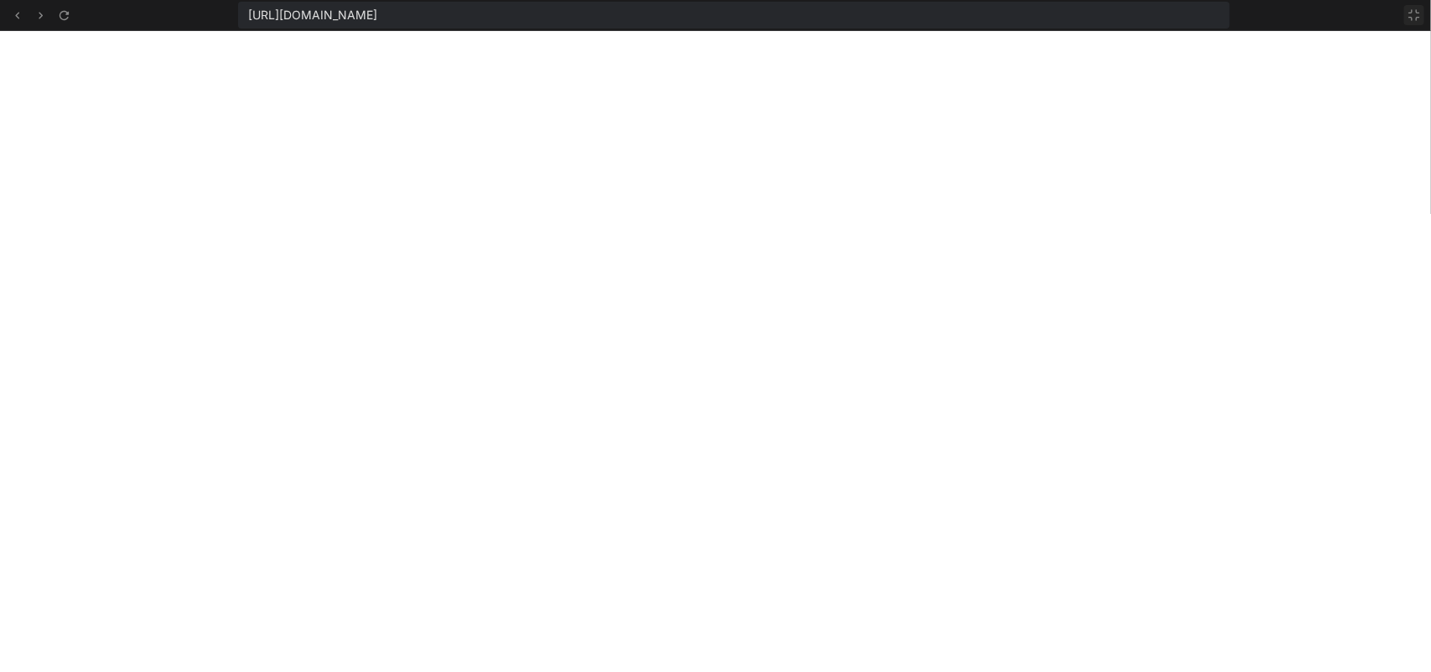
click at [1414, 18] on icon at bounding box center [1414, 14] width 13 height 13
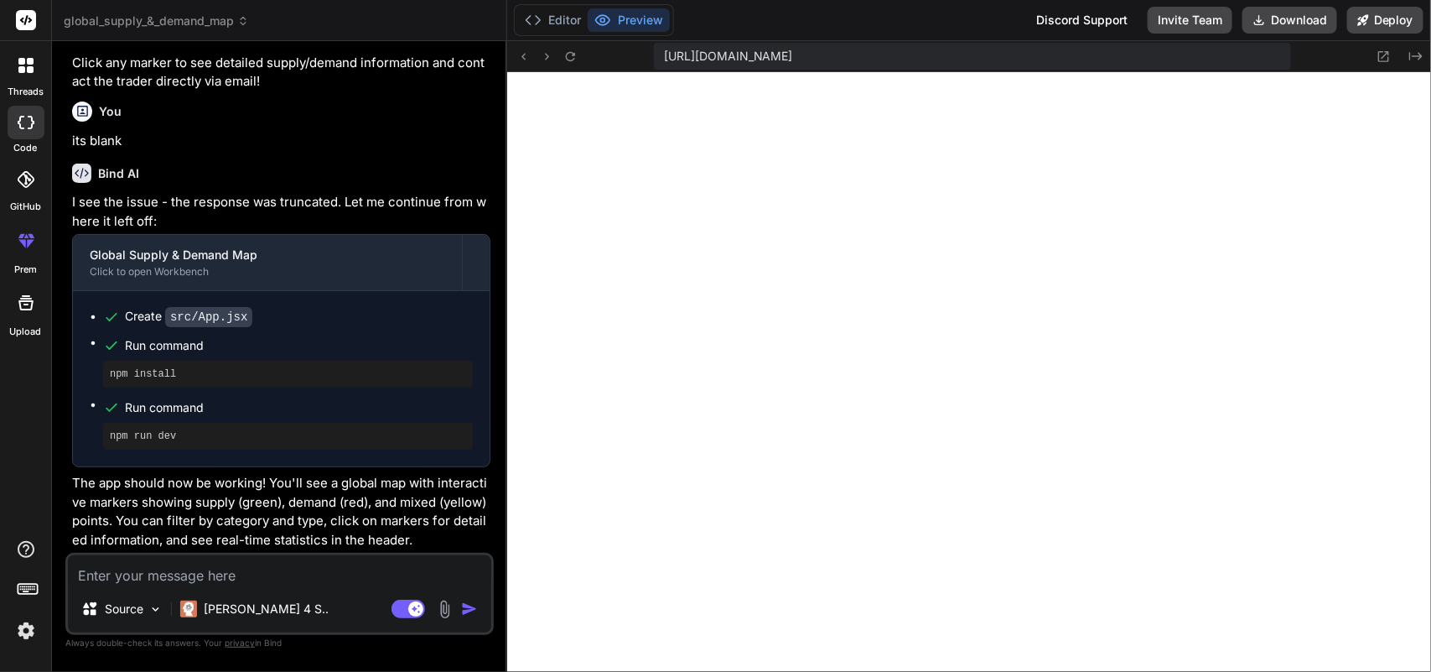
click at [293, 576] on textarea at bounding box center [279, 570] width 423 height 30
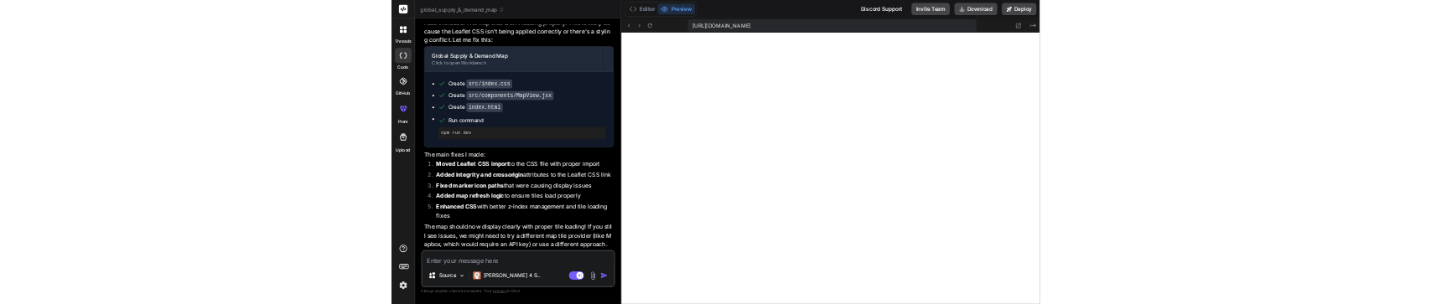
scroll to position [2526, 0]
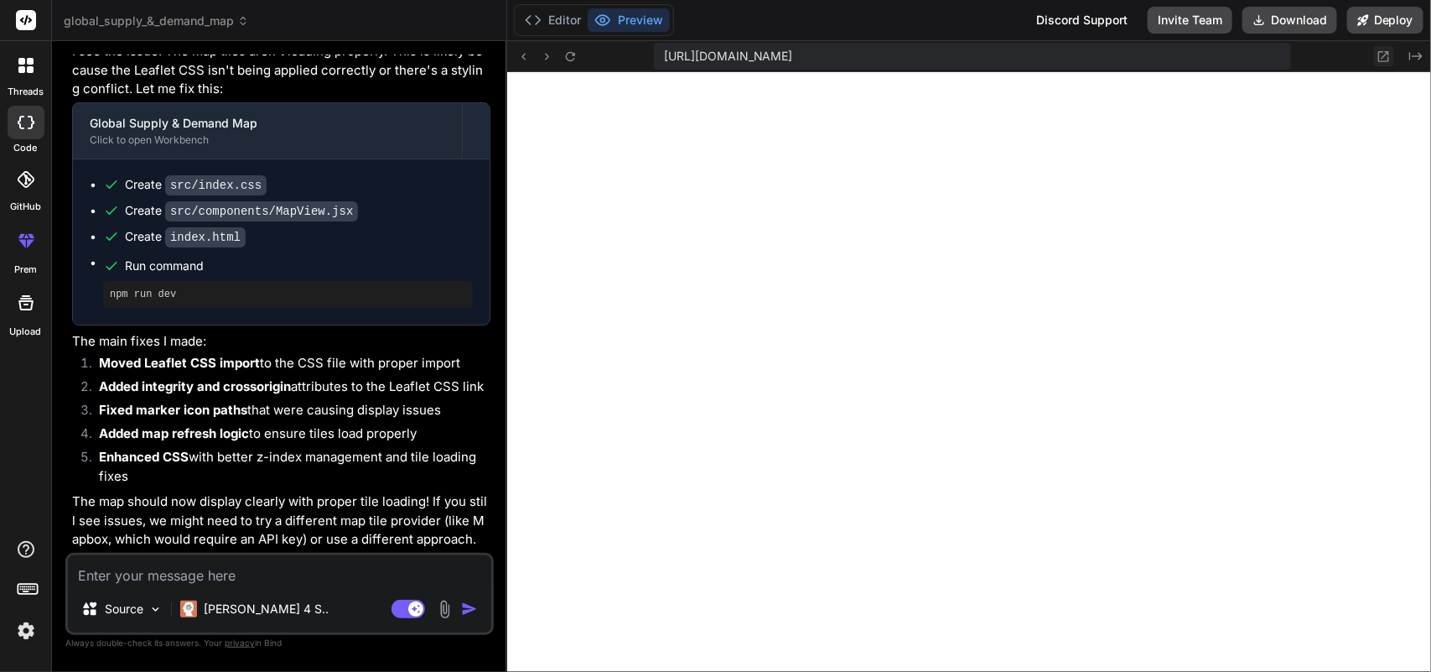
click at [1384, 56] on icon at bounding box center [1384, 56] width 11 height 11
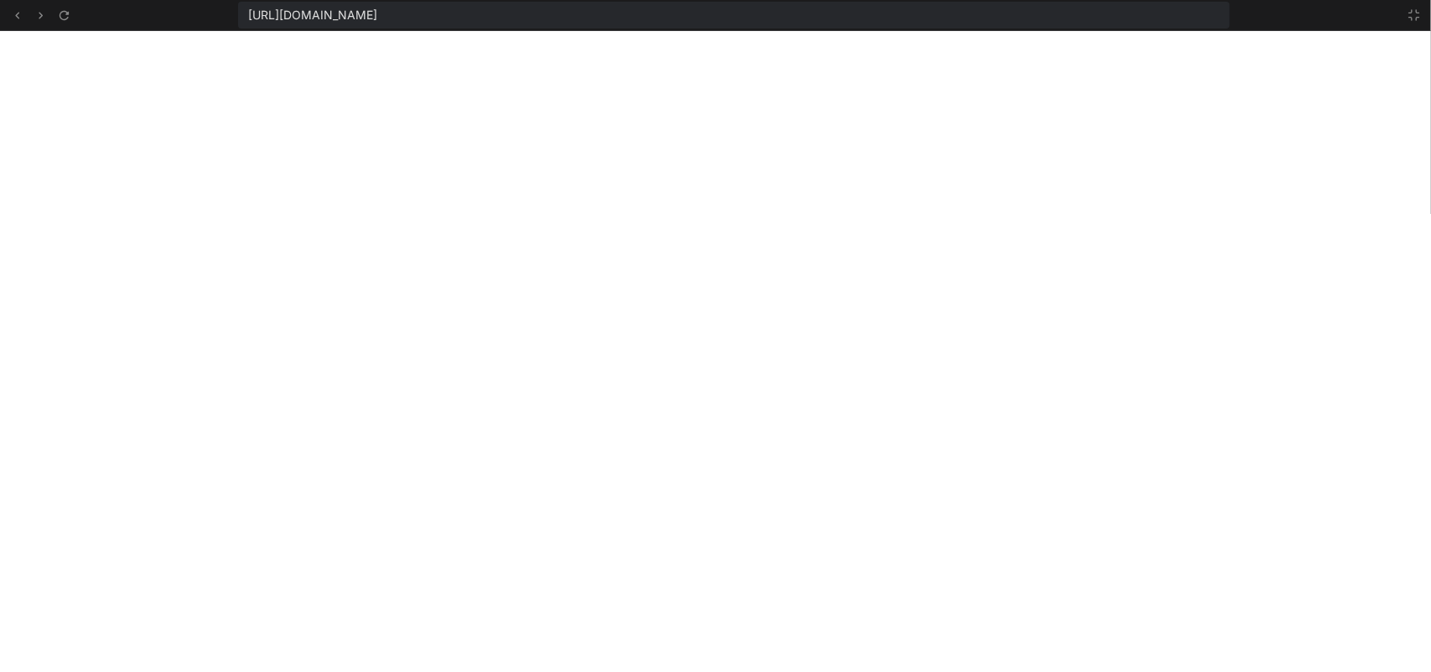
scroll to position [1540, 0]
click at [1409, 10] on icon at bounding box center [1414, 14] width 13 height 13
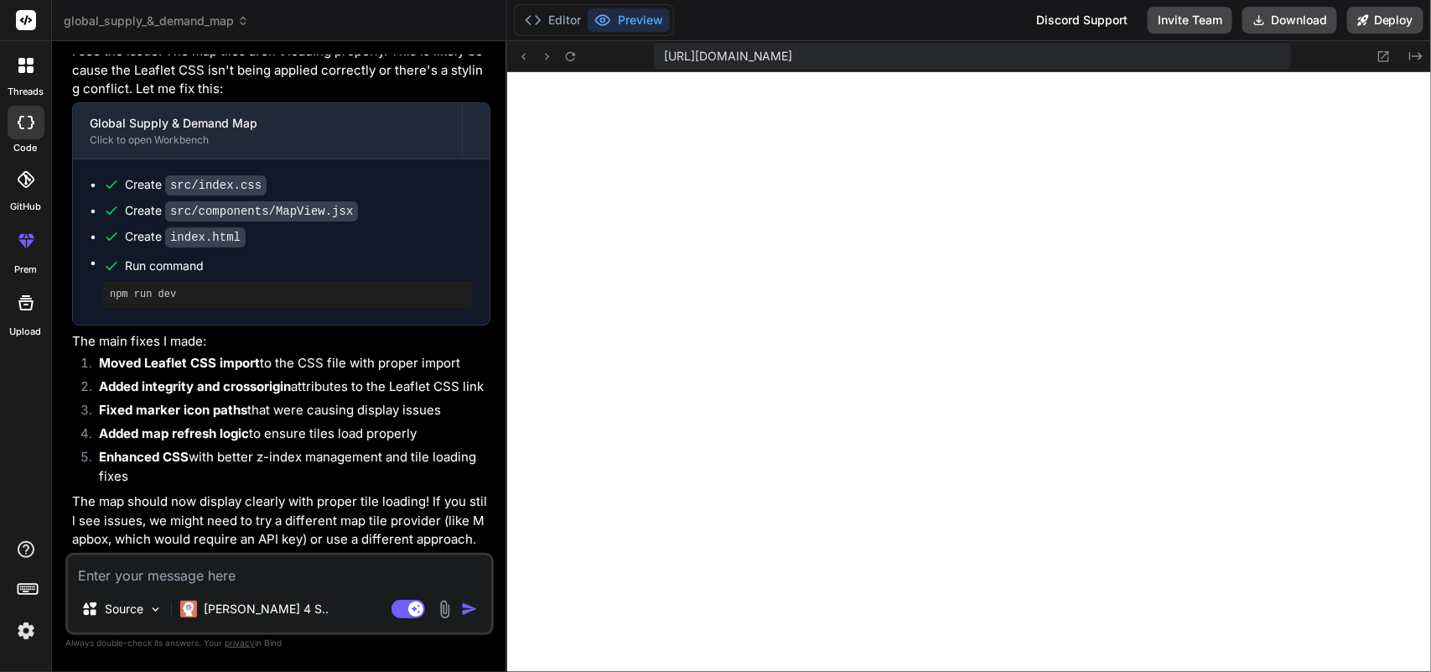
click at [275, 581] on textarea at bounding box center [279, 570] width 423 height 30
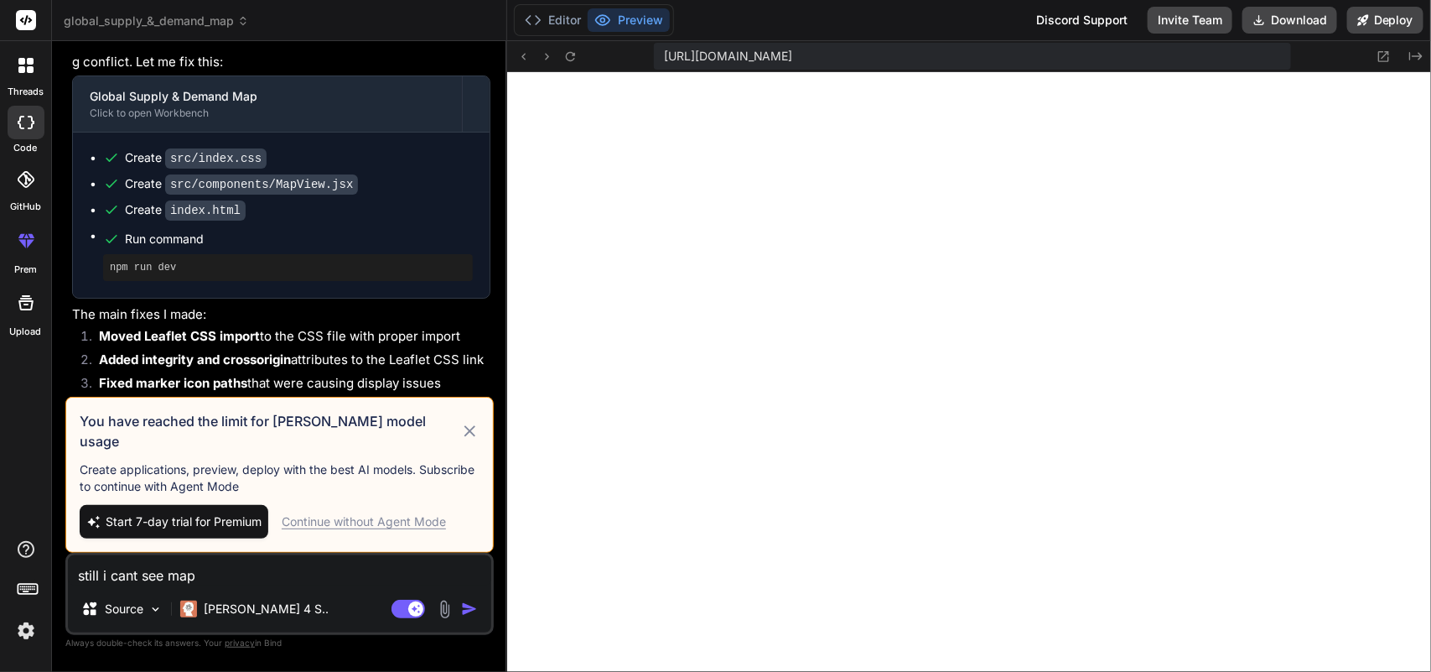
click at [394, 525] on div "Continue without Agent Mode" at bounding box center [364, 521] width 164 height 17
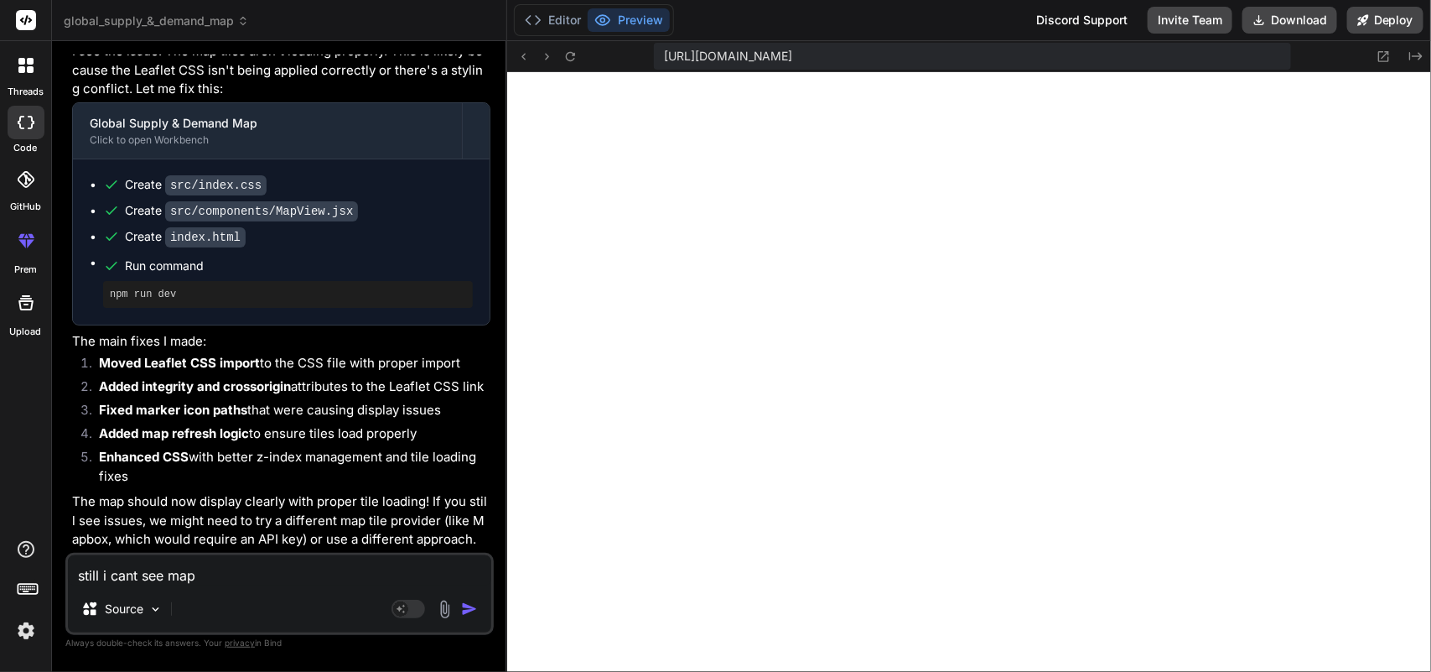
click at [468, 610] on img "button" at bounding box center [469, 608] width 17 height 17
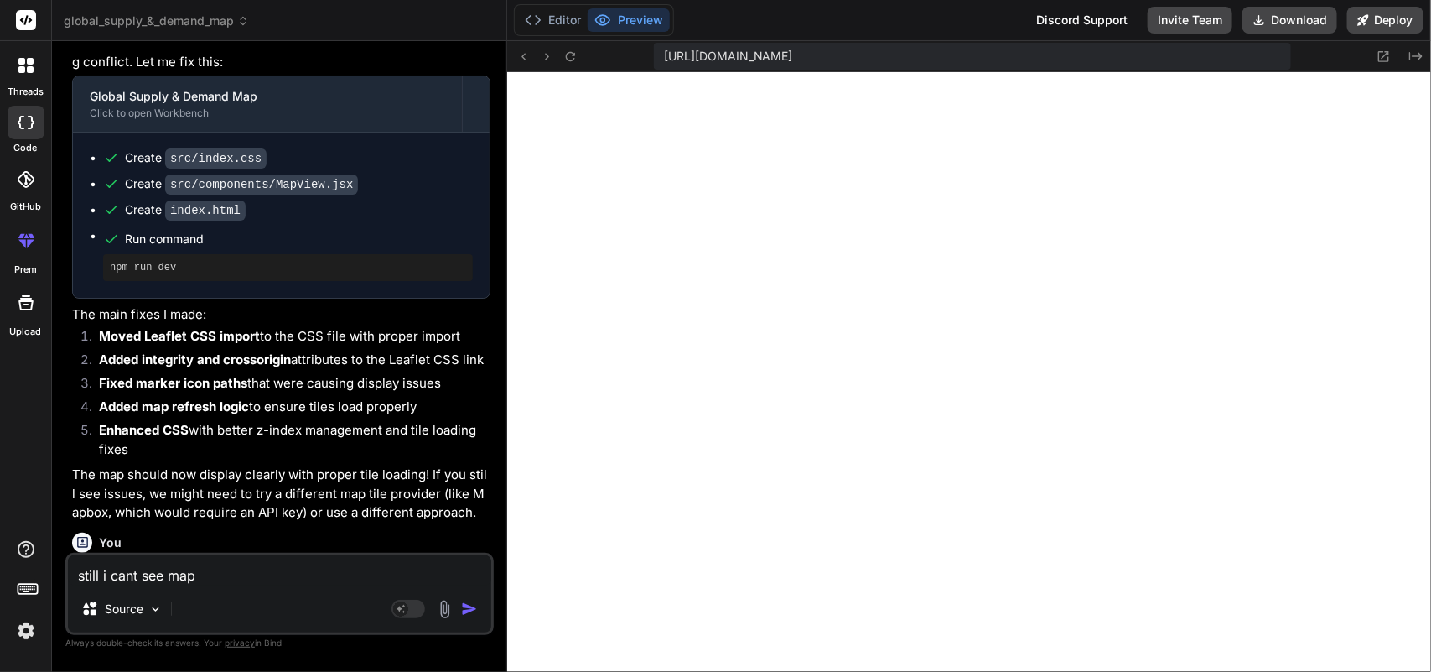
scroll to position [2700, 0]
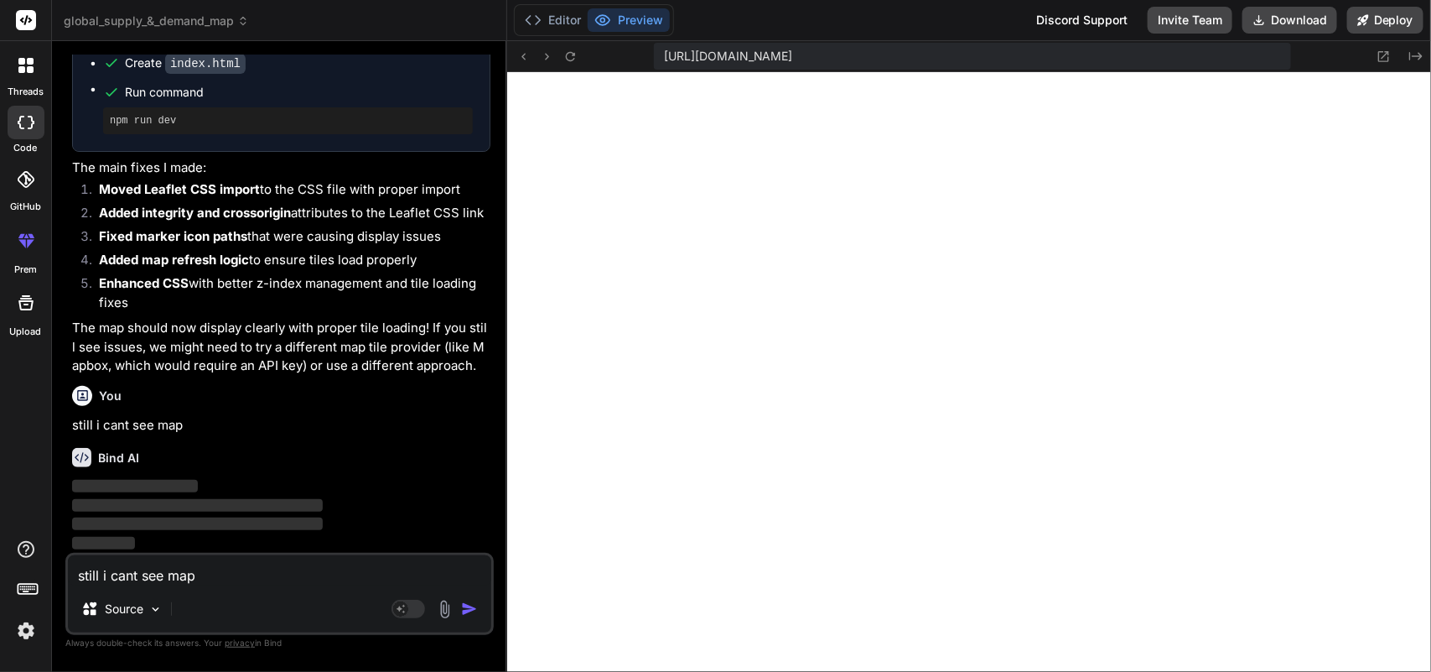
click at [468, 610] on img "button" at bounding box center [469, 608] width 17 height 17
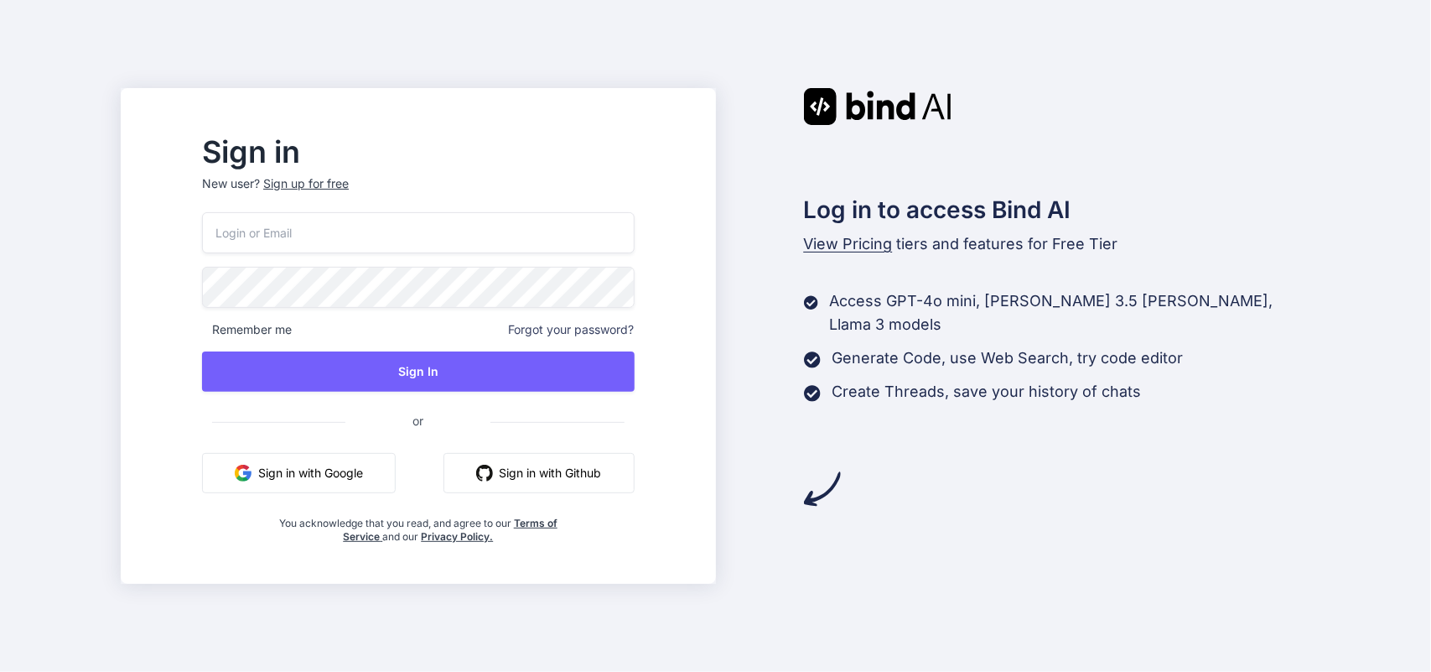
click at [344, 479] on button "Sign in with Google" at bounding box center [299, 473] width 194 height 40
